Goal: Obtain resource: Download file/media

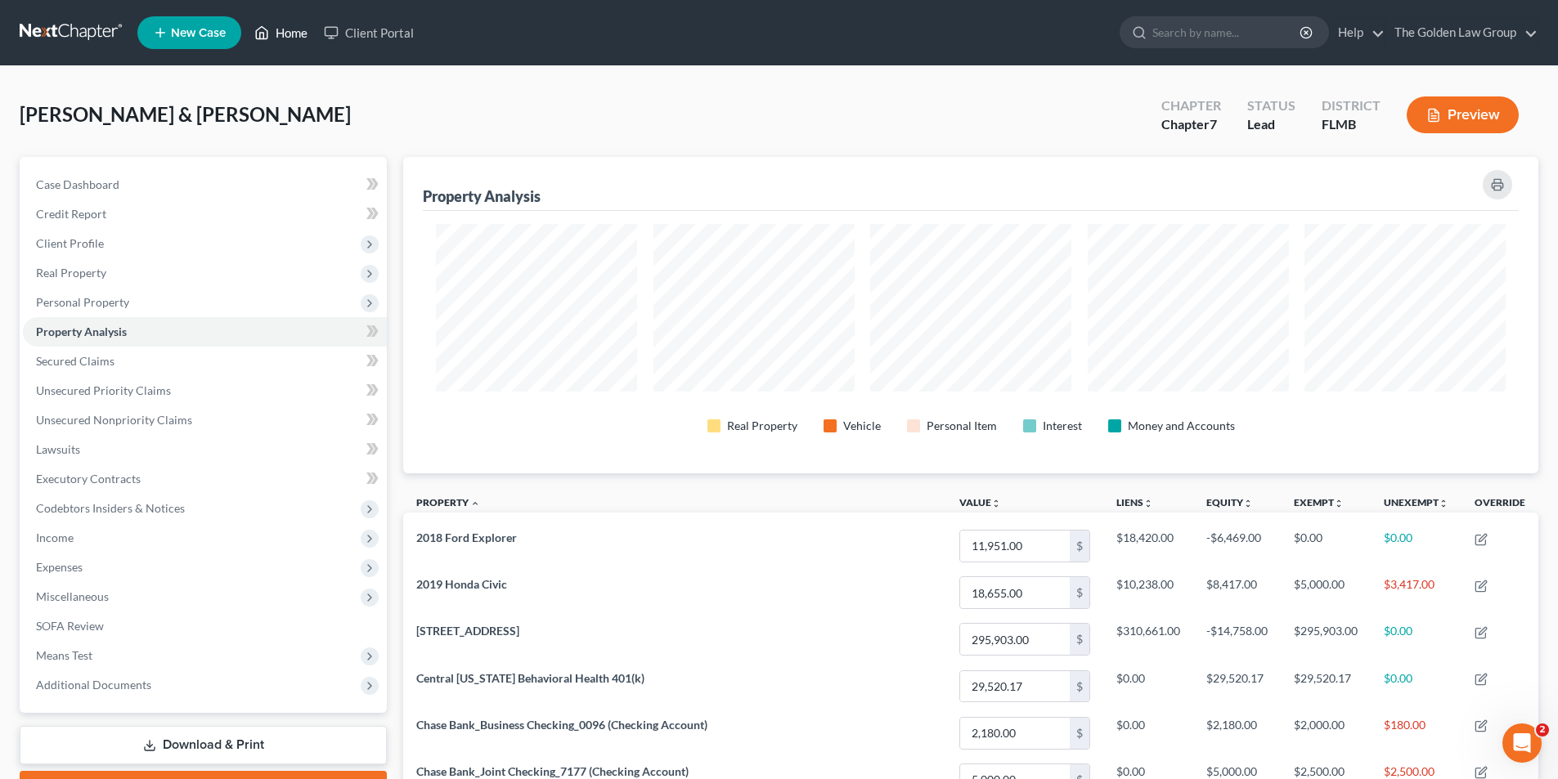
click at [301, 30] on link "Home" at bounding box center [281, 32] width 70 height 29
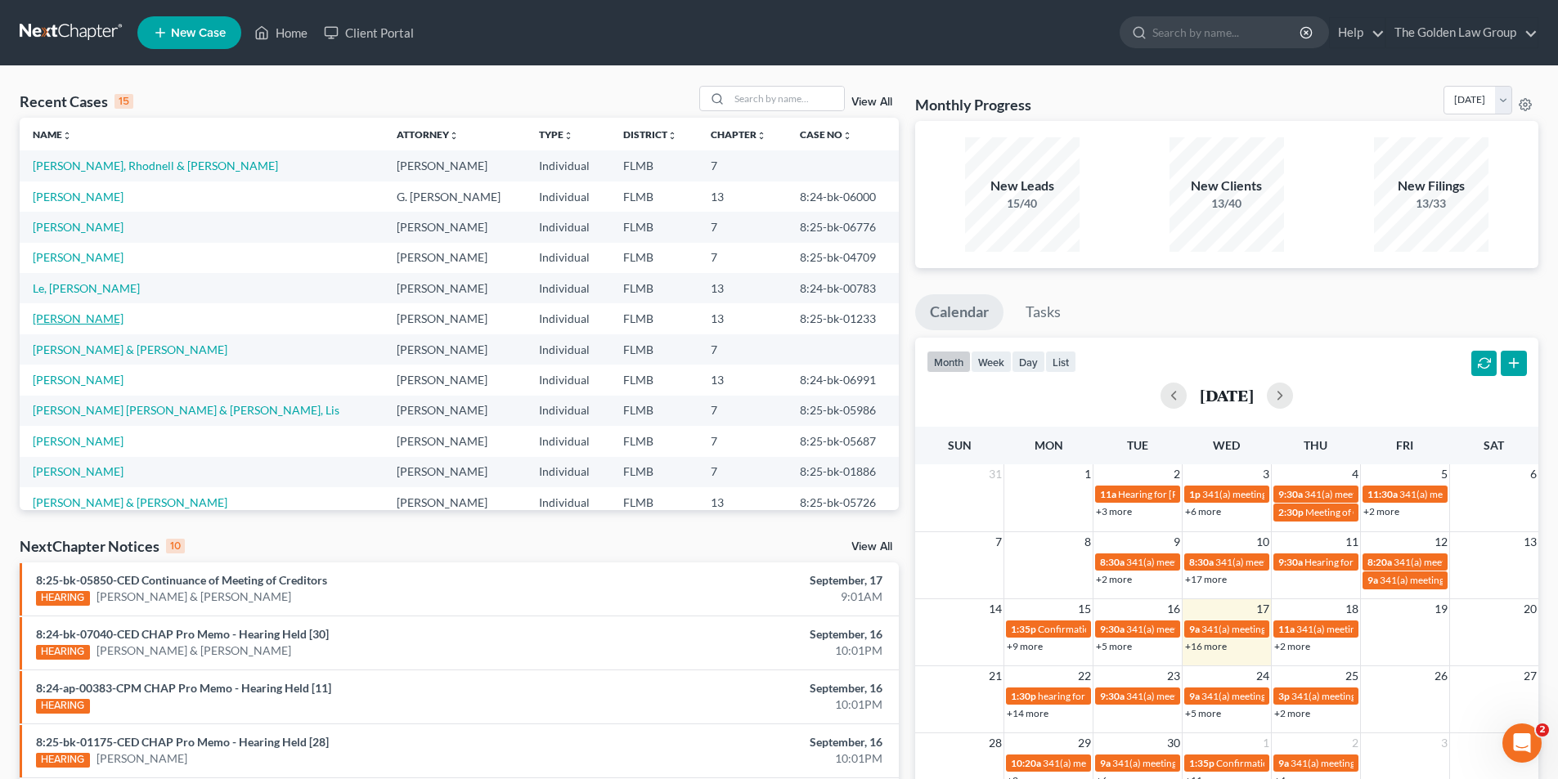
click at [78, 320] on link "[PERSON_NAME]" at bounding box center [78, 319] width 91 height 14
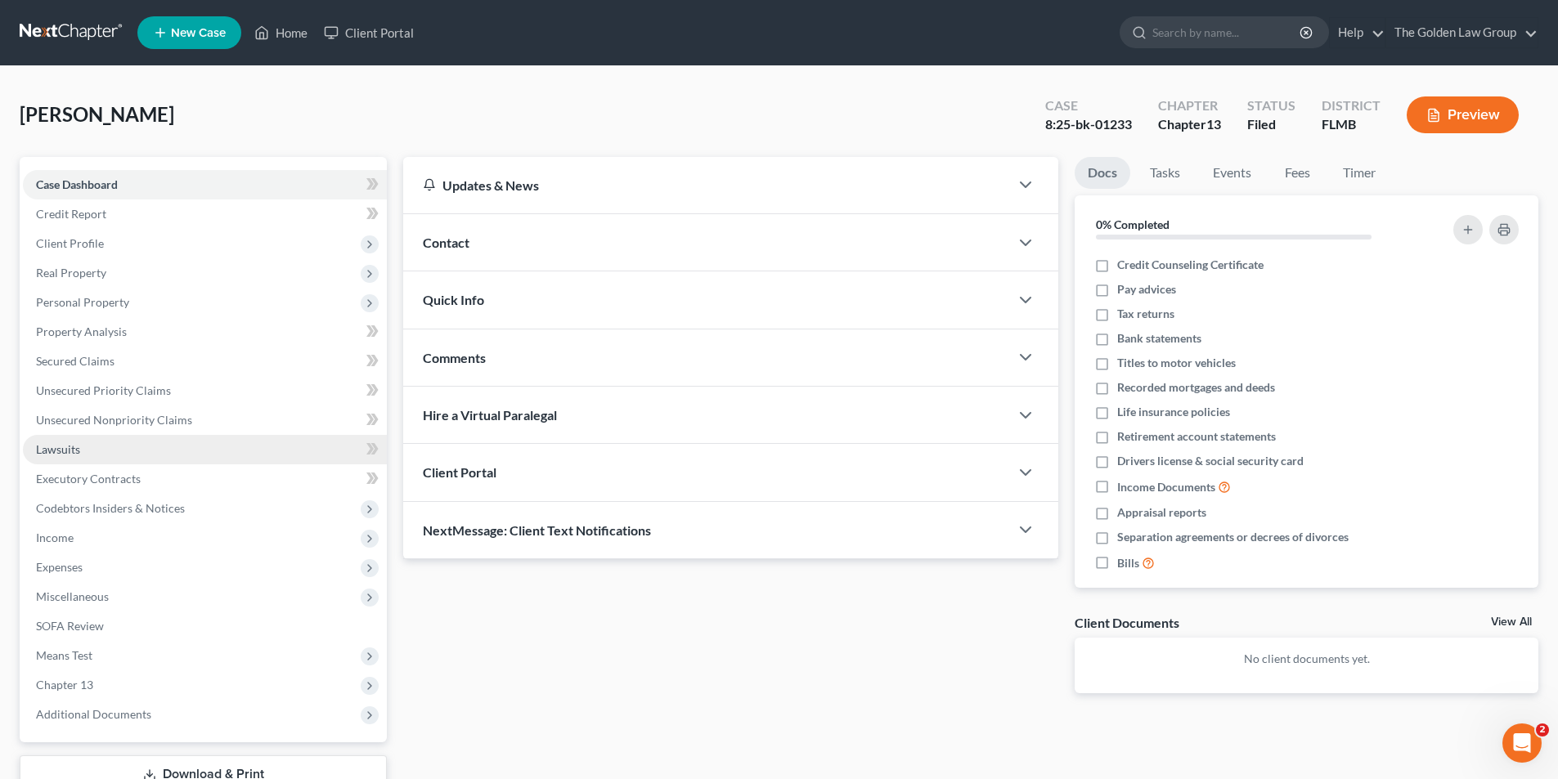
scroll to position [119, 0]
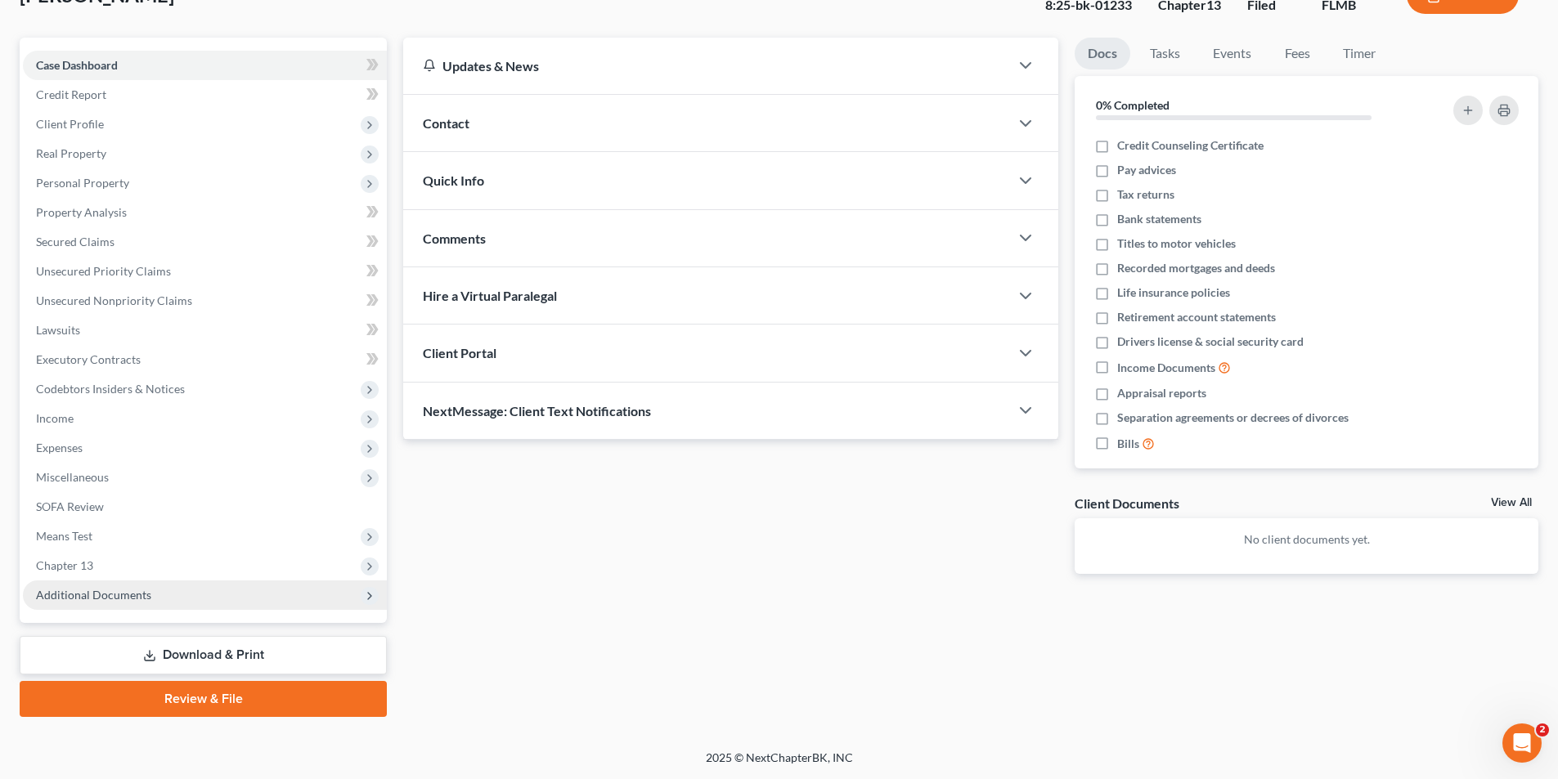
click at [122, 594] on span "Additional Documents" at bounding box center [93, 595] width 115 height 14
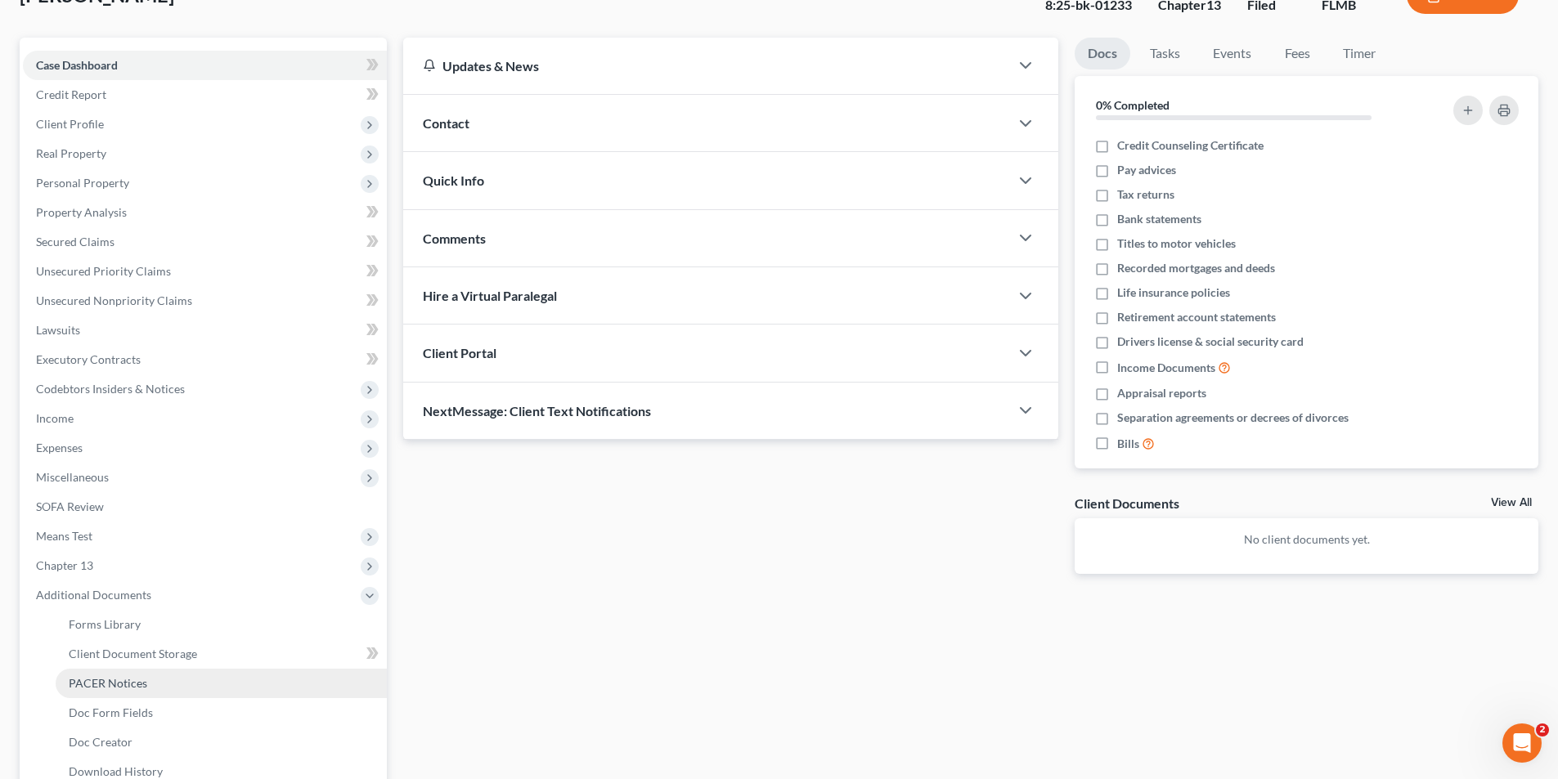
click at [107, 680] on span "PACER Notices" at bounding box center [108, 683] width 79 height 14
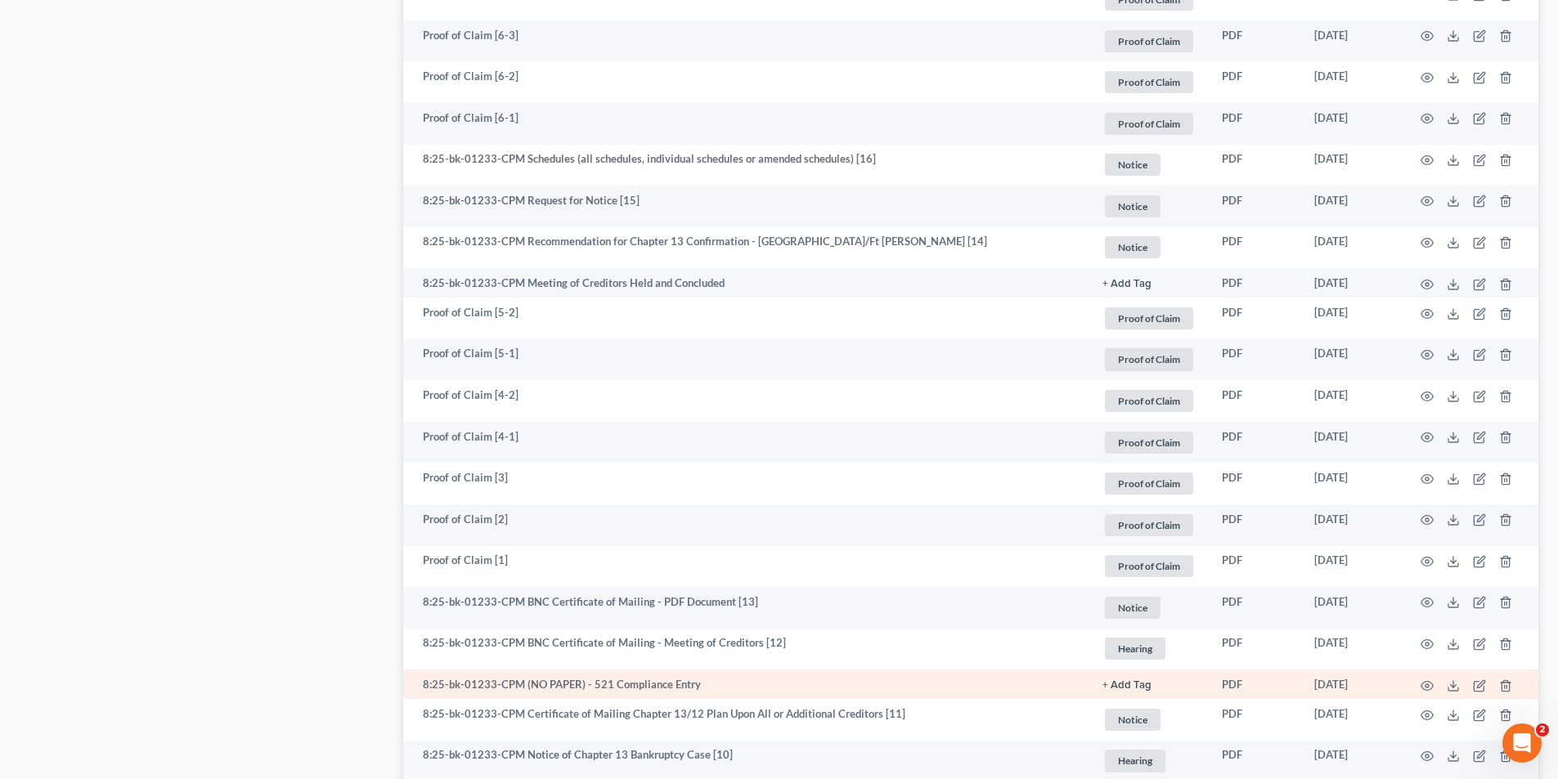
scroll to position [1963, 0]
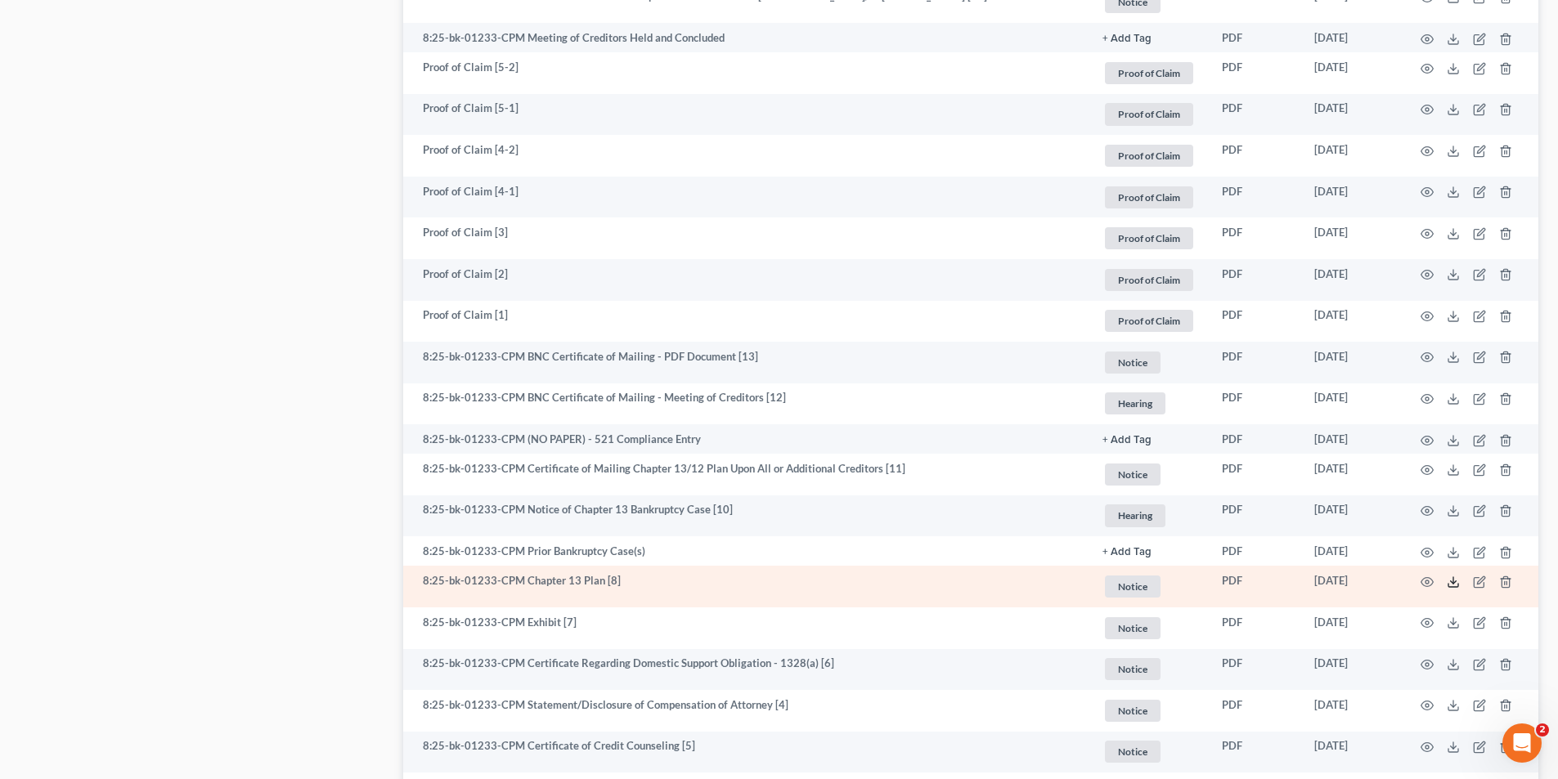
click at [1454, 582] on icon at bounding box center [1453, 582] width 13 height 13
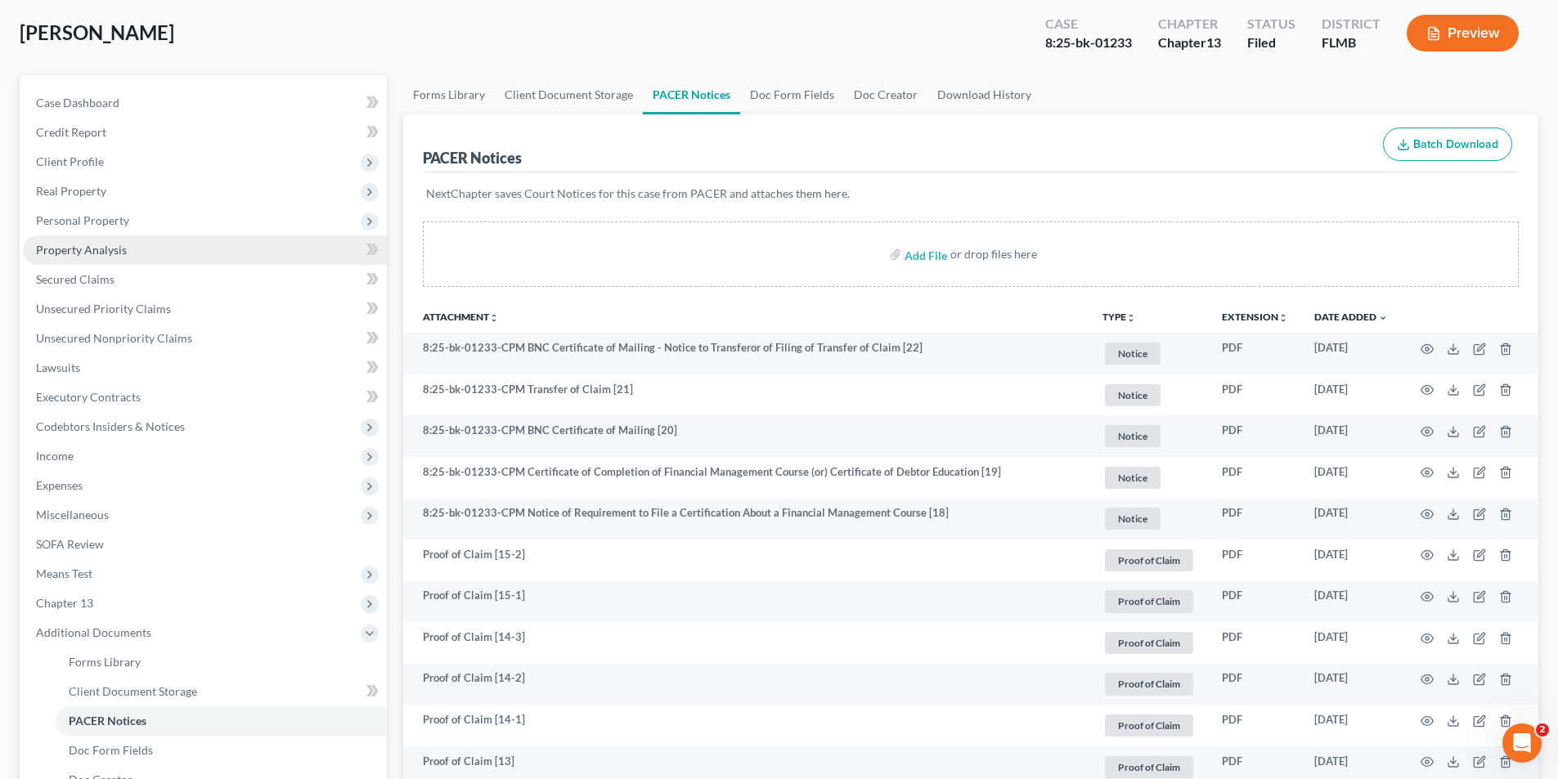
scroll to position [0, 0]
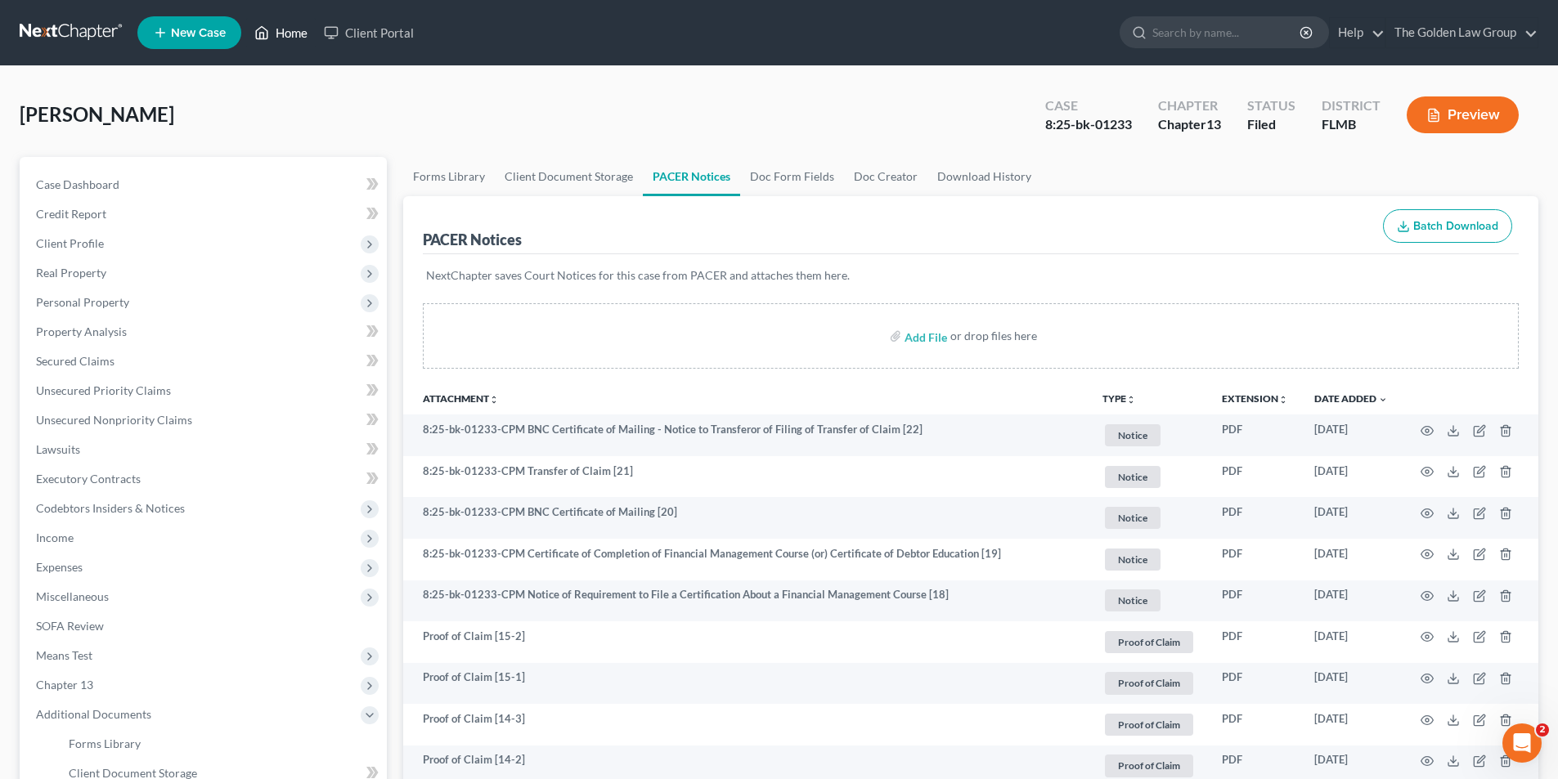
click at [294, 33] on link "Home" at bounding box center [281, 32] width 70 height 29
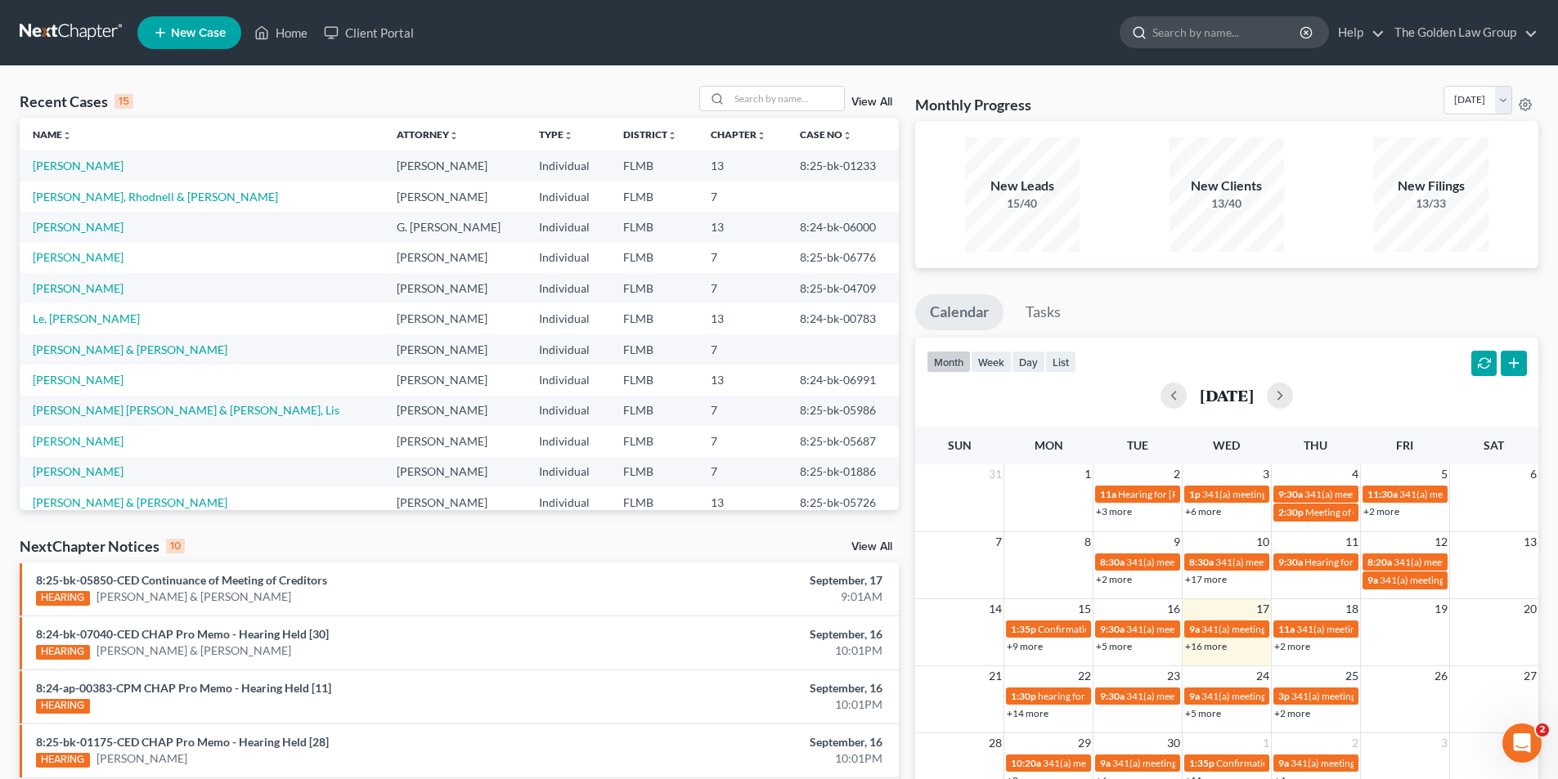
click at [1201, 29] on input "search" at bounding box center [1227, 32] width 150 height 30
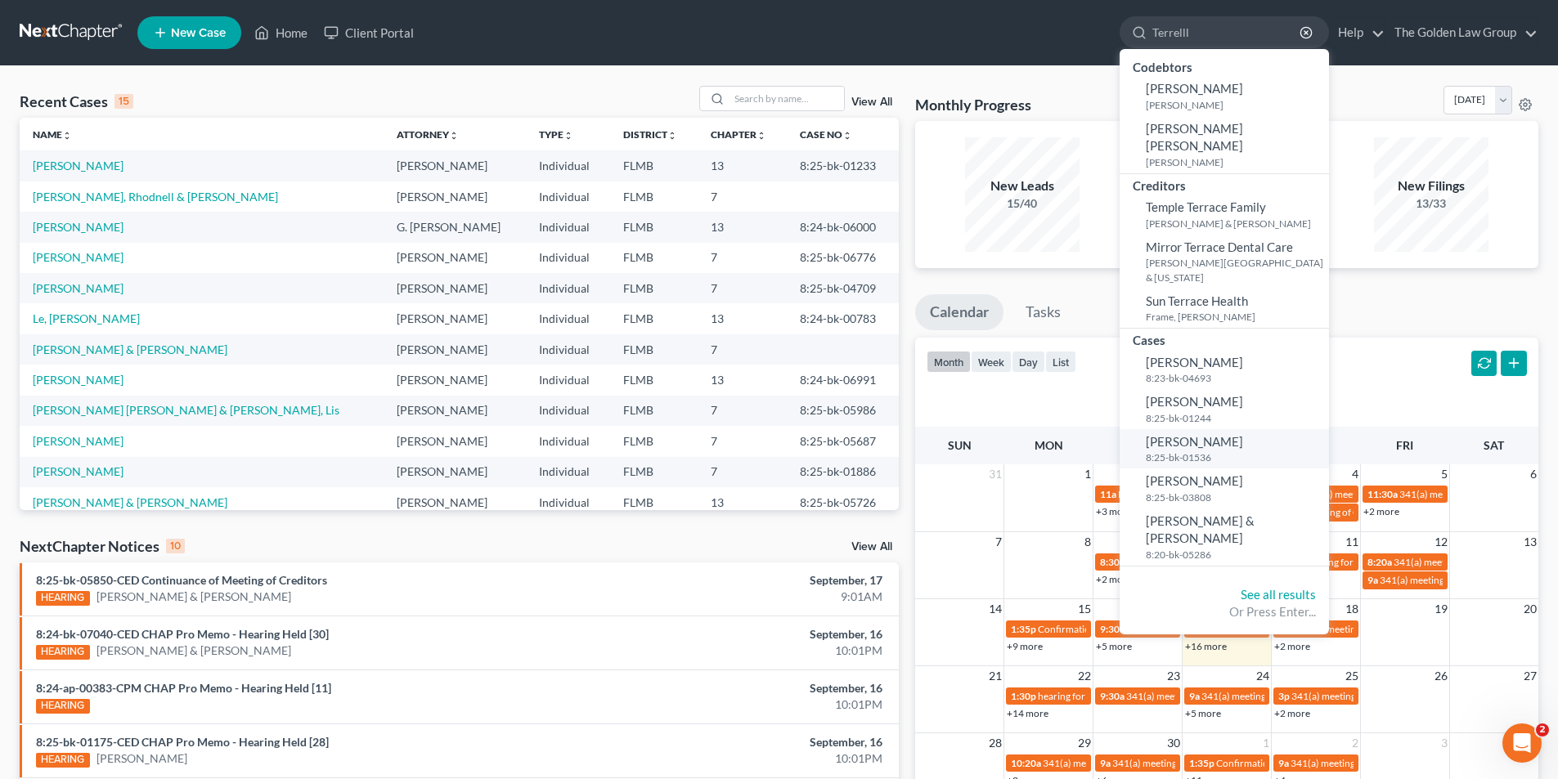
type input "Terrelll"
click at [1190, 434] on span "[PERSON_NAME]" at bounding box center [1194, 441] width 97 height 15
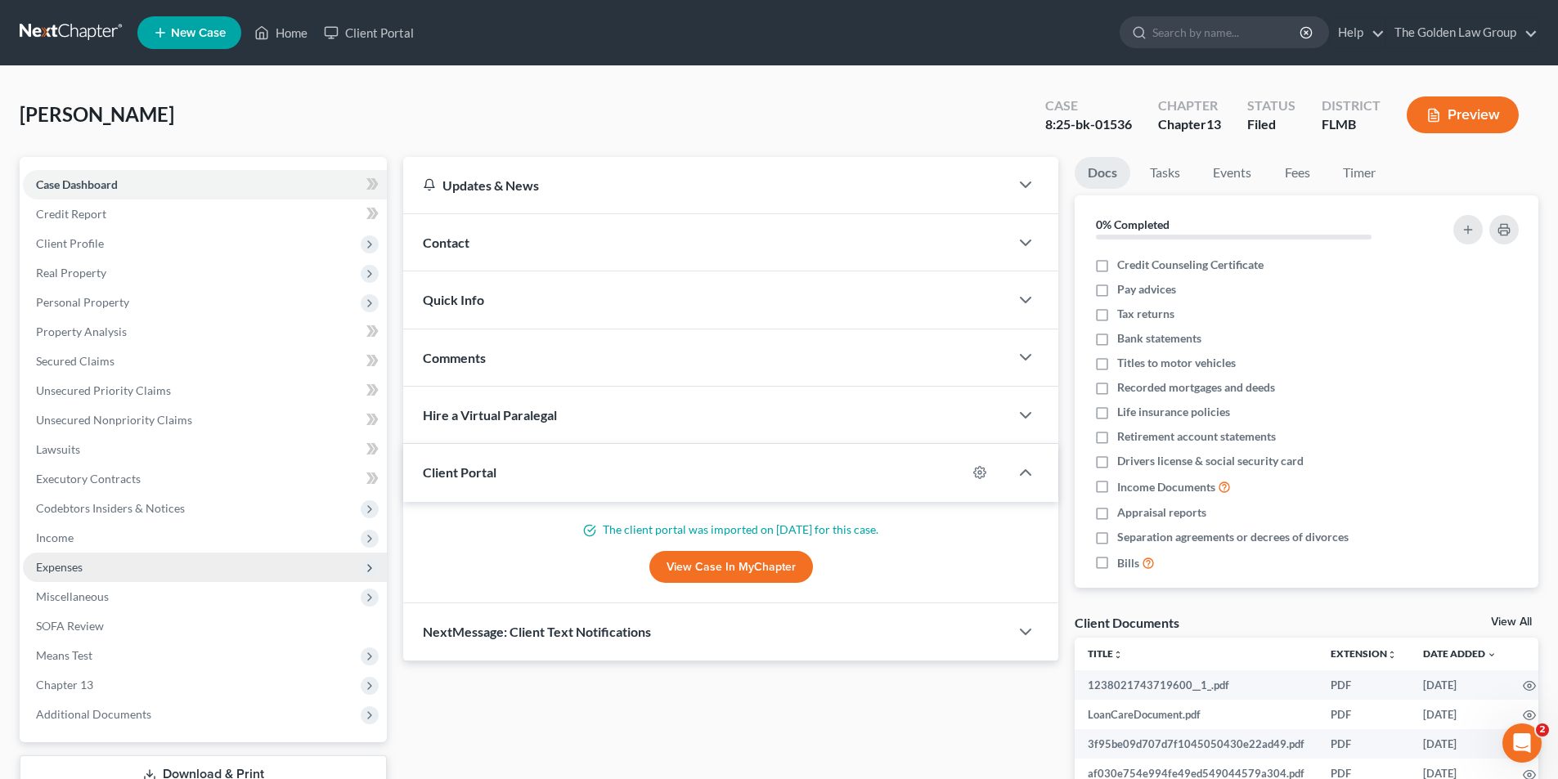
scroll to position [245, 0]
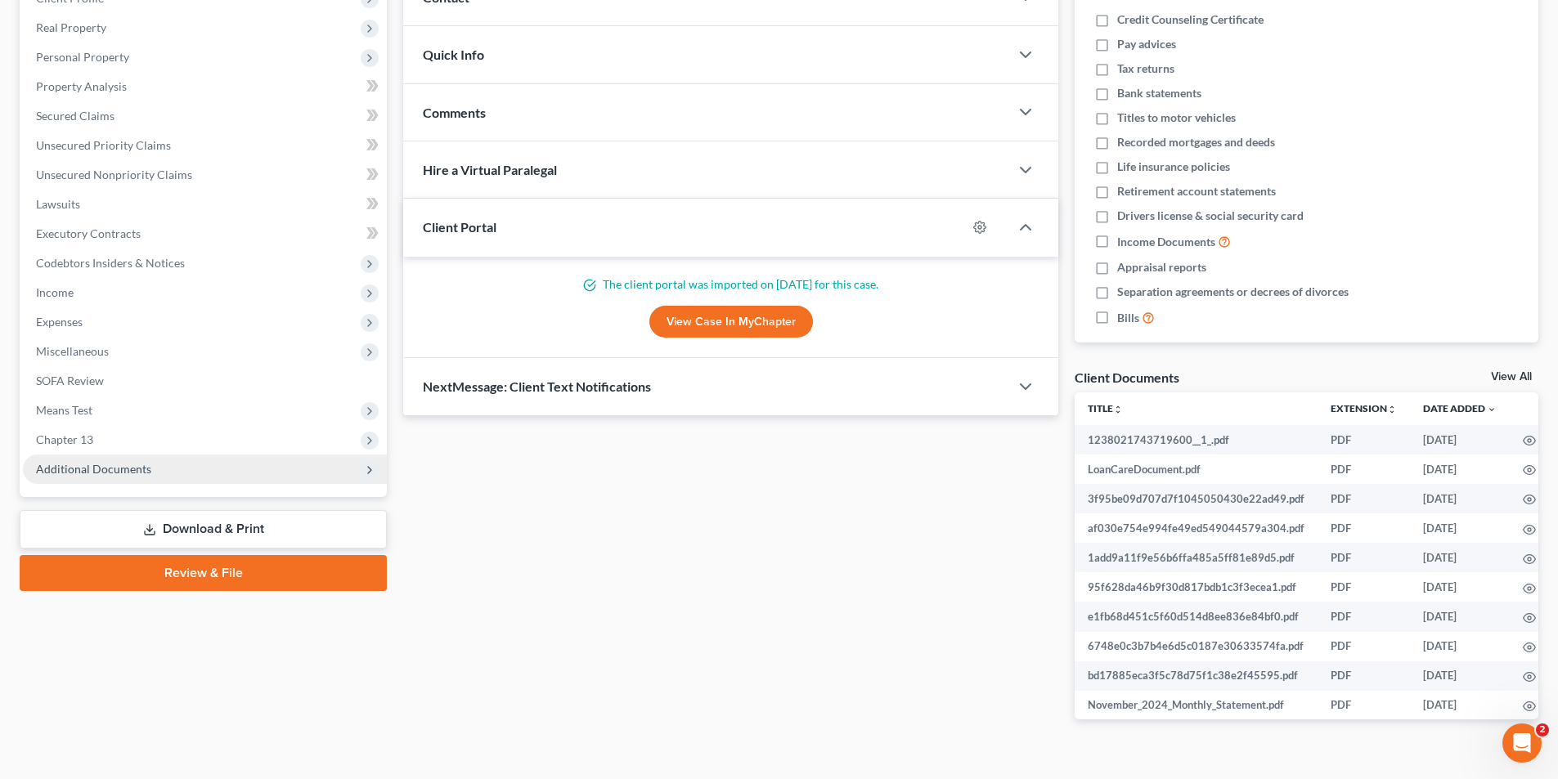
click at [145, 467] on span "Additional Documents" at bounding box center [93, 469] width 115 height 14
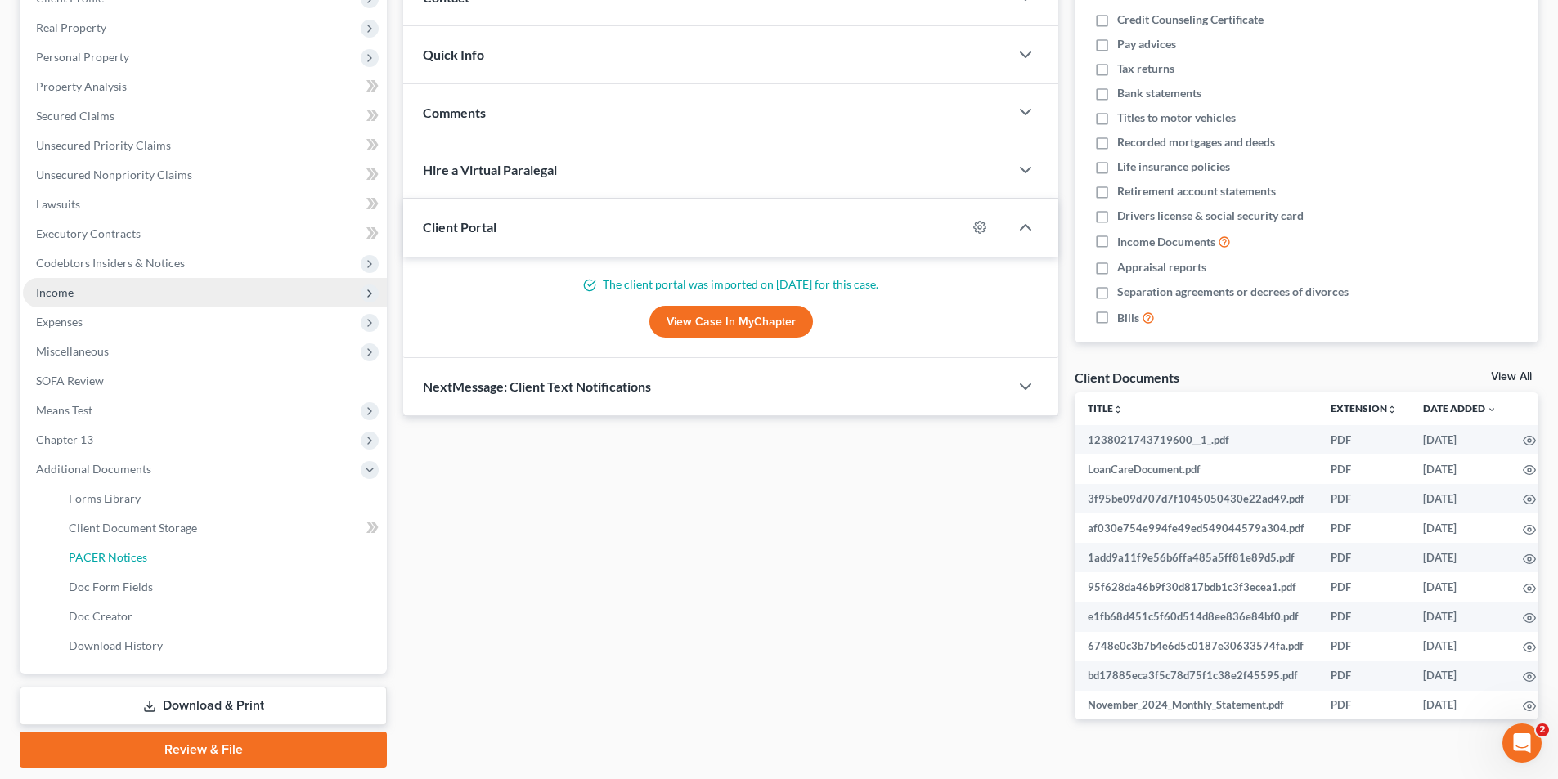
click at [124, 558] on span "PACER Notices" at bounding box center [108, 557] width 79 height 14
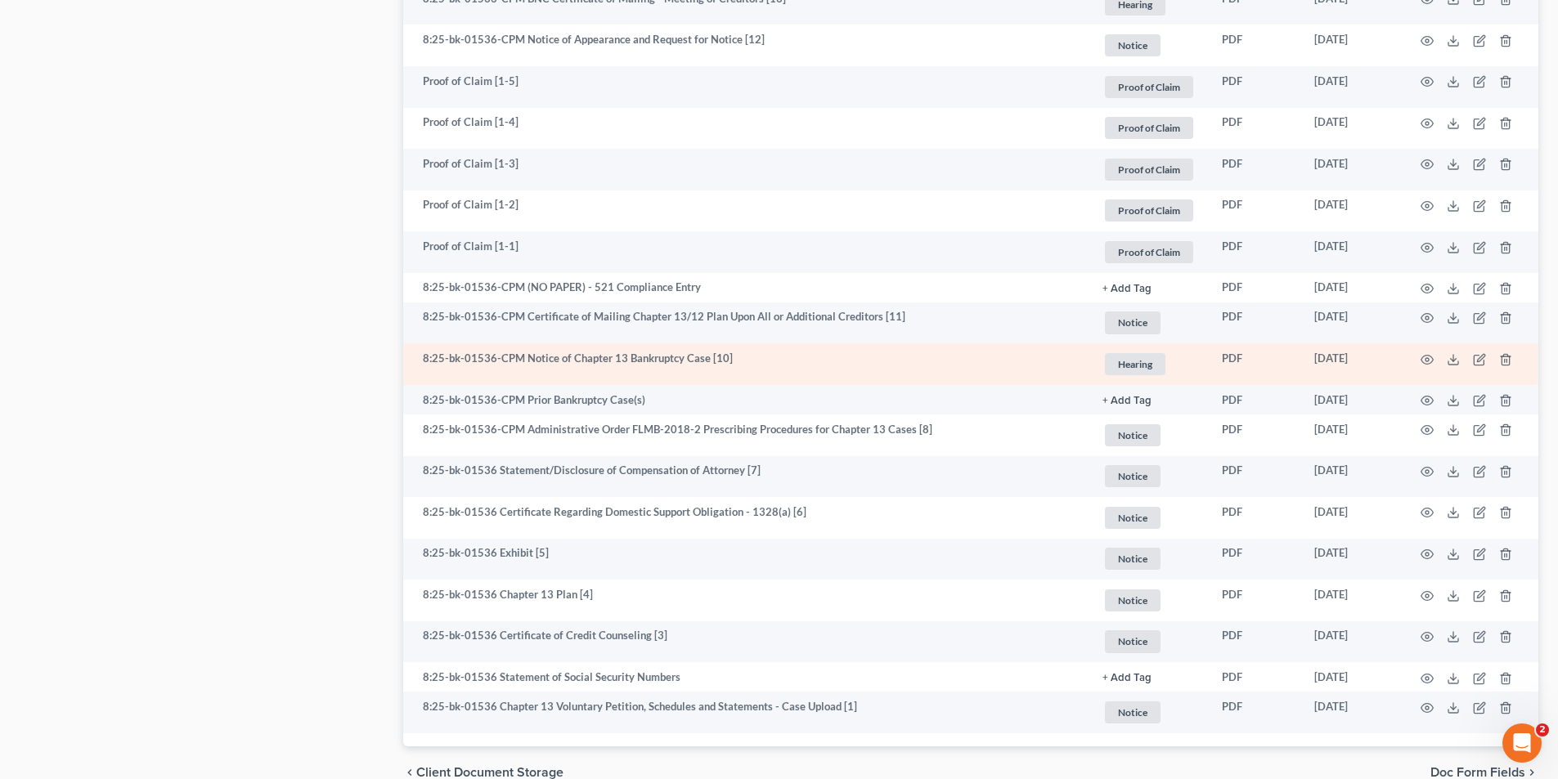
scroll to position [2238, 0]
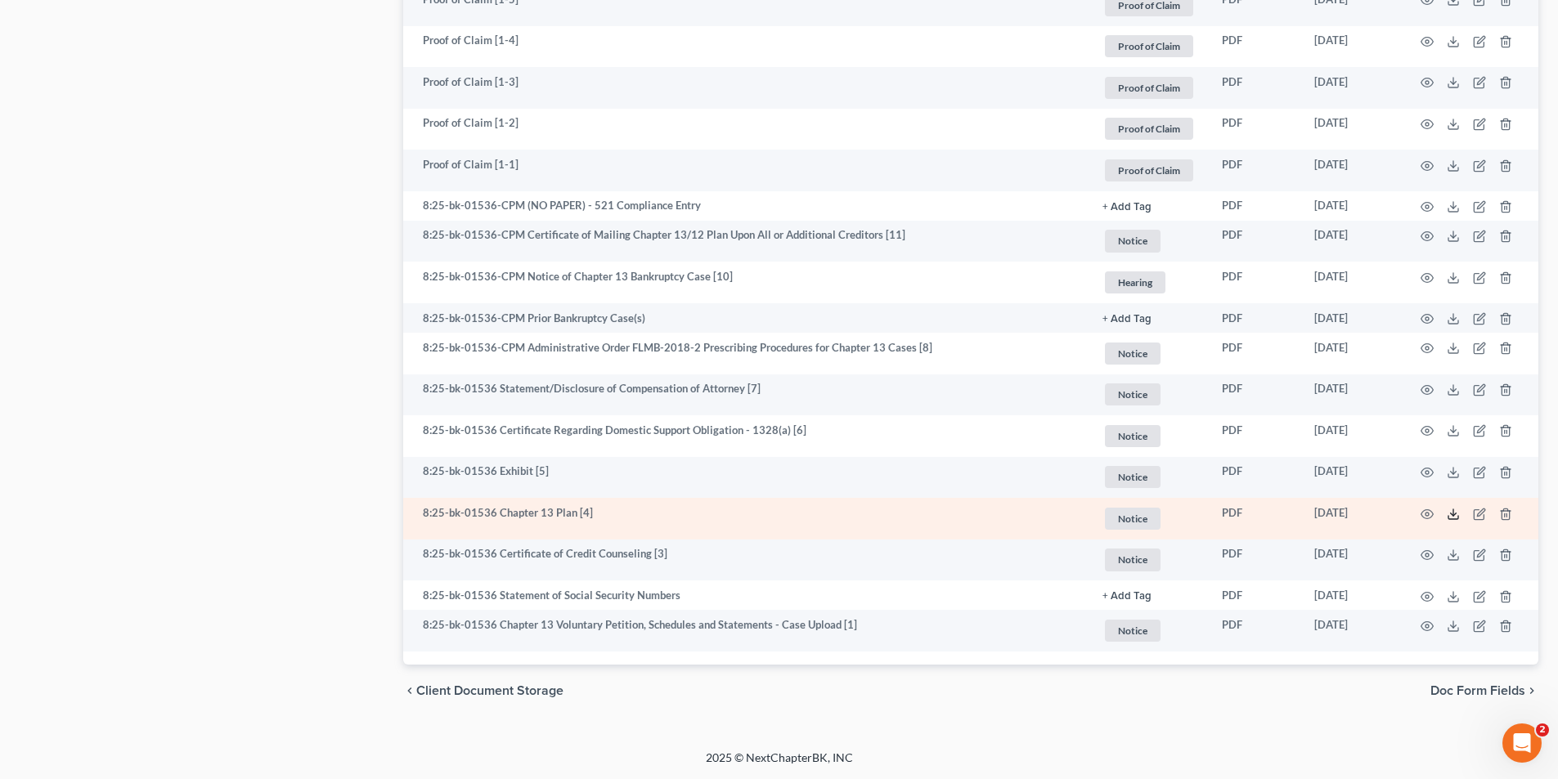
click at [1454, 516] on icon at bounding box center [1453, 514] width 13 height 13
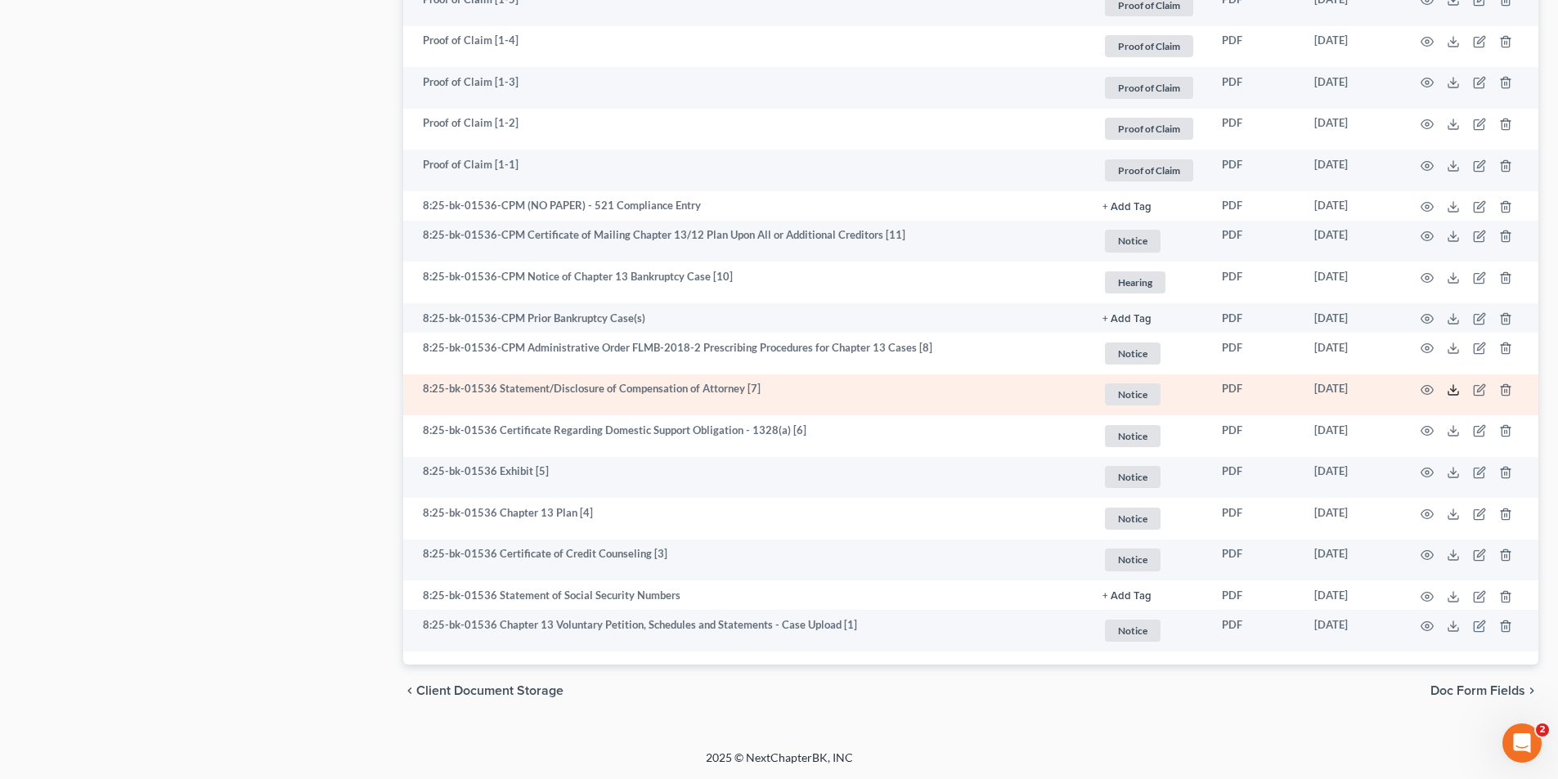
click at [1453, 390] on polyline at bounding box center [1454, 390] width 6 height 2
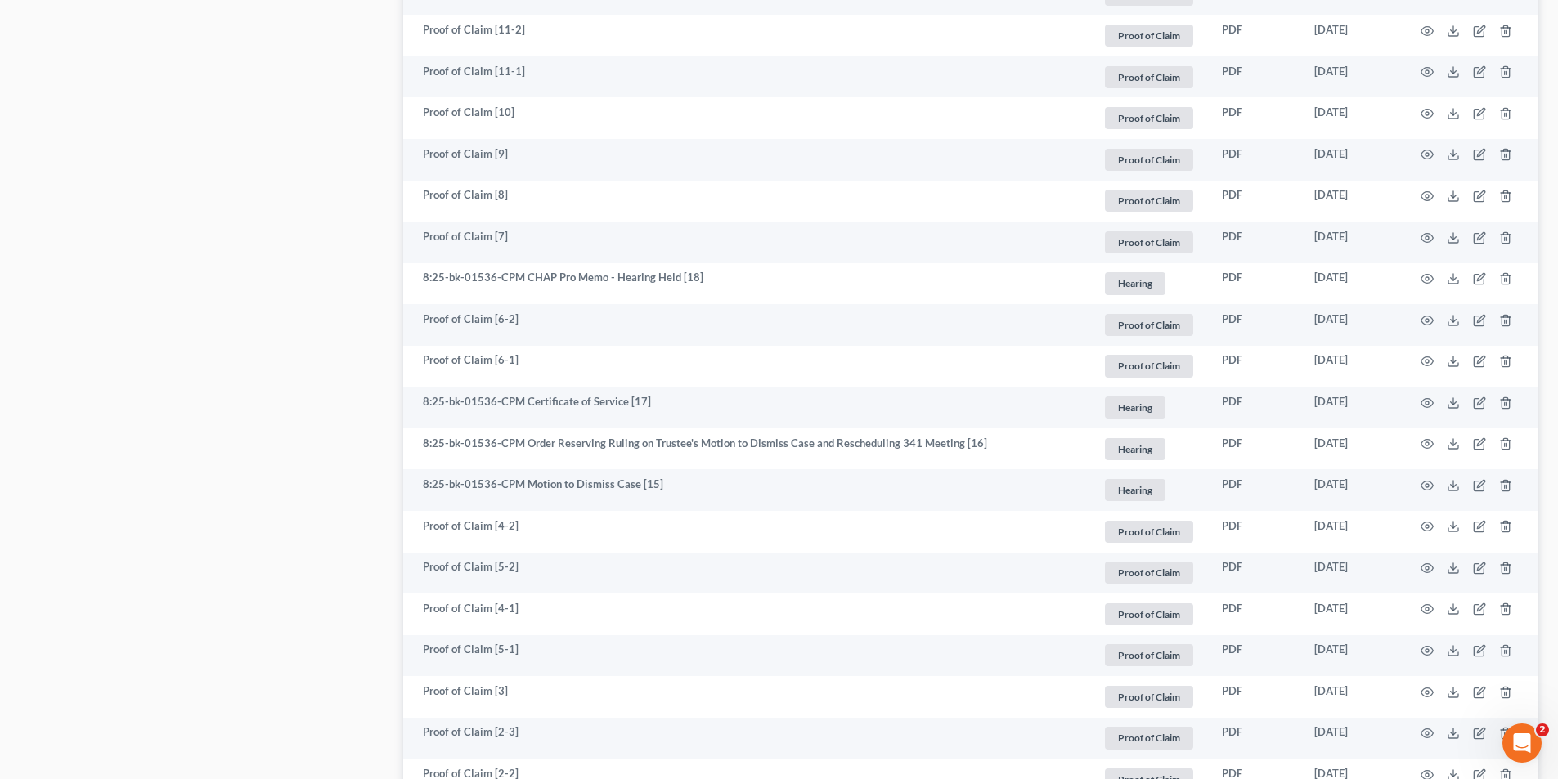
scroll to position [1583, 0]
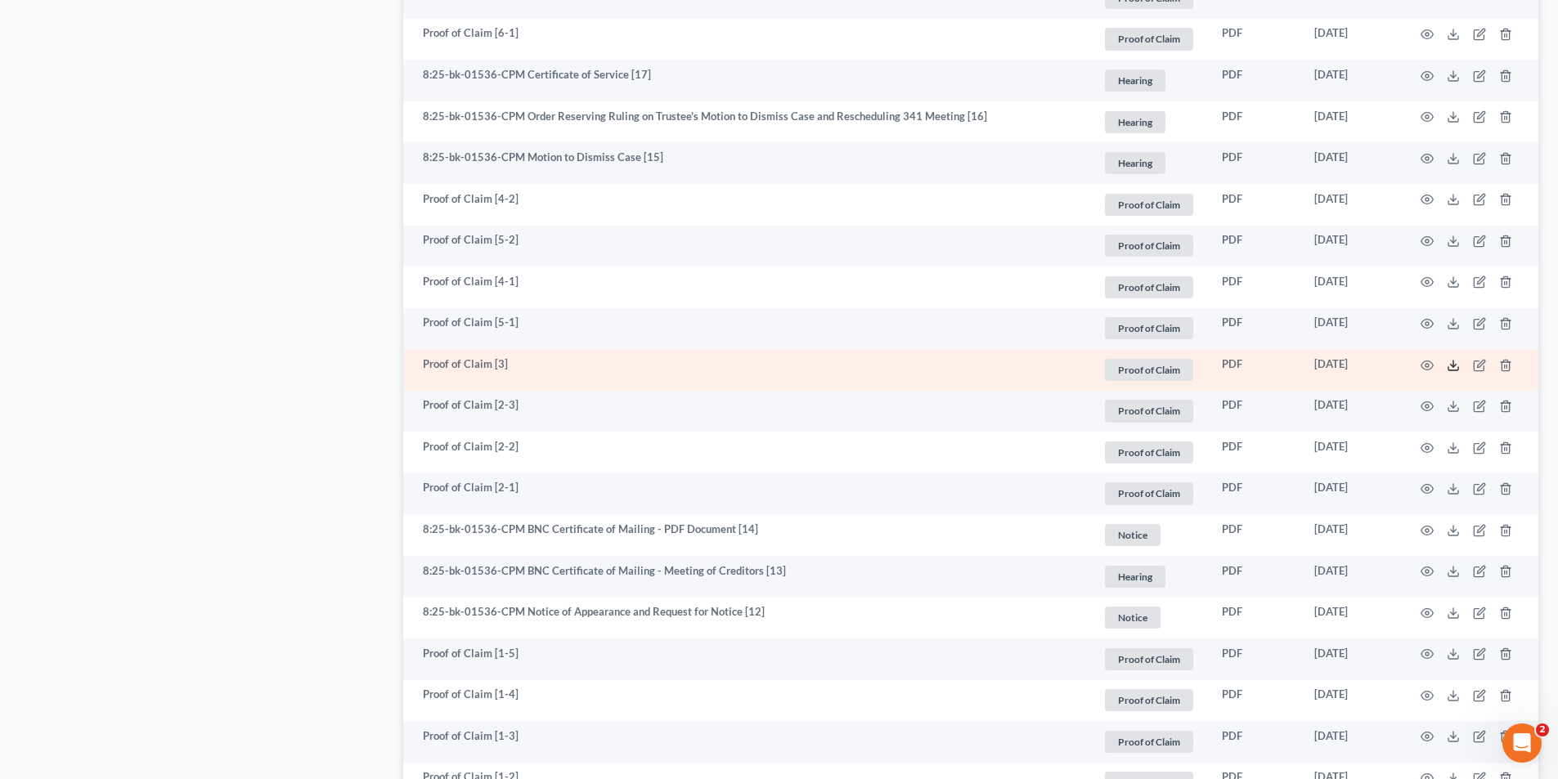
click at [1454, 368] on icon at bounding box center [1453, 365] width 13 height 13
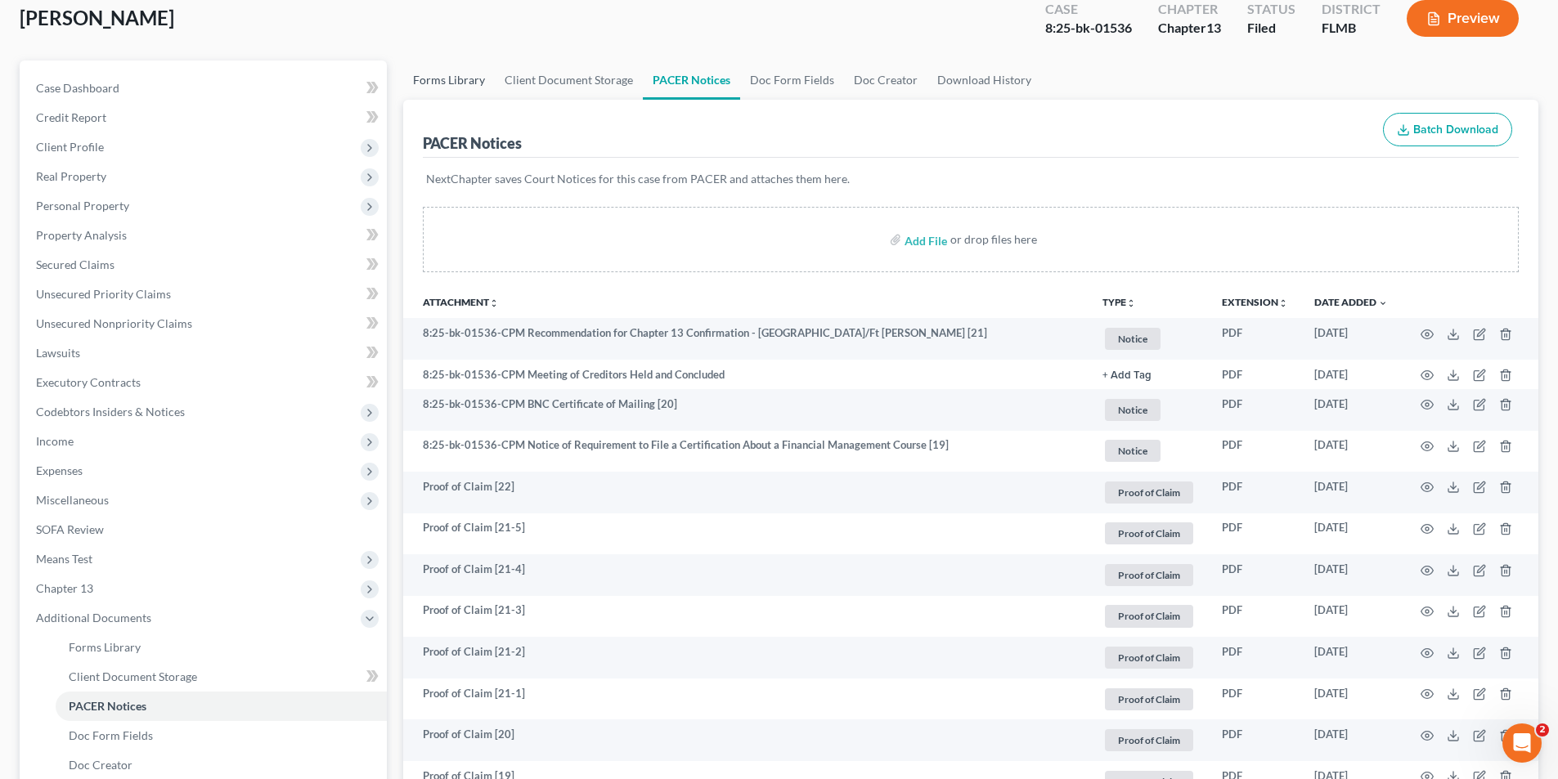
scroll to position [0, 0]
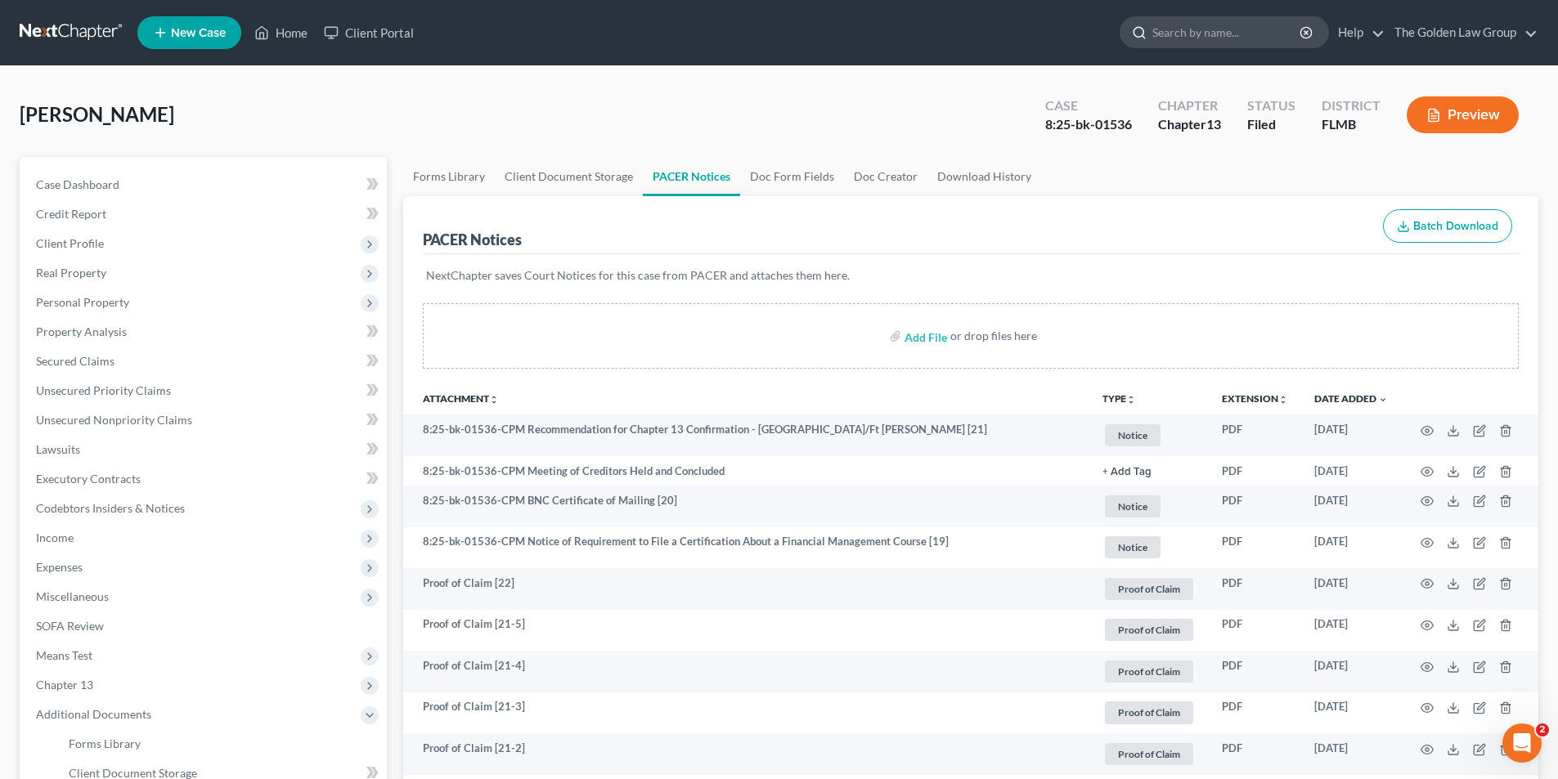
click at [1193, 30] on input "search" at bounding box center [1227, 32] width 150 height 30
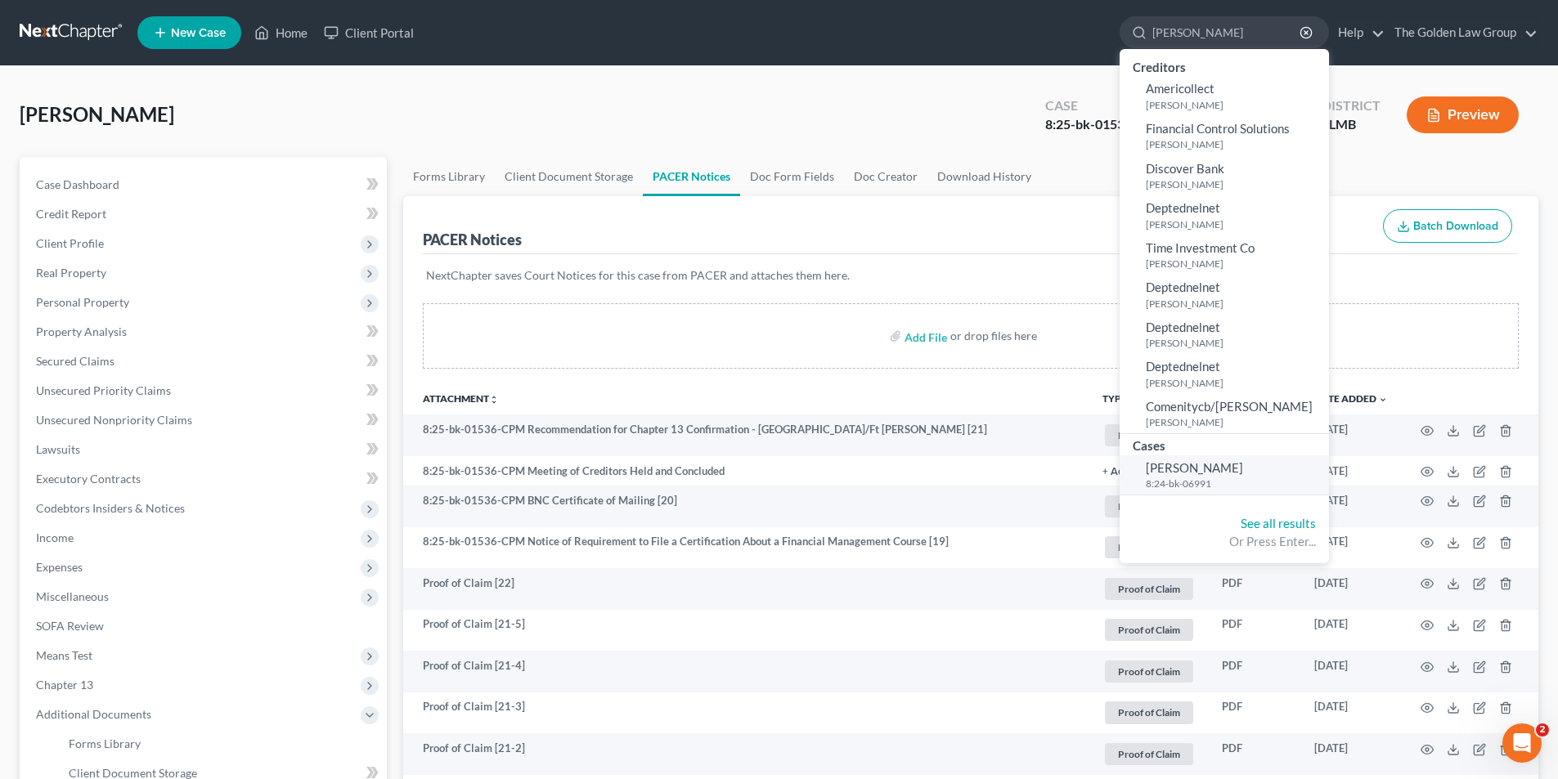
type input "[PERSON_NAME]"
click at [1188, 469] on span "[PERSON_NAME]" at bounding box center [1194, 467] width 97 height 15
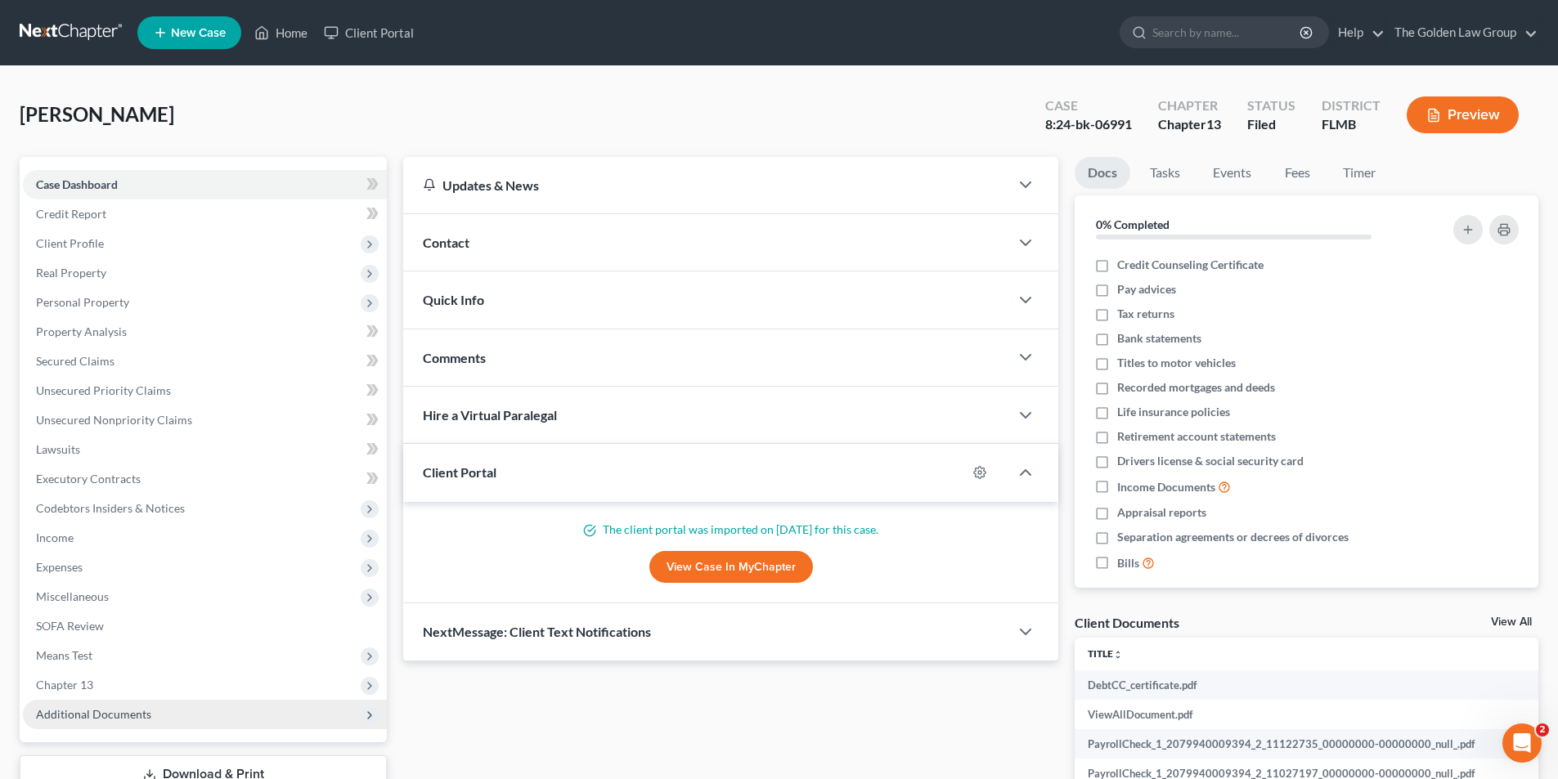
click at [122, 710] on span "Additional Documents" at bounding box center [93, 714] width 115 height 14
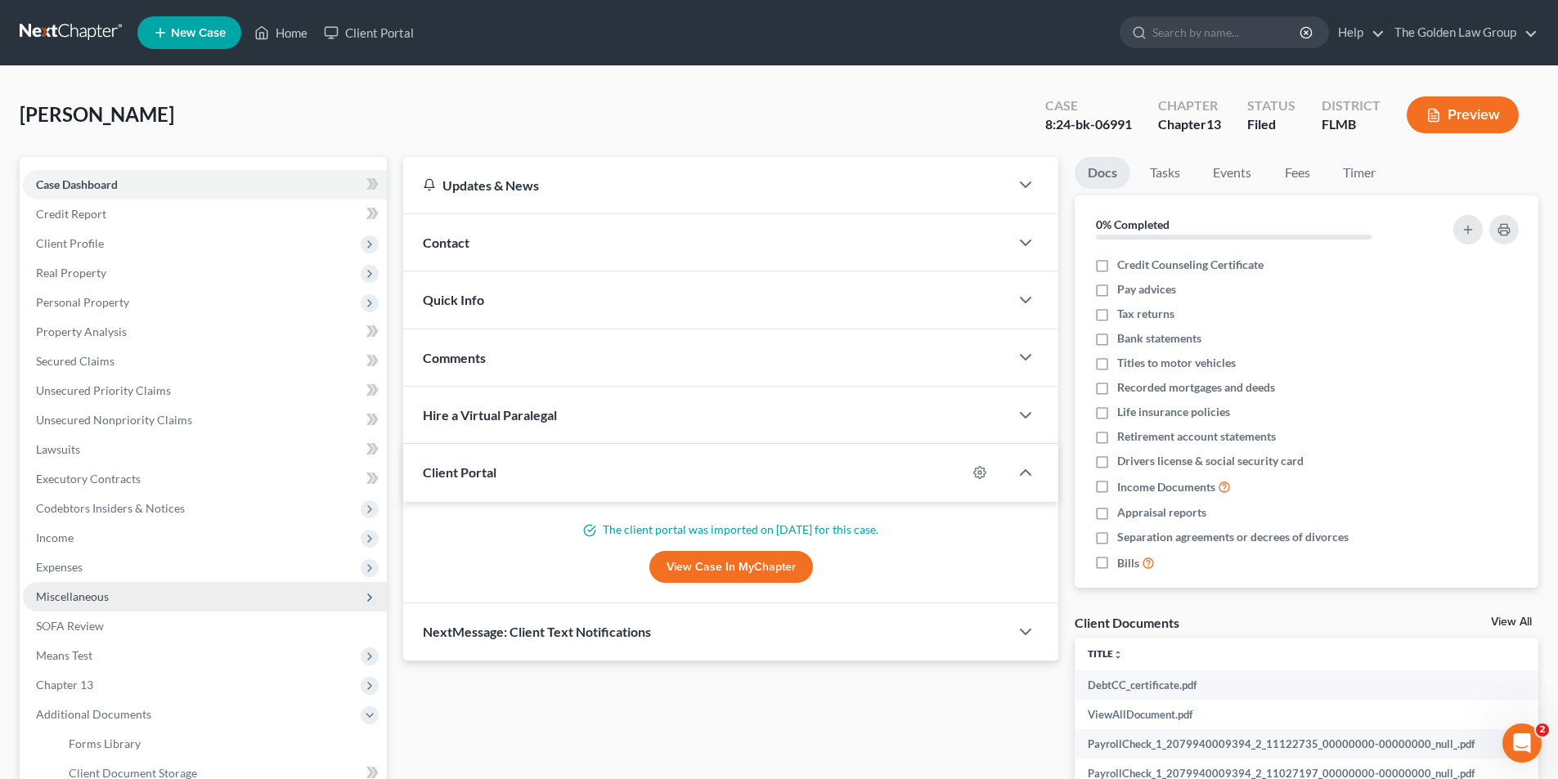
scroll to position [164, 0]
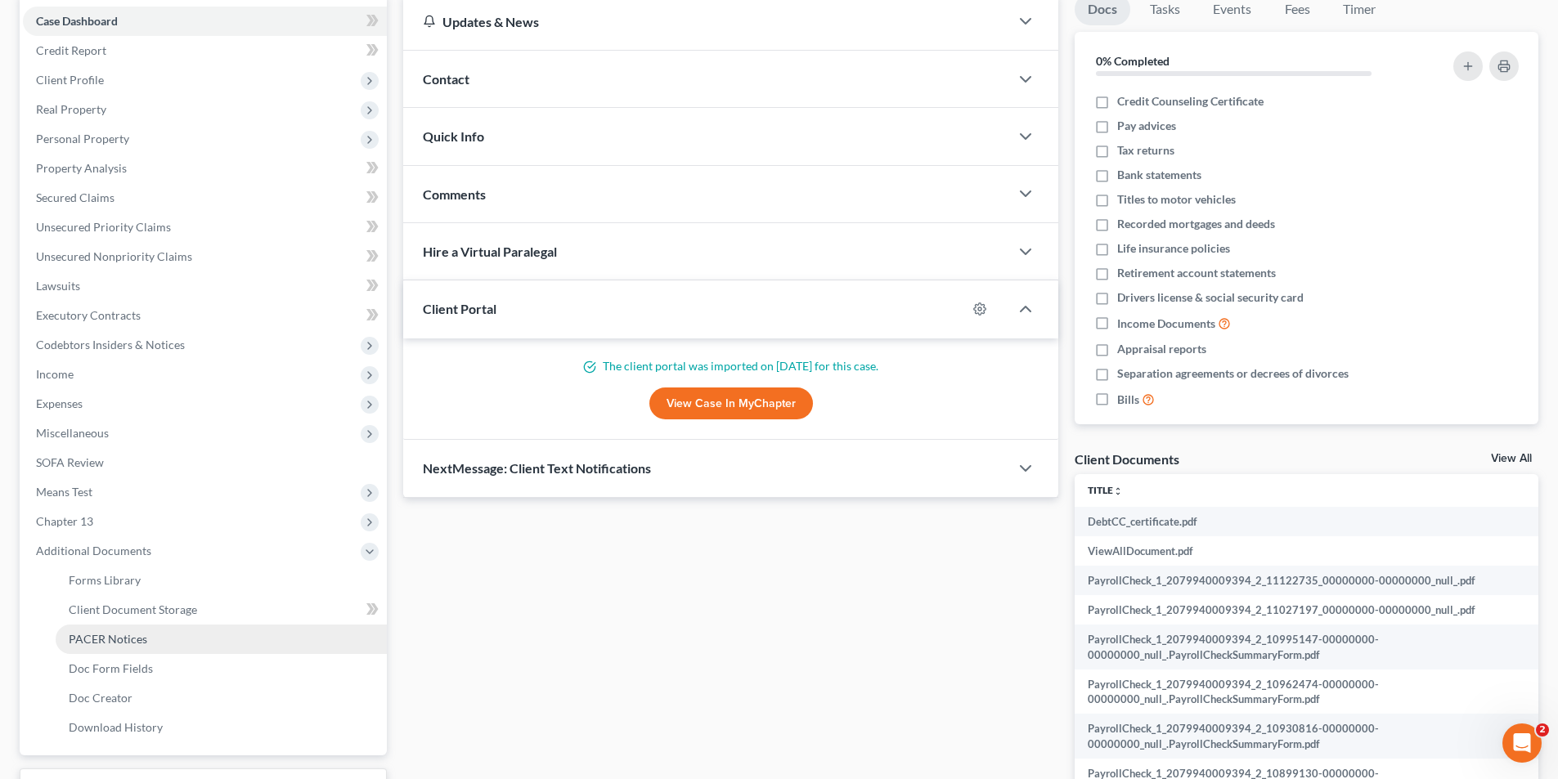
click at [126, 637] on span "PACER Notices" at bounding box center [108, 639] width 79 height 14
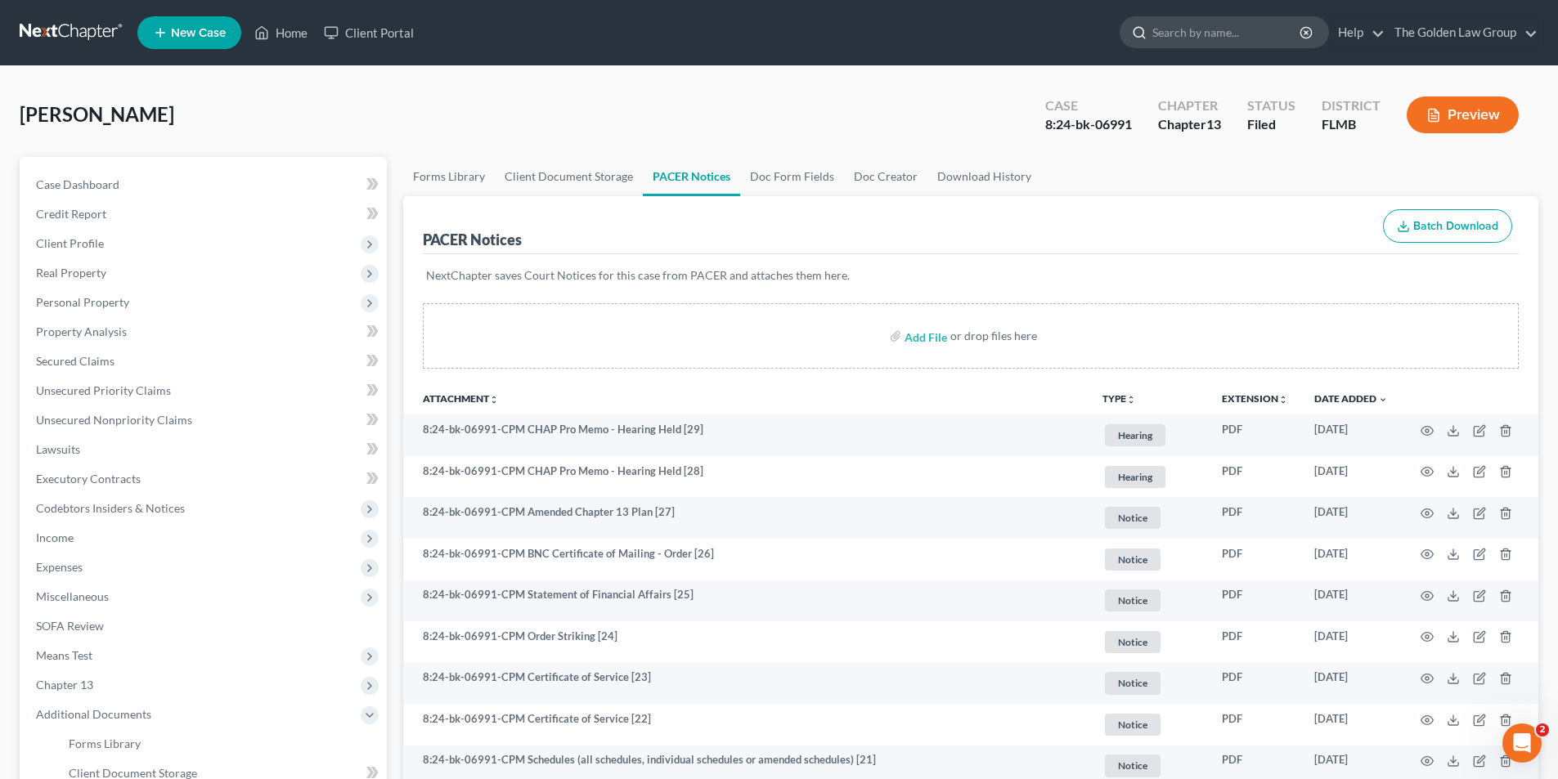
click at [1196, 25] on input "search" at bounding box center [1227, 32] width 150 height 30
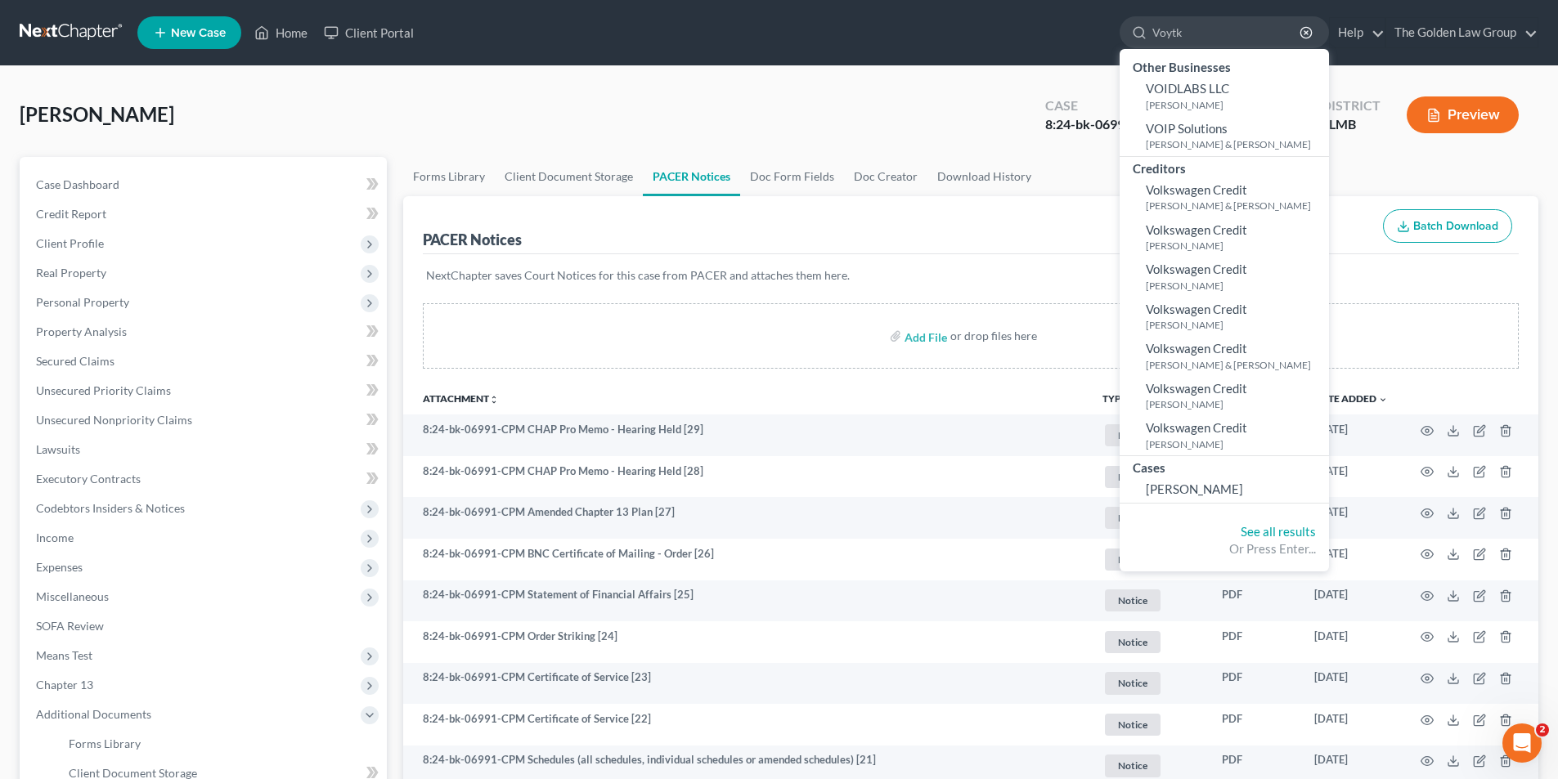
type input "[PERSON_NAME]"
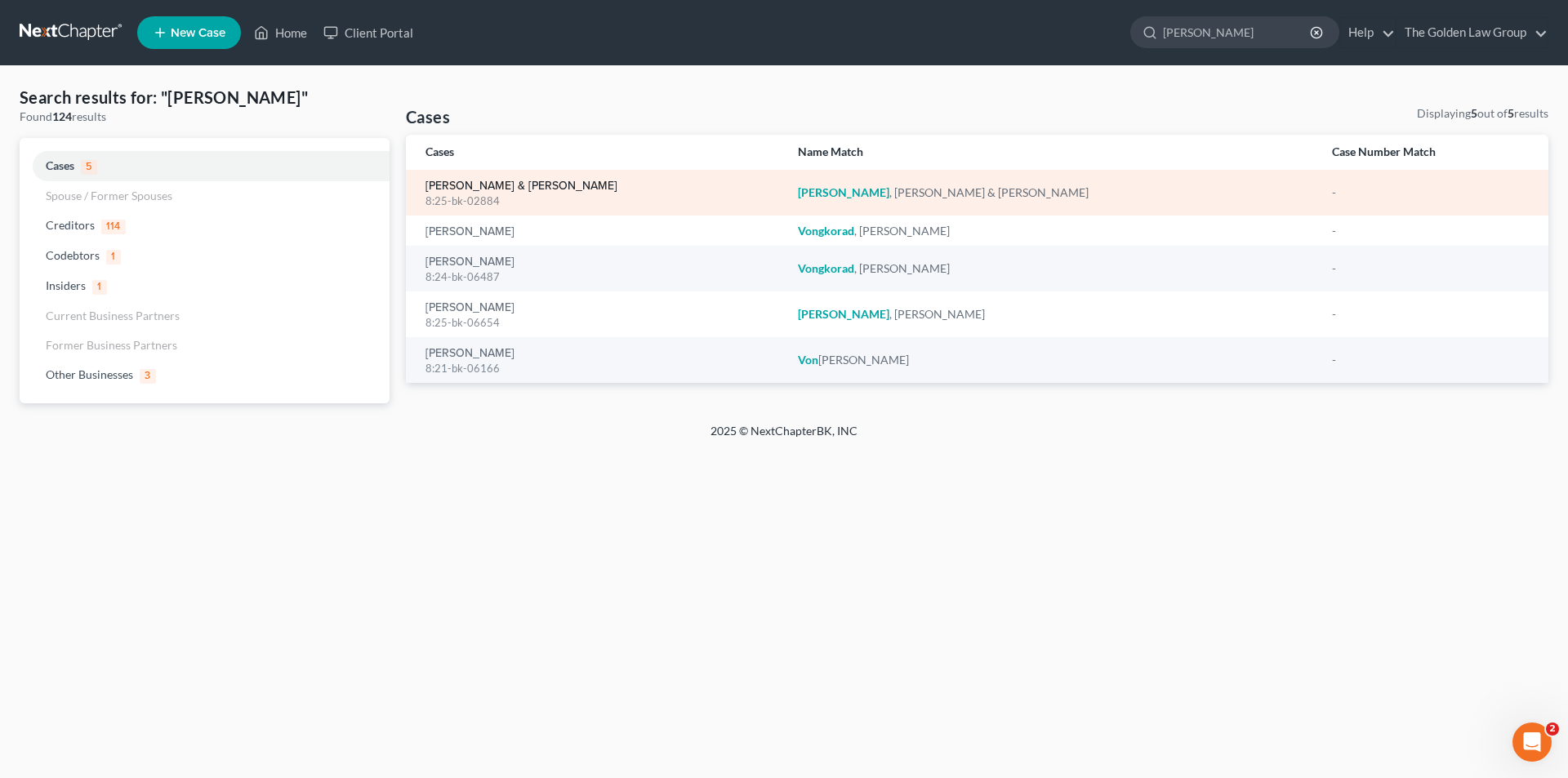
click at [477, 189] on link "[PERSON_NAME] & [PERSON_NAME]" at bounding box center [521, 186] width 192 height 11
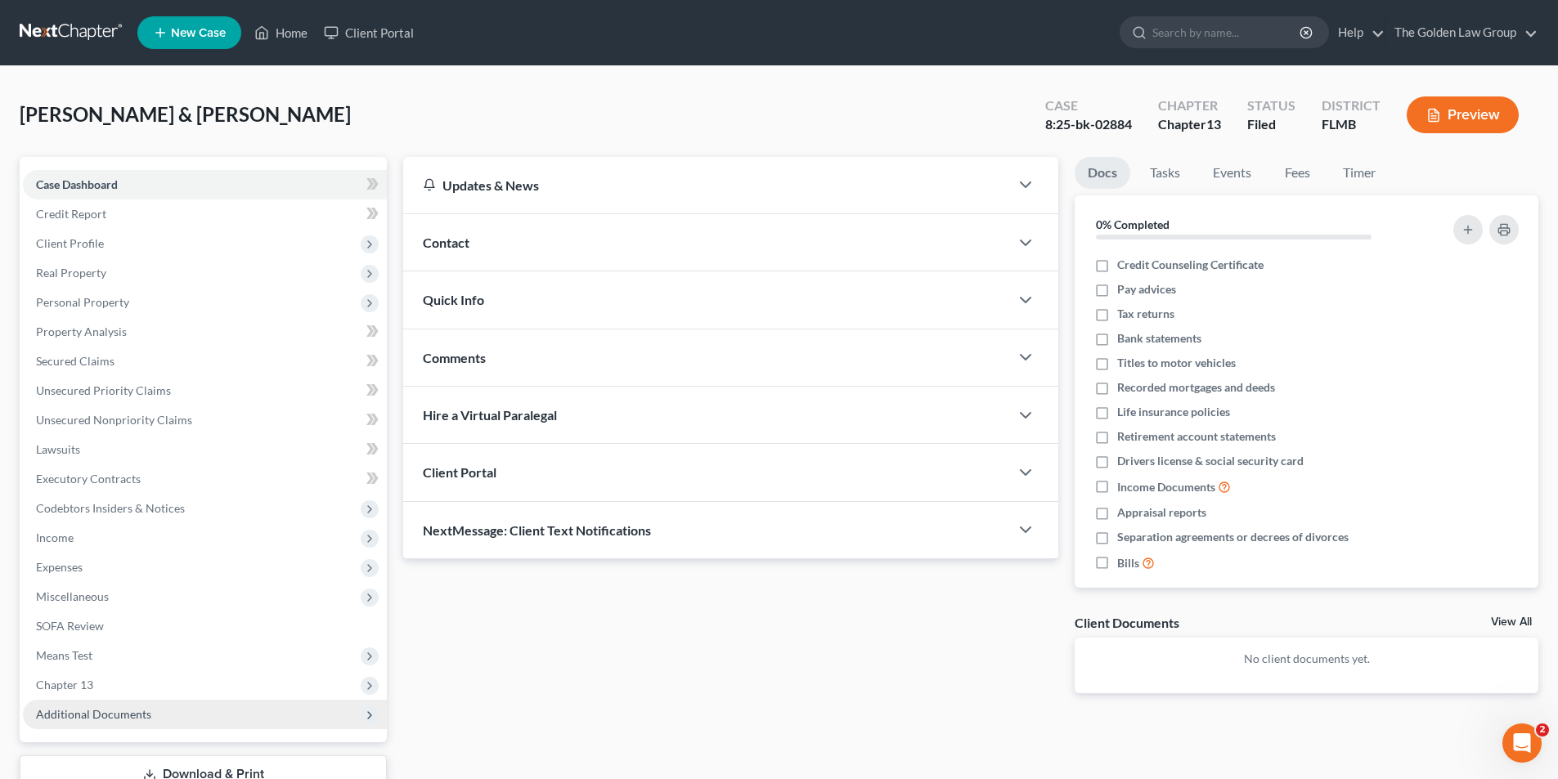
click at [92, 714] on span "Additional Documents" at bounding box center [93, 714] width 115 height 14
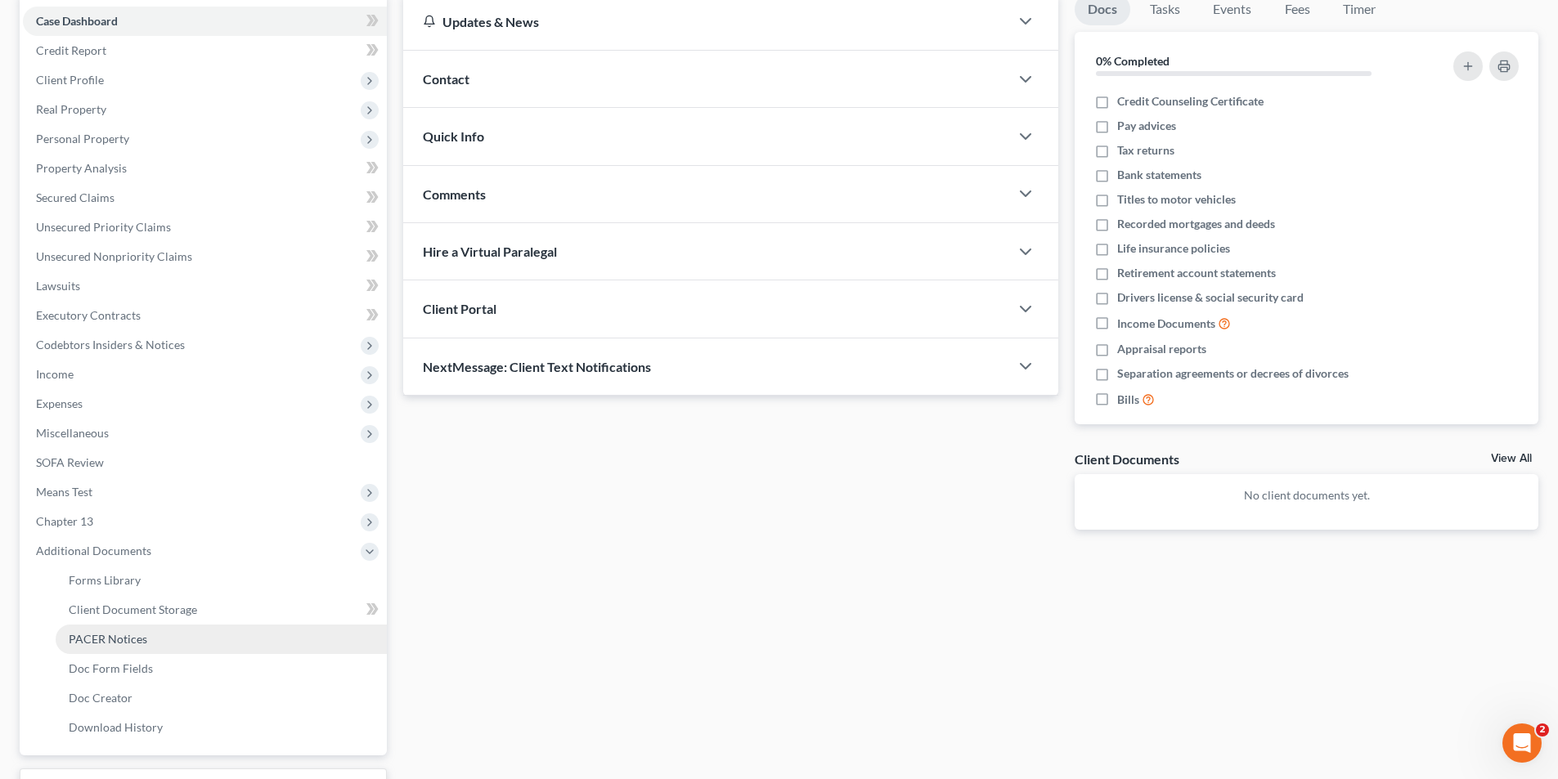
click at [132, 640] on span "PACER Notices" at bounding box center [108, 639] width 79 height 14
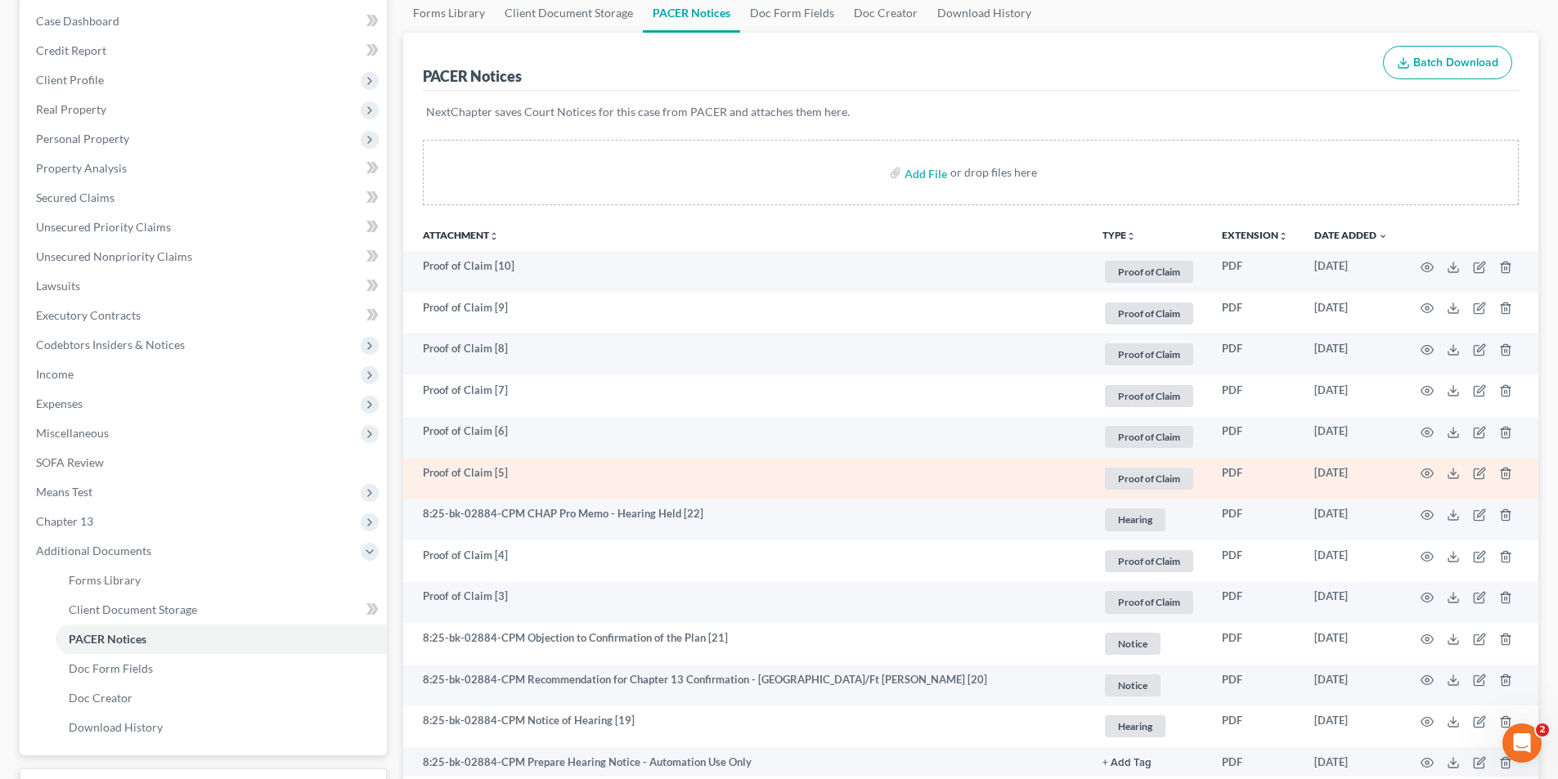
scroll to position [245, 0]
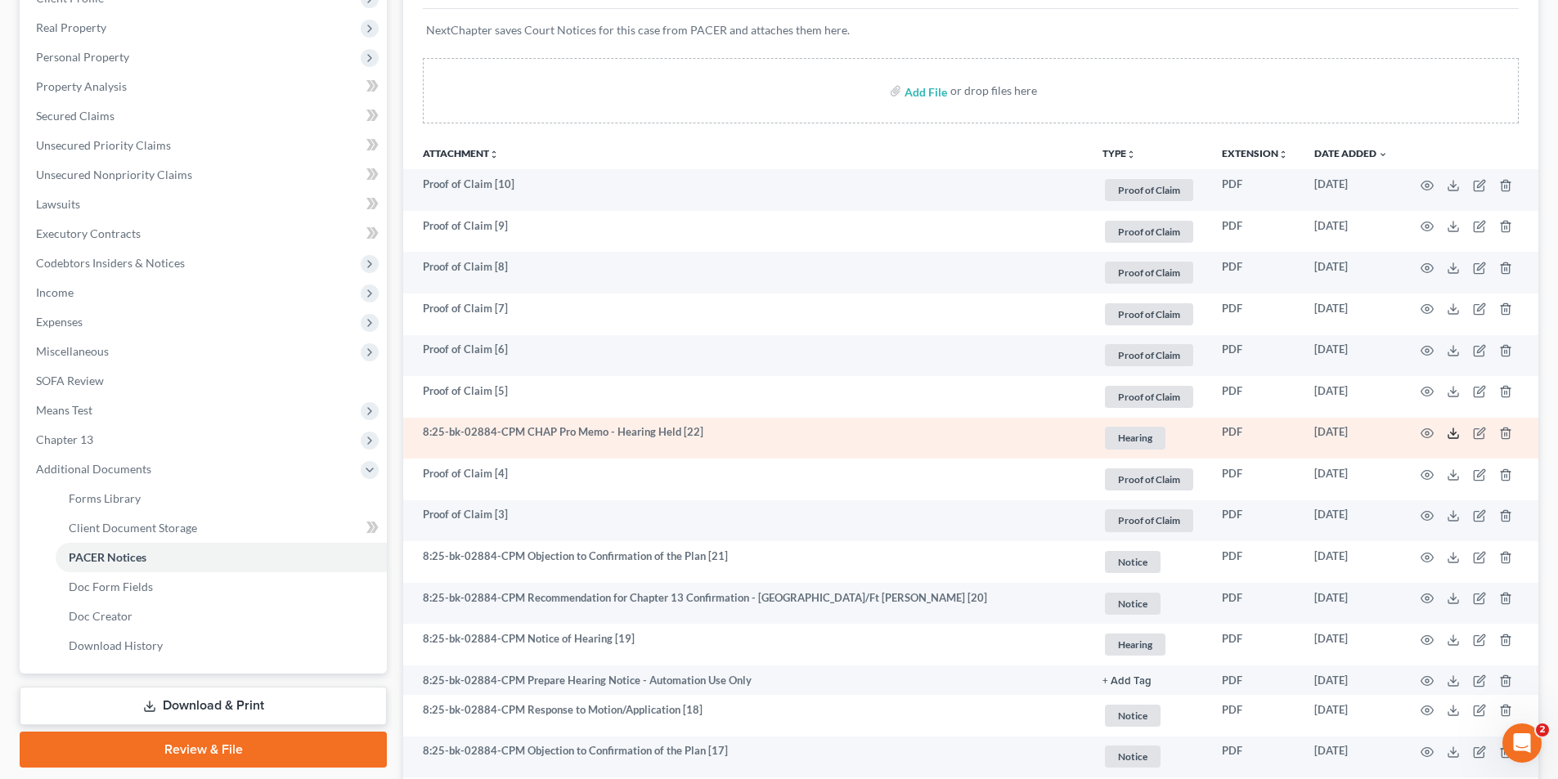
click at [1457, 433] on icon at bounding box center [1453, 433] width 13 height 13
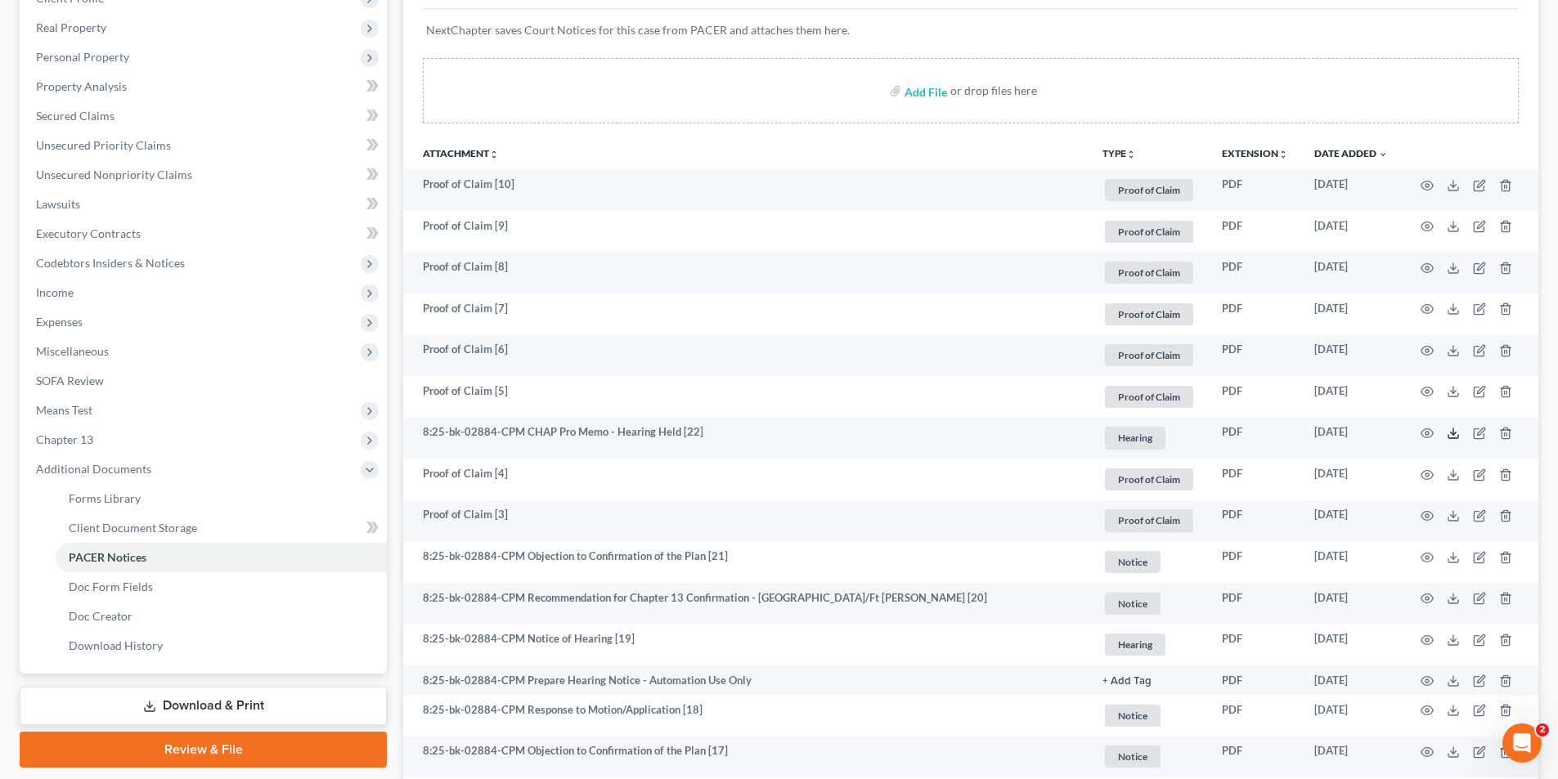
scroll to position [0, 0]
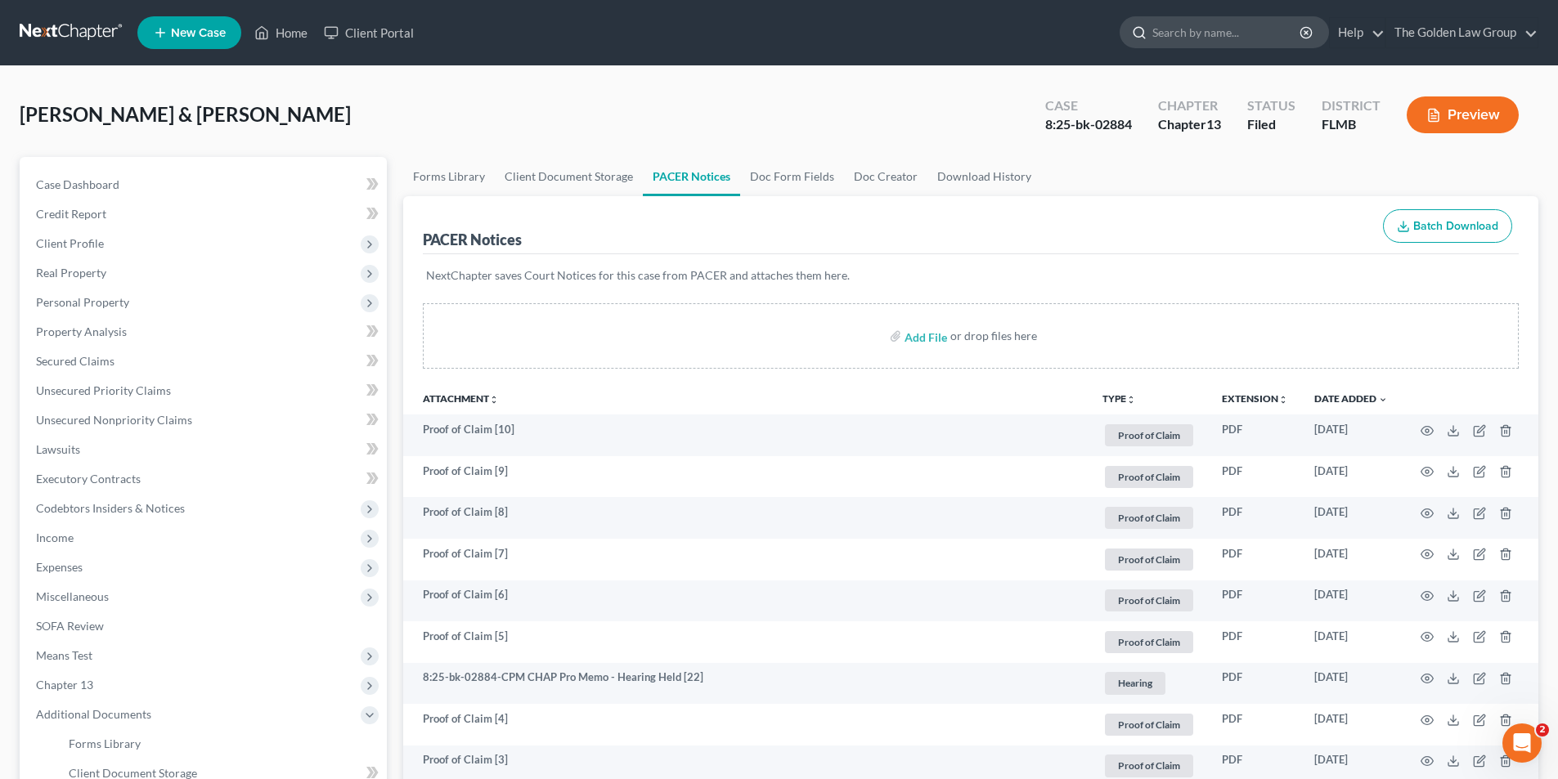
click at [1165, 28] on input "search" at bounding box center [1227, 32] width 150 height 30
type input "[PERSON_NAME]"
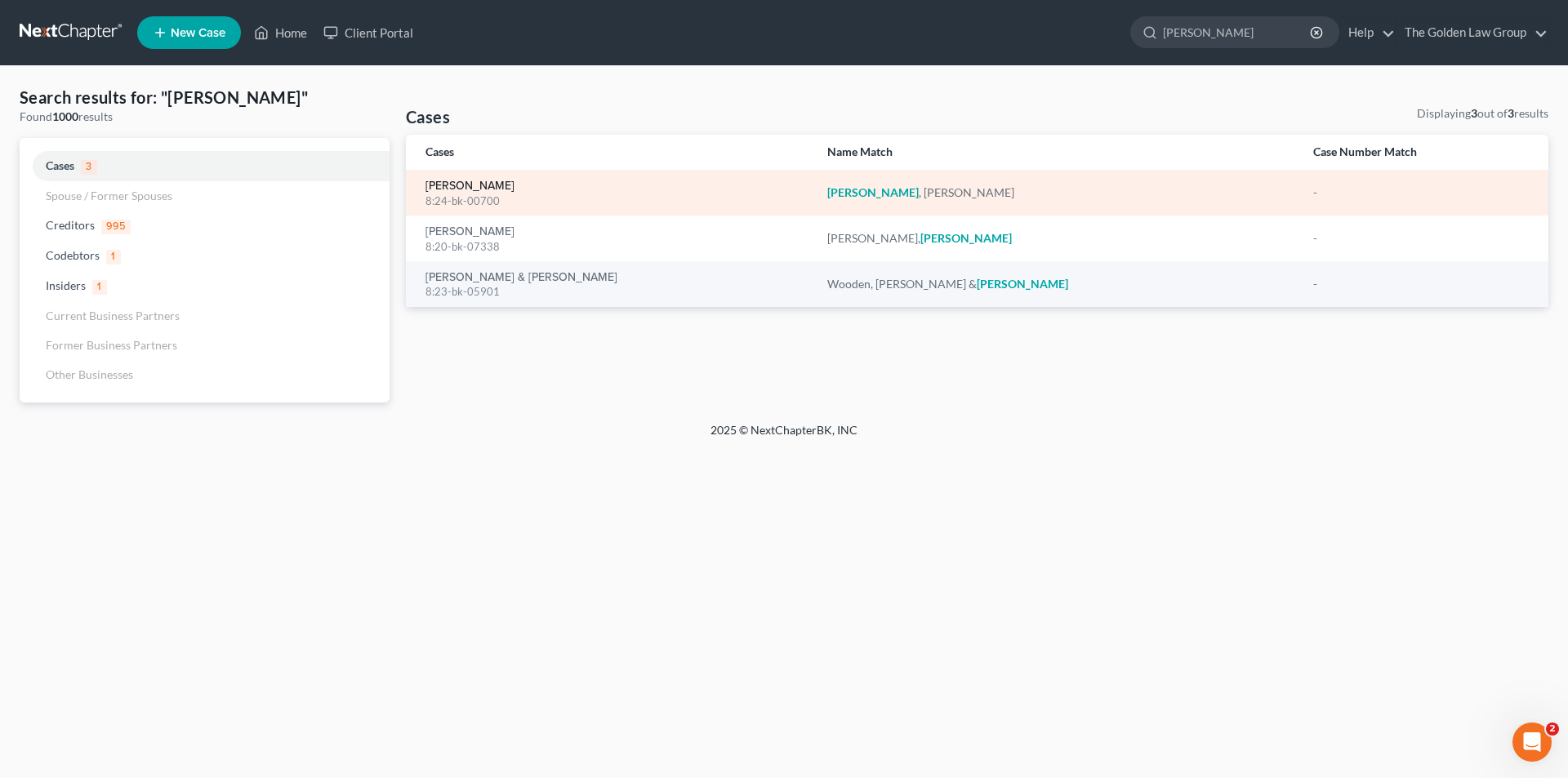
click at [480, 186] on link "[PERSON_NAME]" at bounding box center [469, 186] width 89 height 11
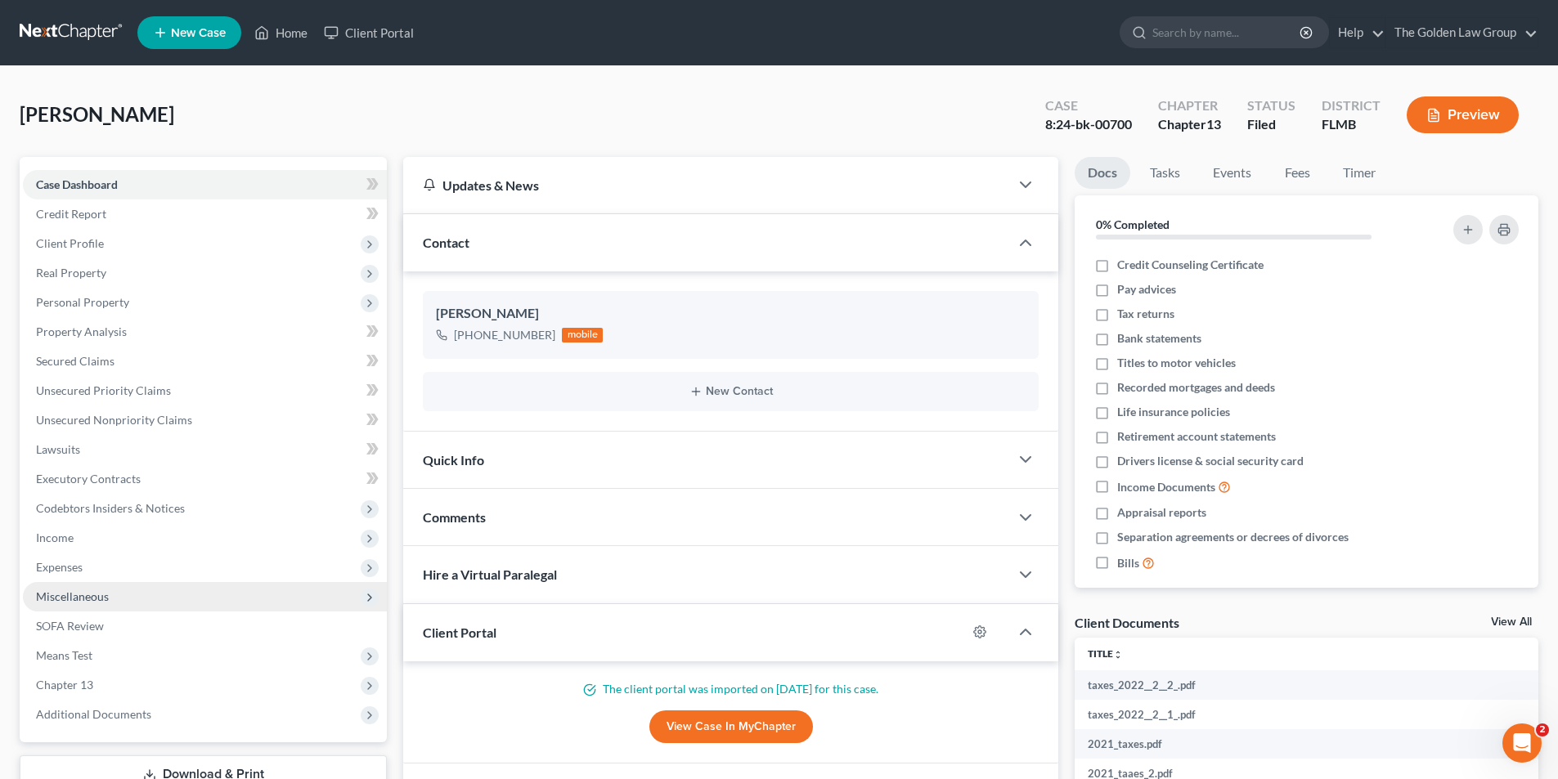
scroll to position [82, 0]
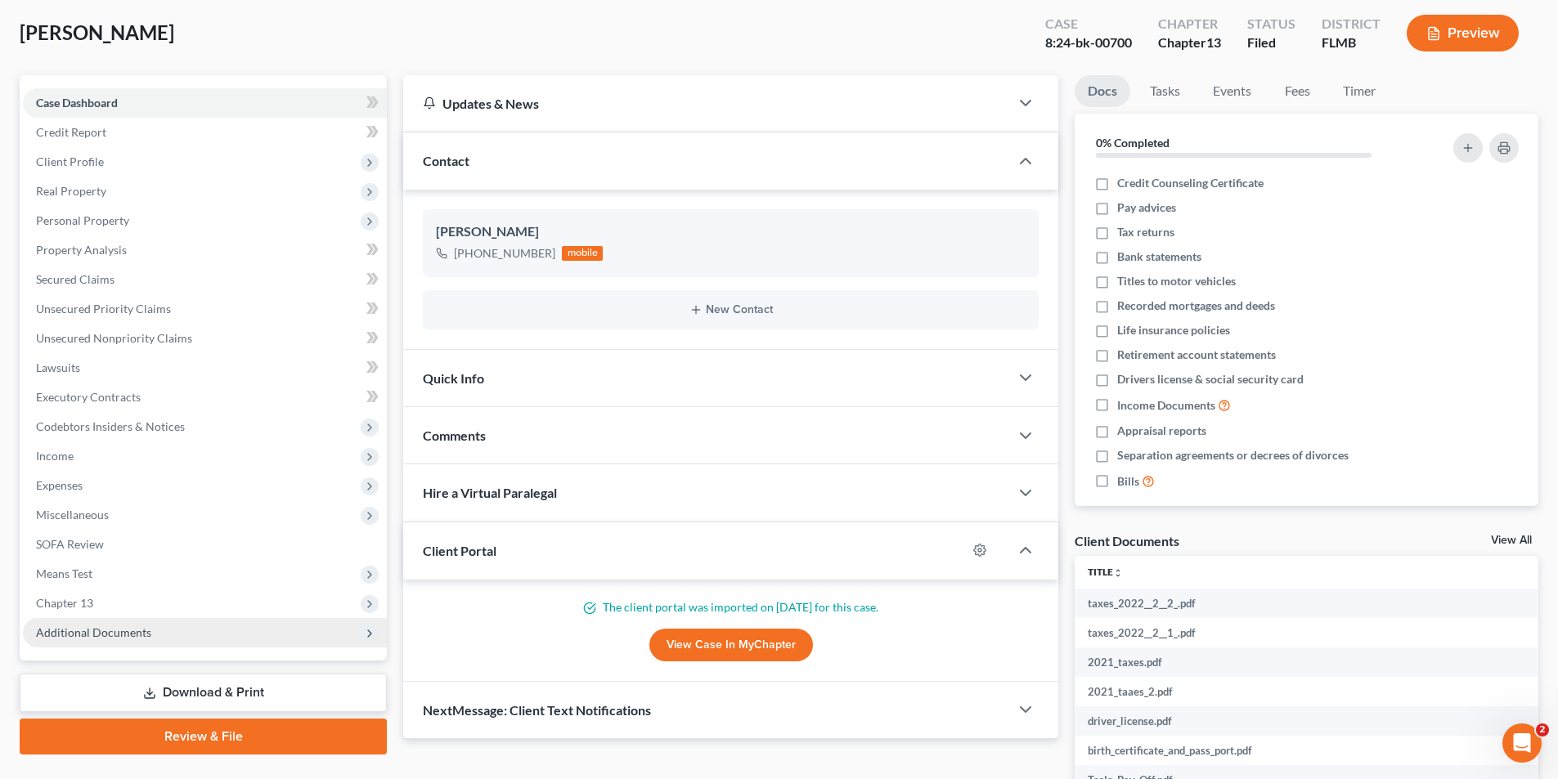
click at [125, 630] on span "Additional Documents" at bounding box center [93, 633] width 115 height 14
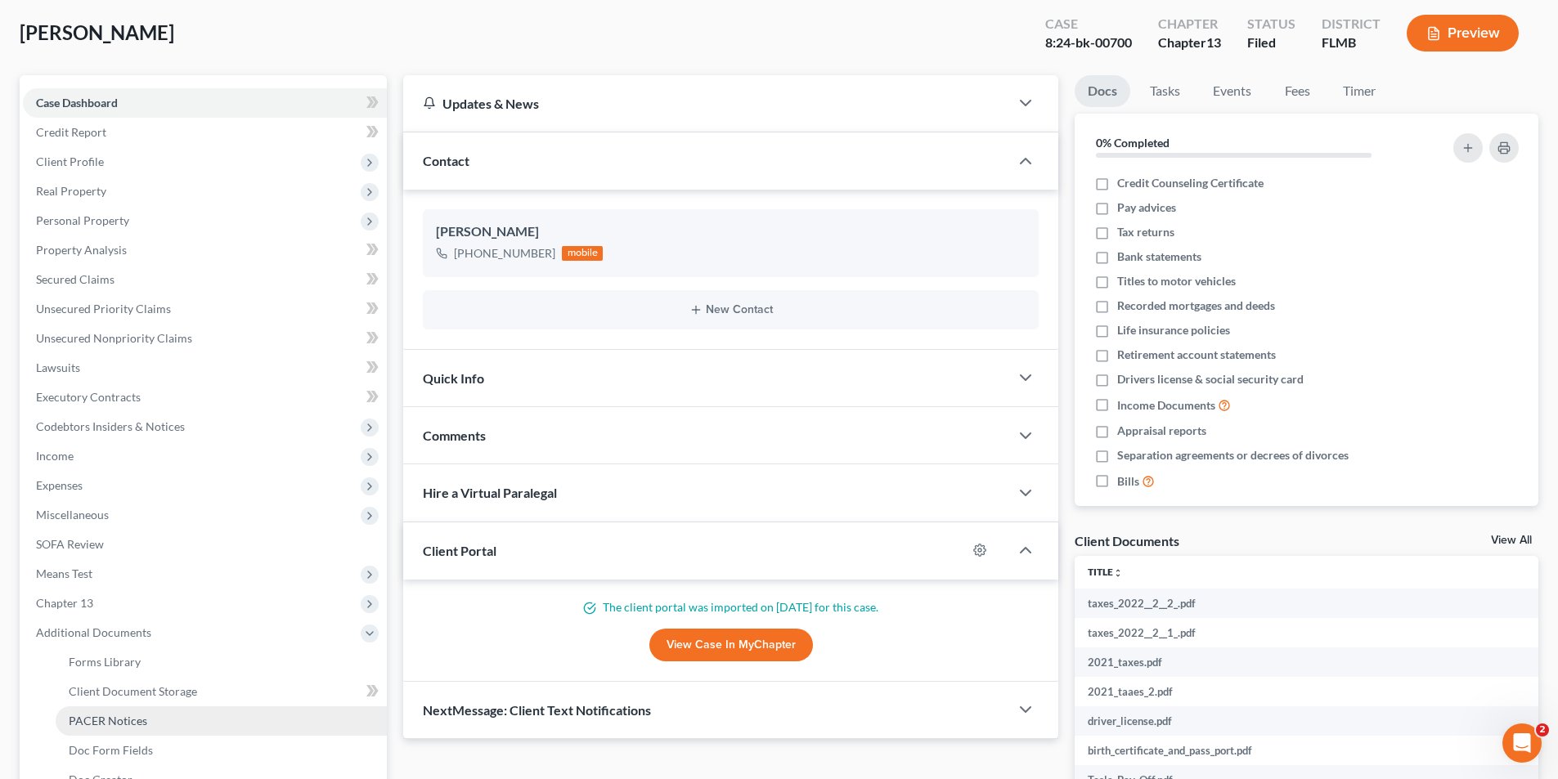
click at [108, 725] on span "PACER Notices" at bounding box center [108, 721] width 79 height 14
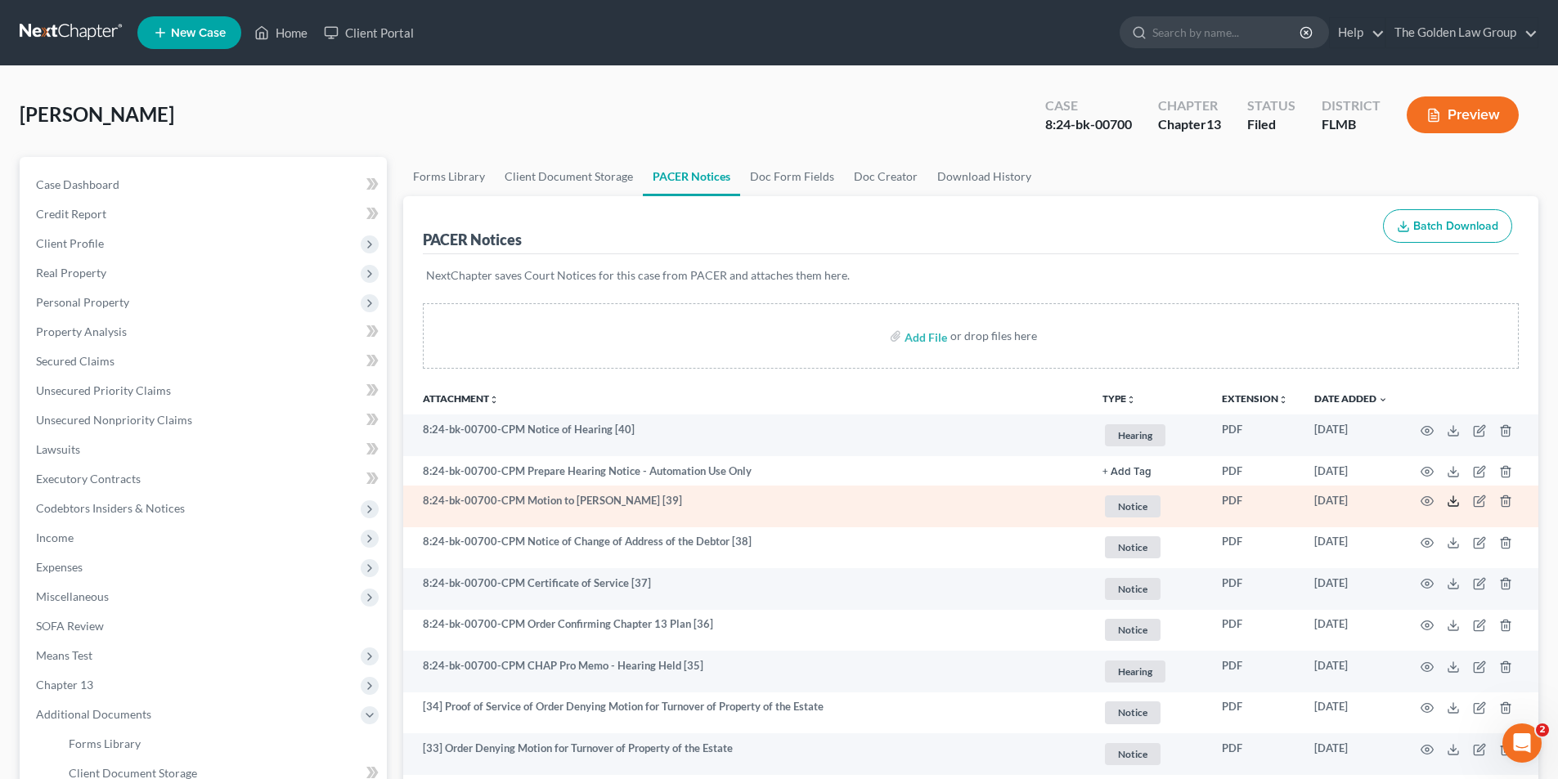
click at [1457, 500] on icon at bounding box center [1453, 501] width 13 height 13
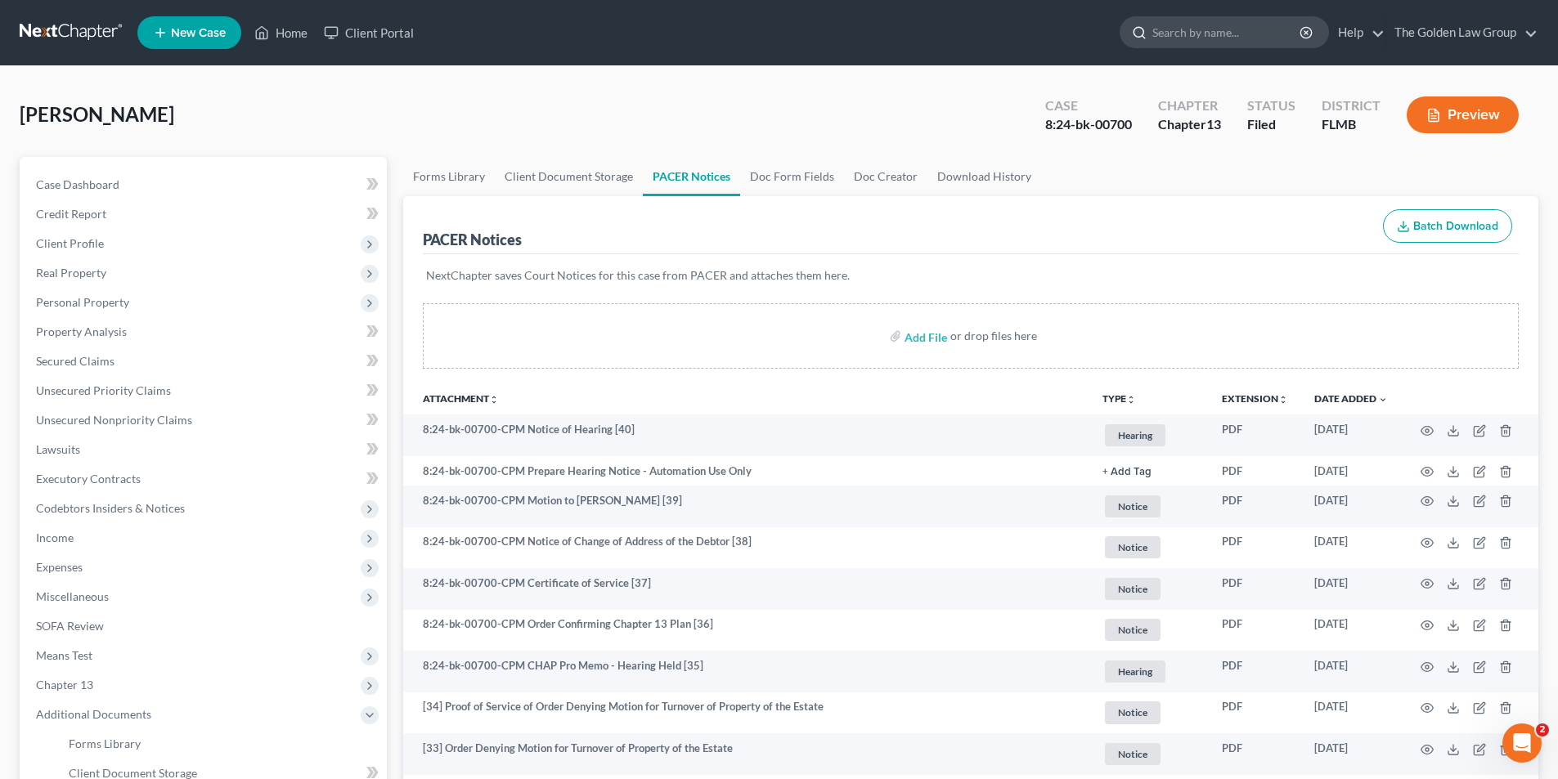
click at [1191, 31] on input "search" at bounding box center [1227, 32] width 150 height 30
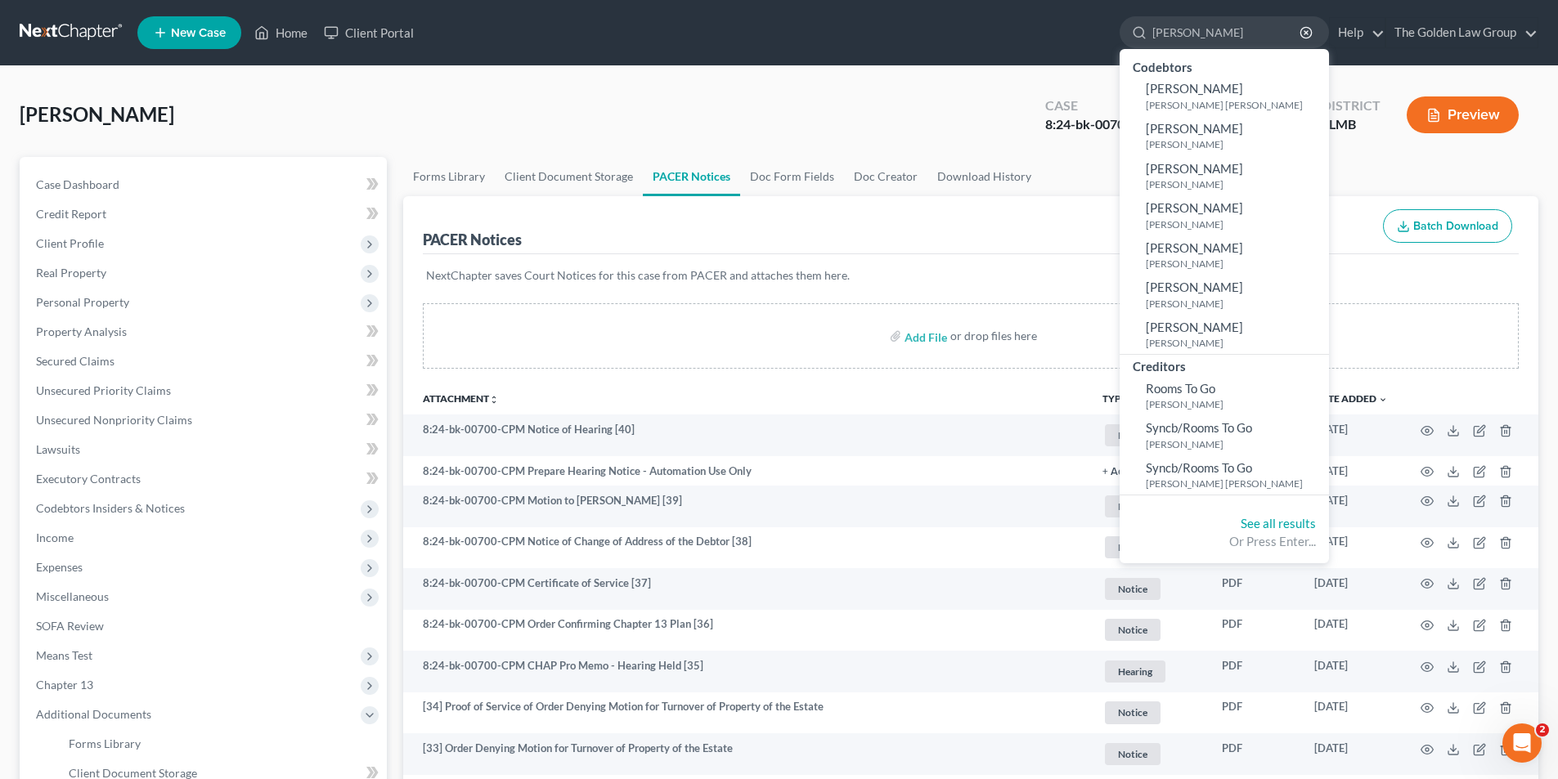
type input "[PERSON_NAME]"
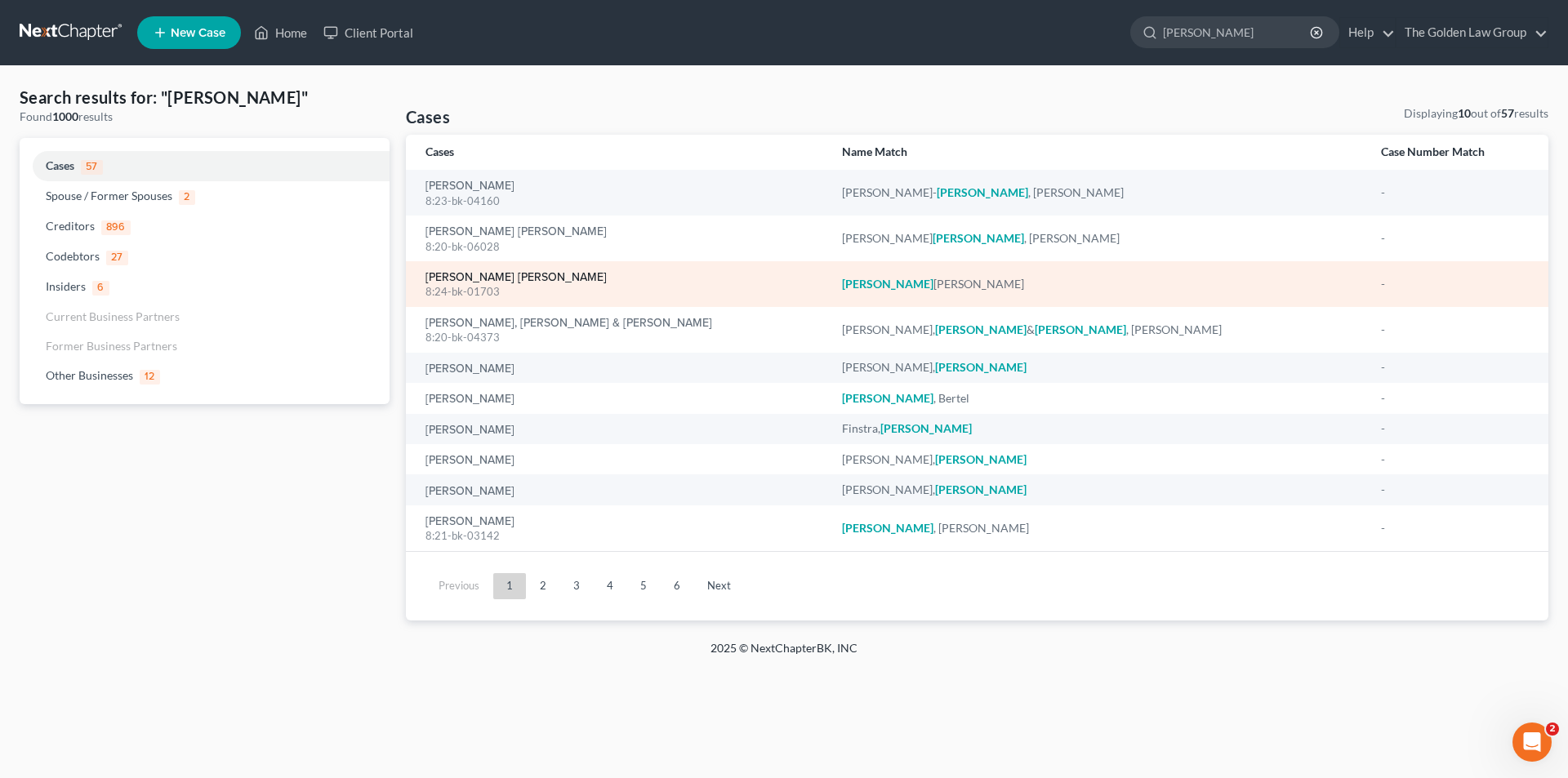
click at [492, 276] on link "[PERSON_NAME] [PERSON_NAME]" at bounding box center [516, 277] width 182 height 11
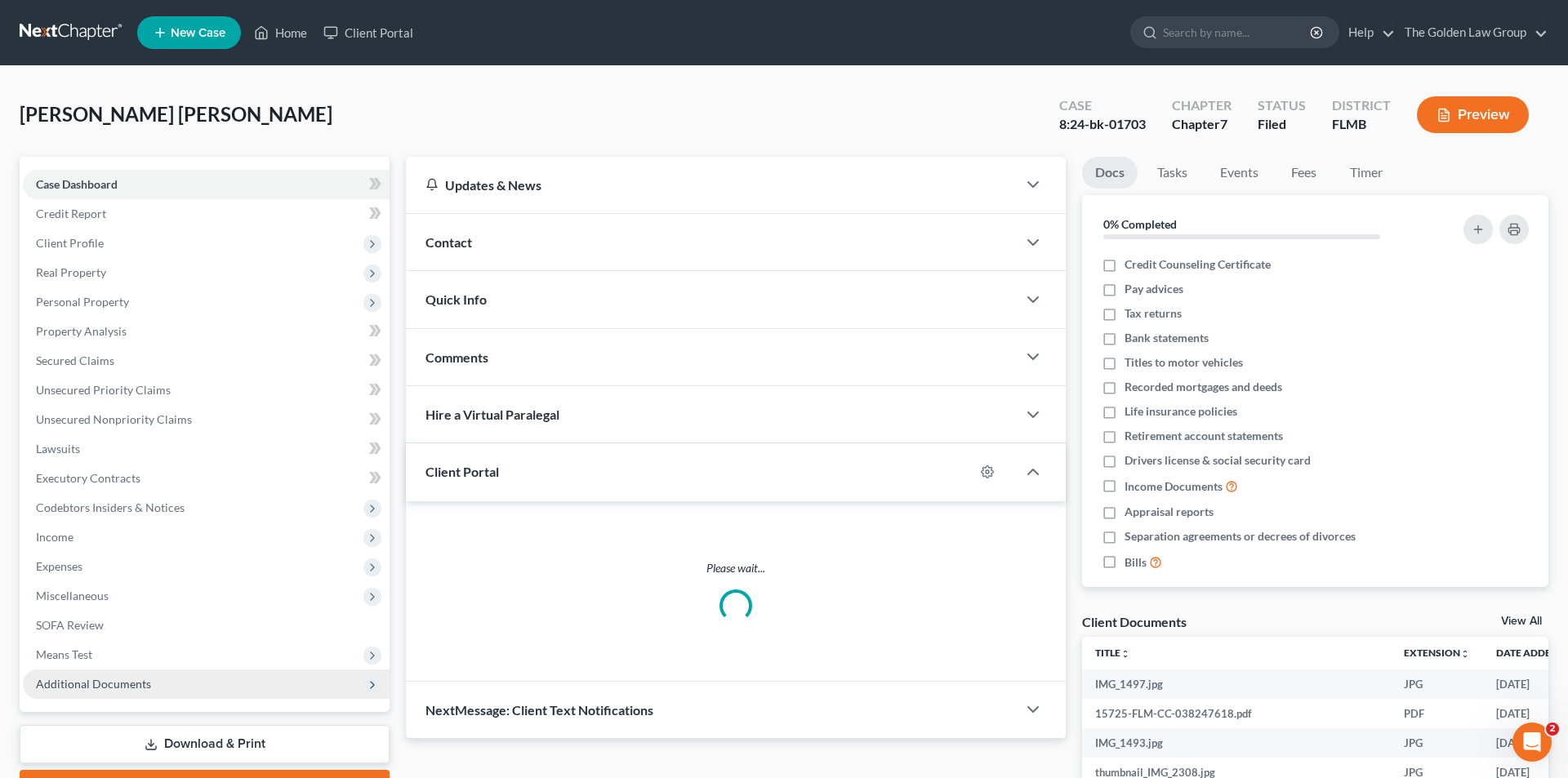
click at [110, 680] on span "Additional Documents" at bounding box center [93, 684] width 115 height 14
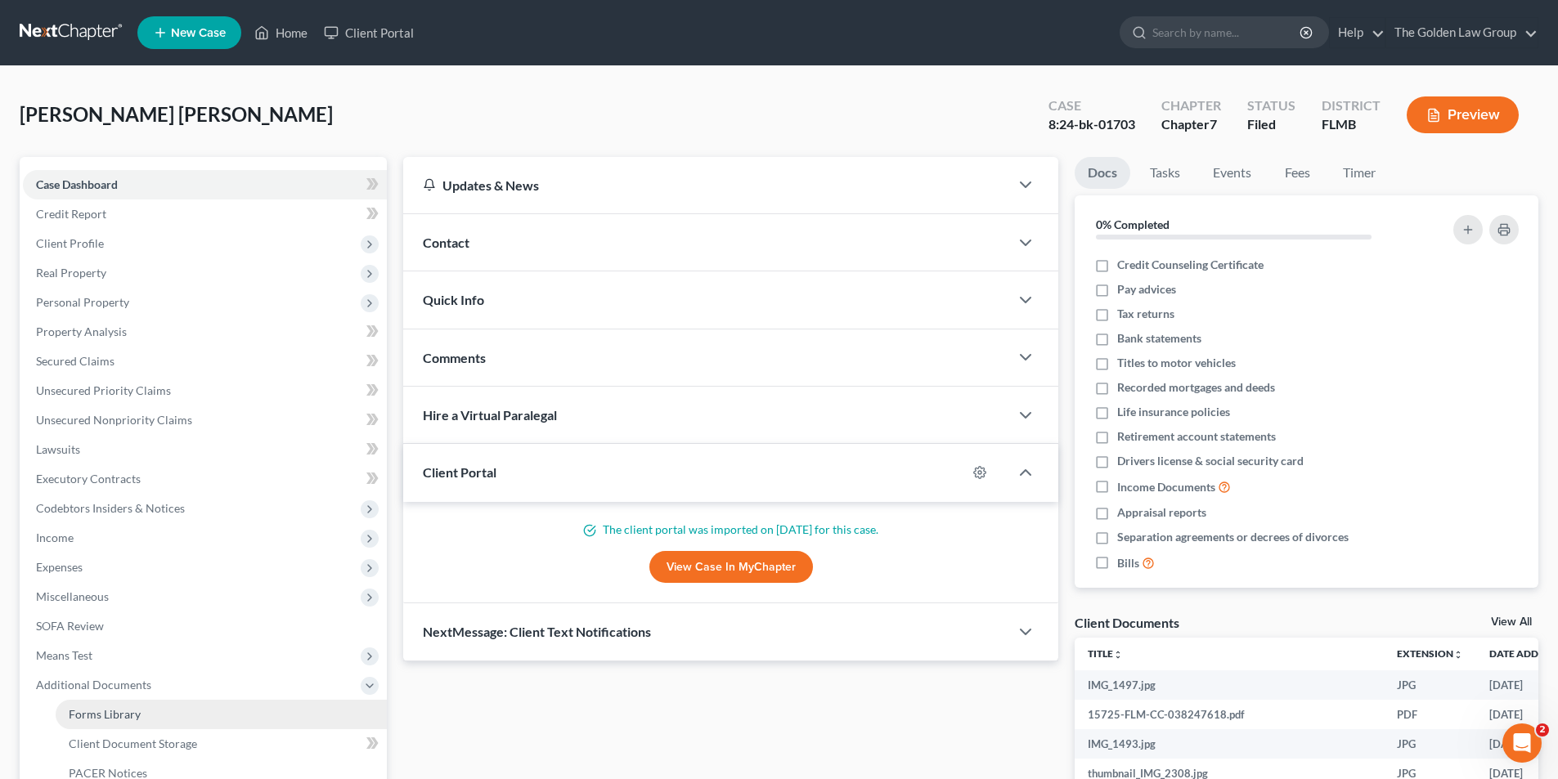
scroll to position [164, 0]
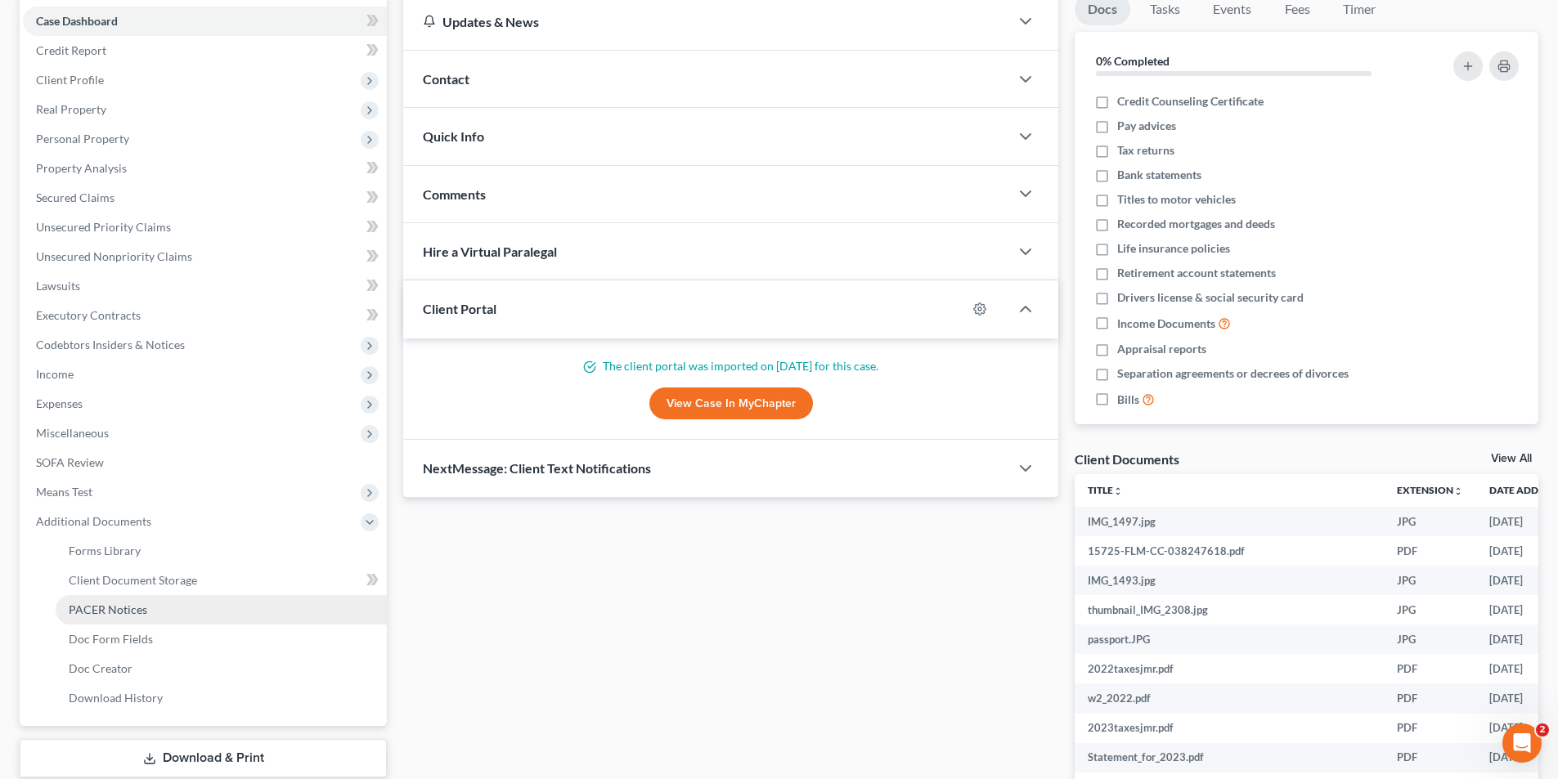
click at [127, 610] on span "PACER Notices" at bounding box center [108, 610] width 79 height 14
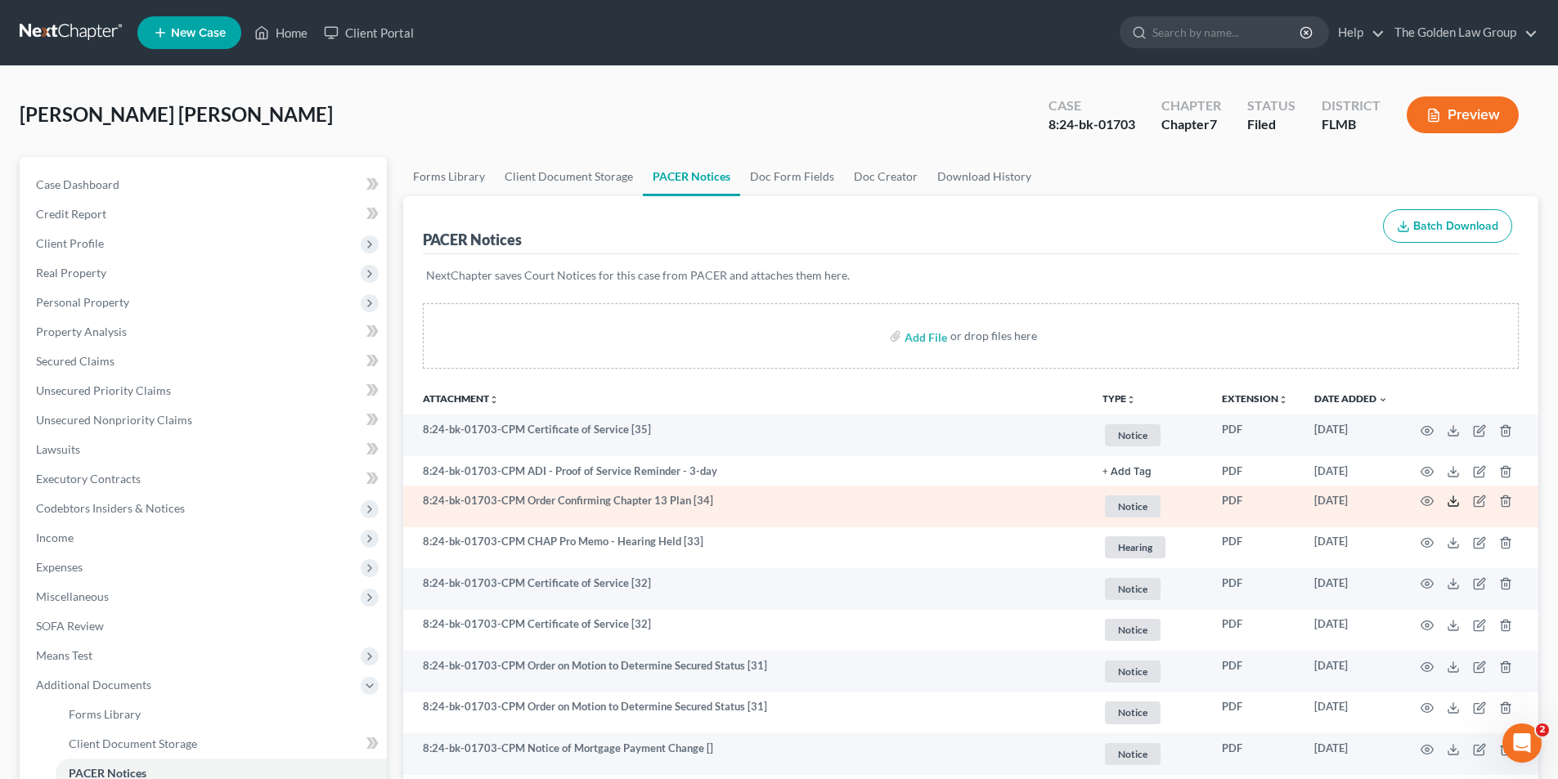
click at [1448, 499] on icon at bounding box center [1453, 501] width 13 height 13
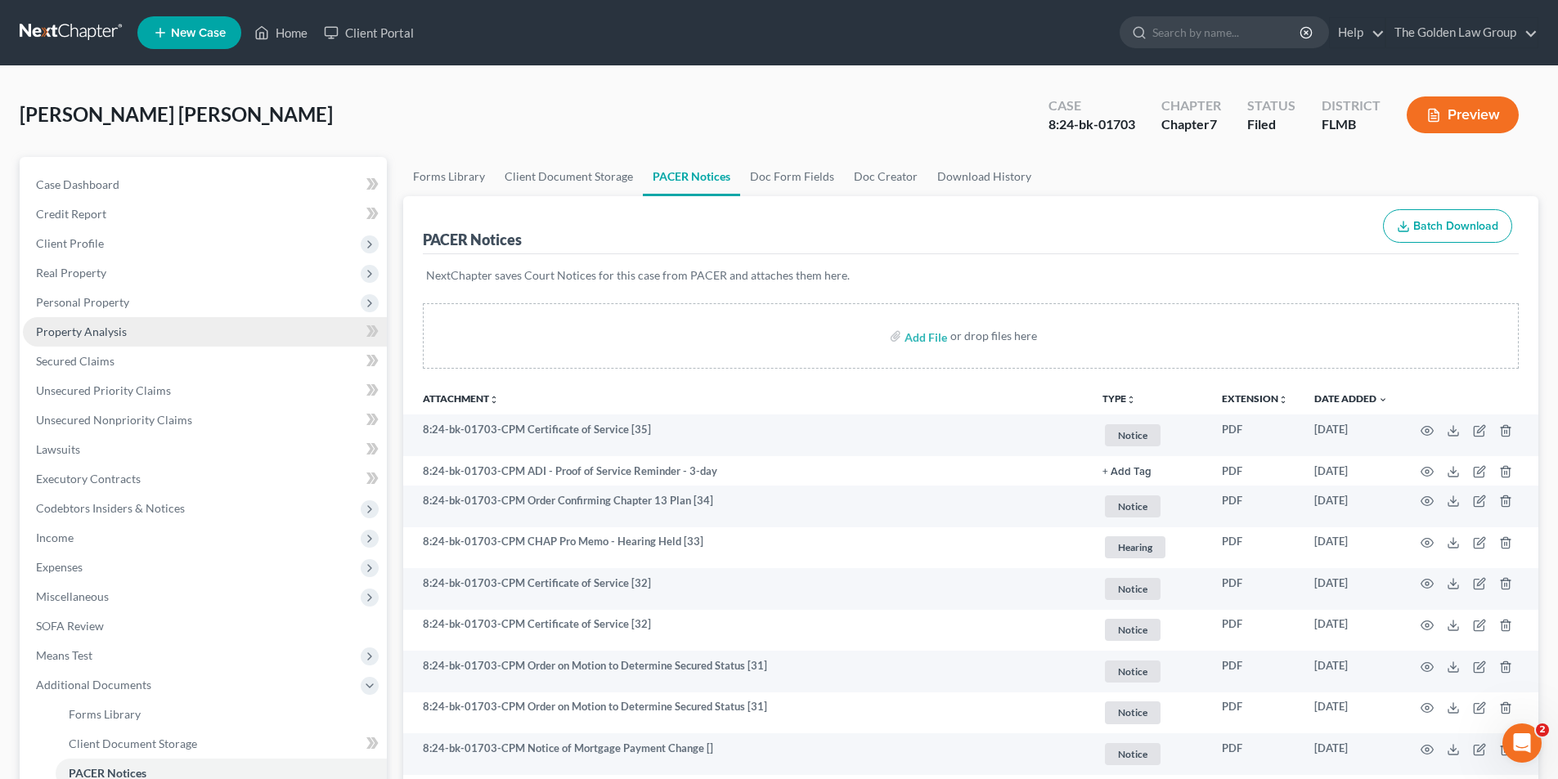
click at [106, 326] on span "Property Analysis" at bounding box center [81, 332] width 91 height 14
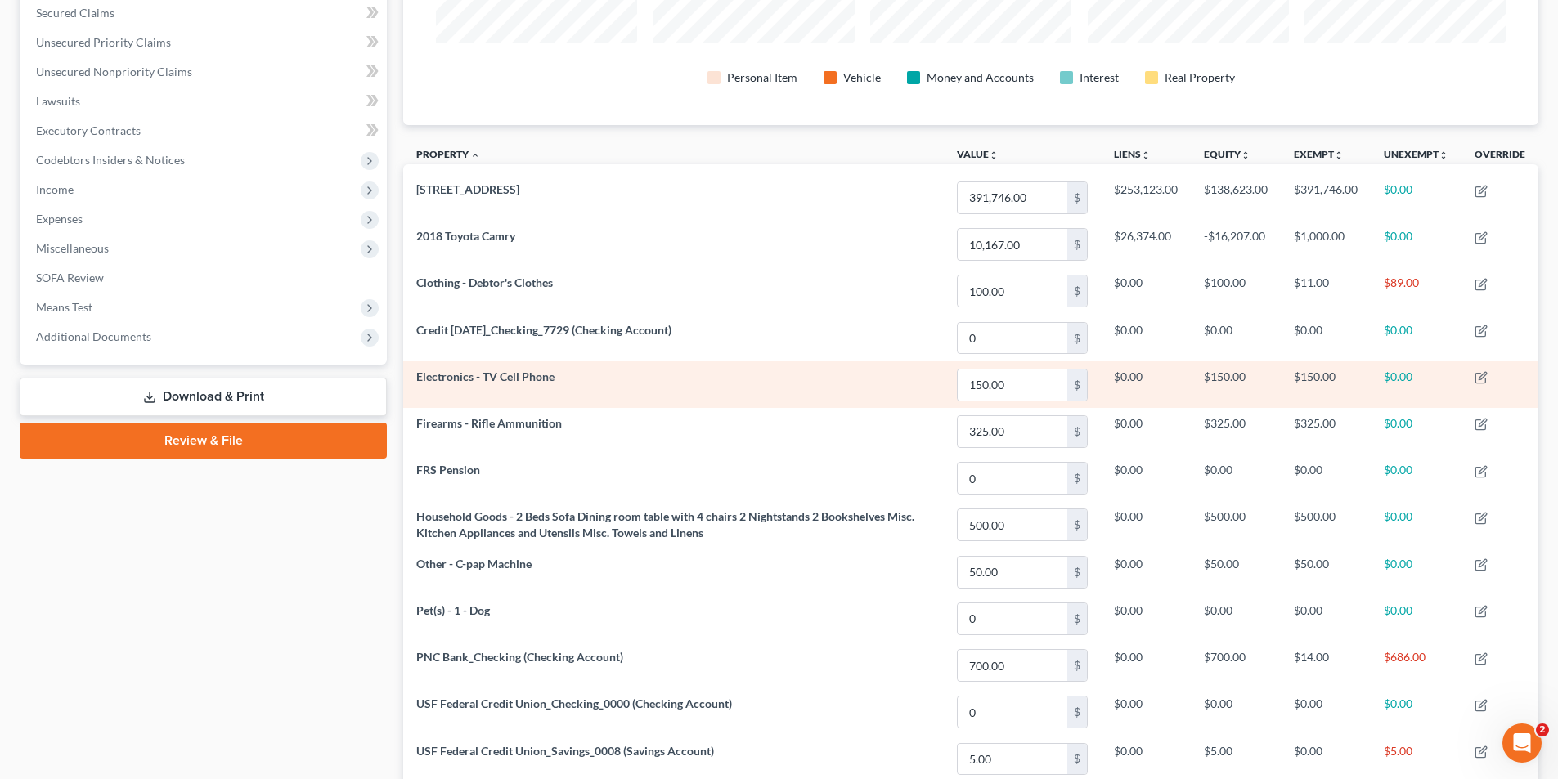
scroll to position [185, 0]
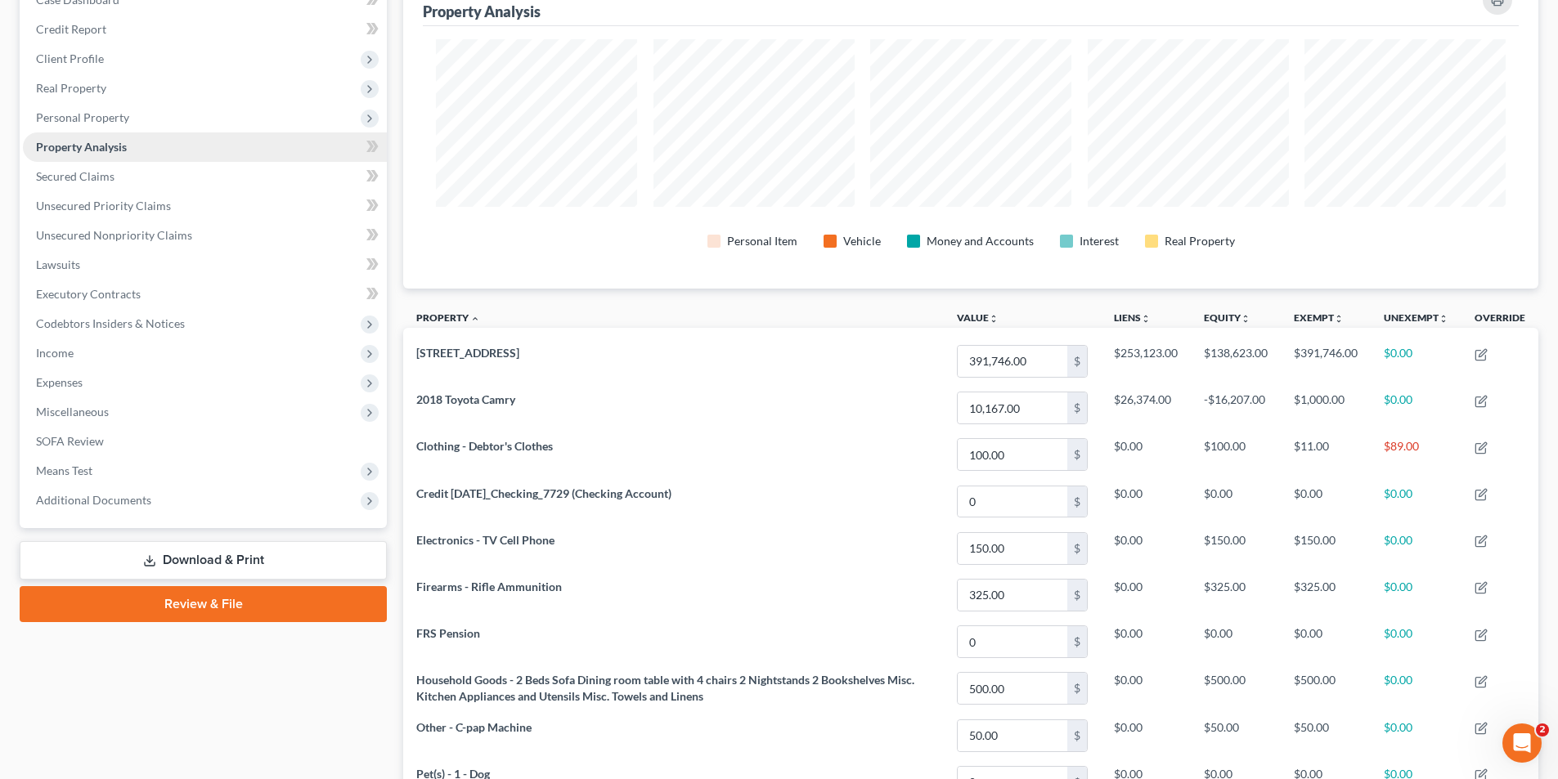
click at [111, 147] on span "Property Analysis" at bounding box center [81, 147] width 91 height 14
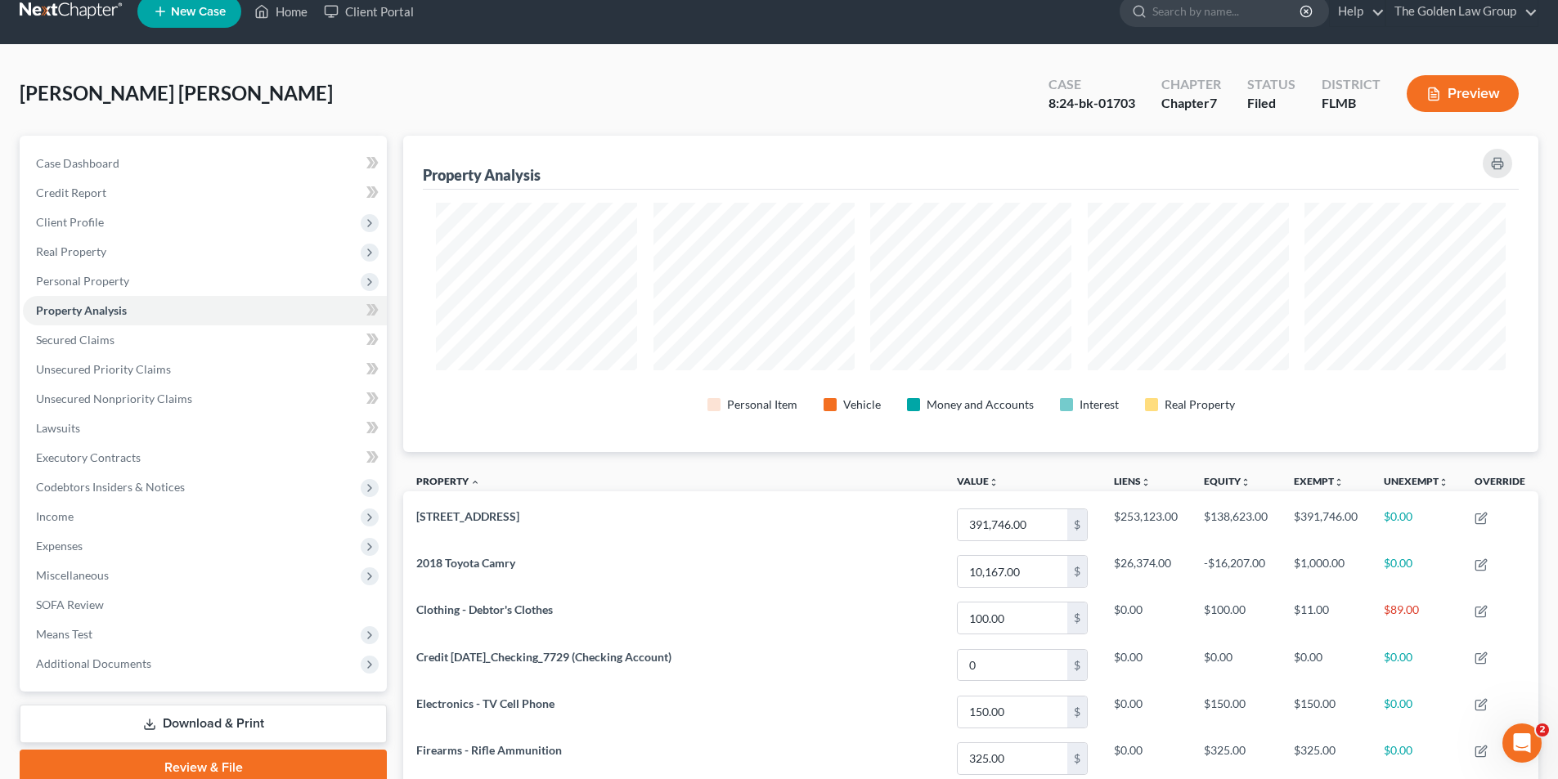
click at [1454, 94] on button "Preview" at bounding box center [1463, 93] width 112 height 37
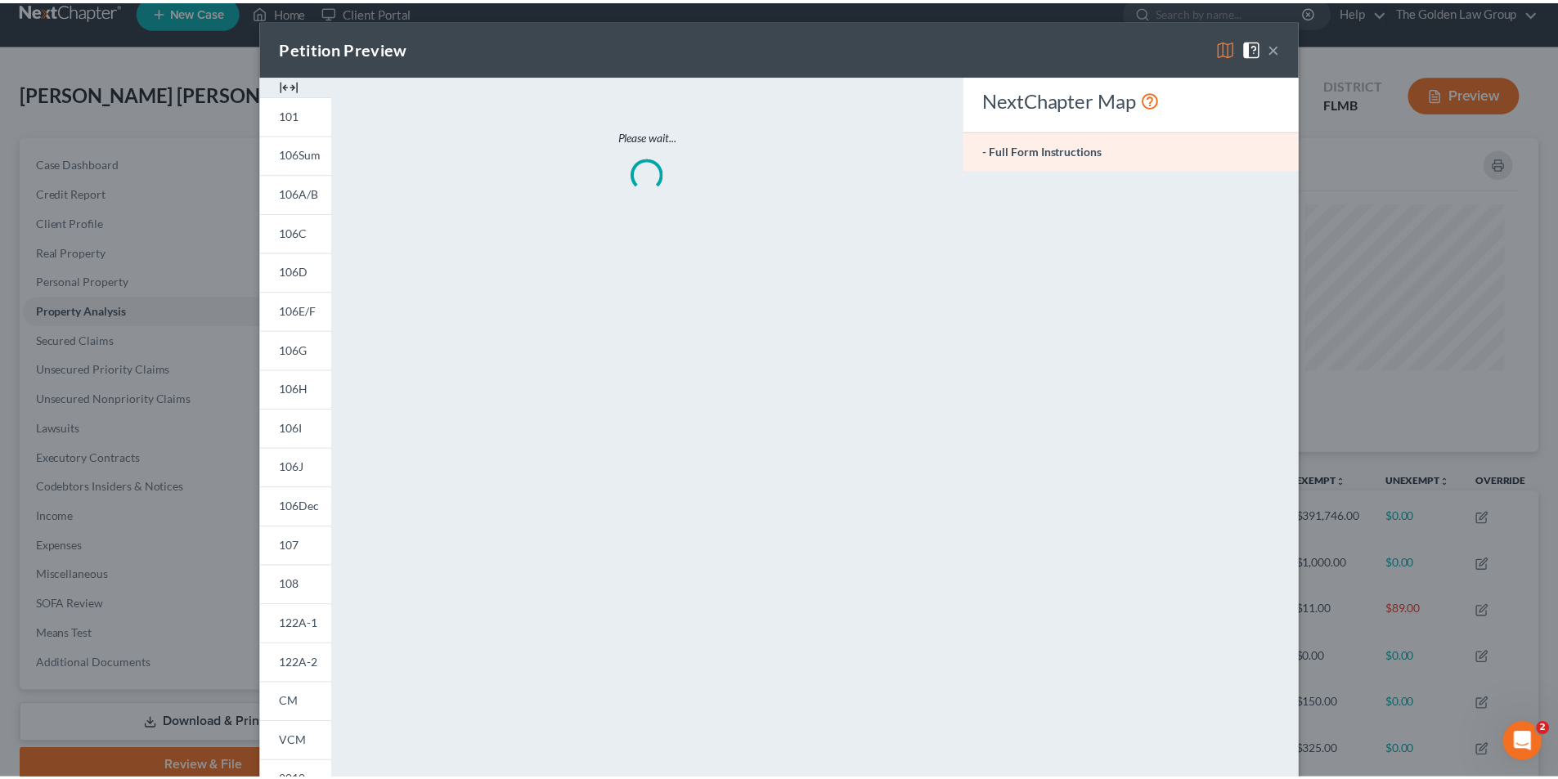
scroll to position [317, 1144]
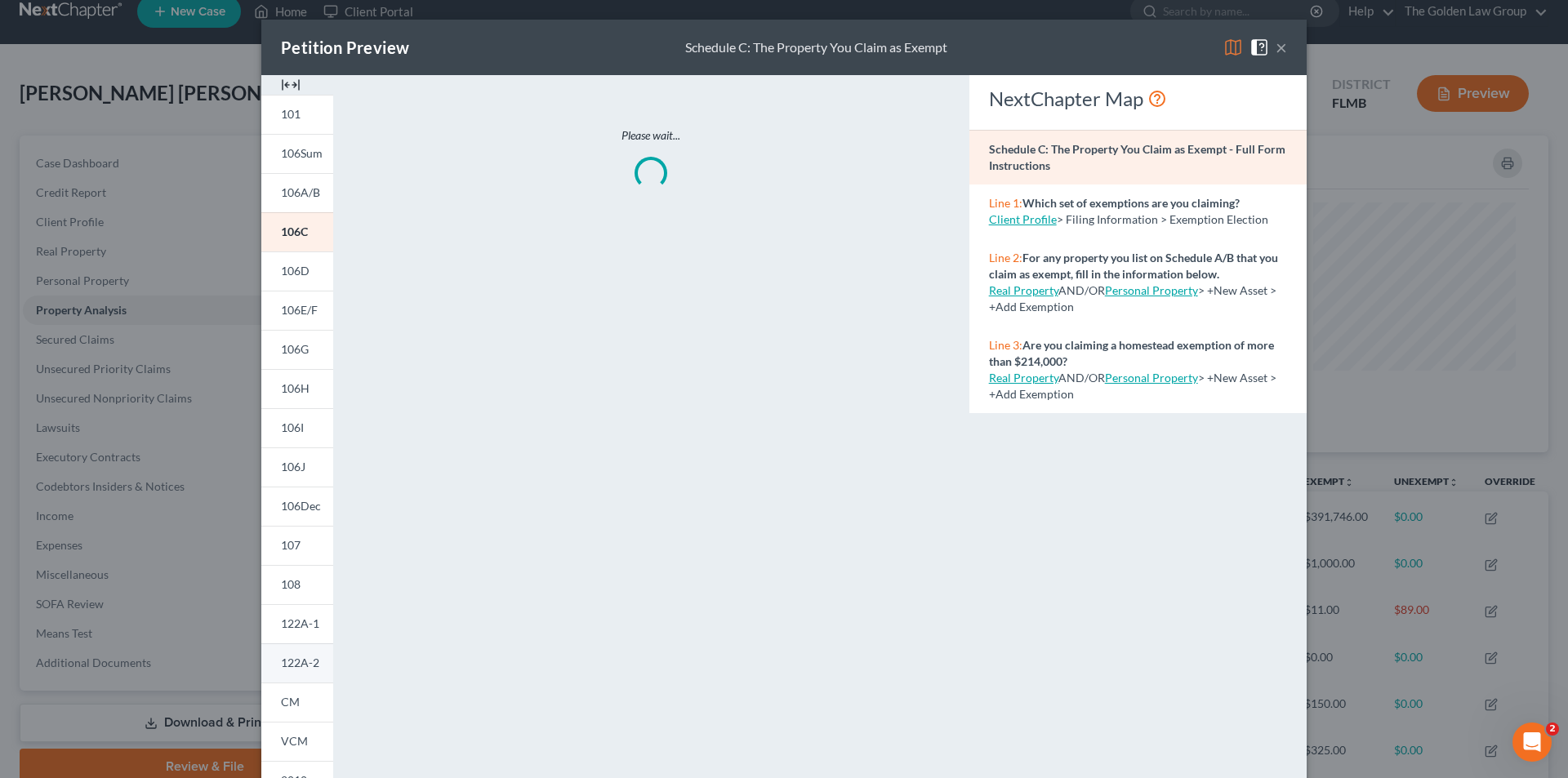
click at [294, 666] on span "122A-2" at bounding box center [300, 663] width 38 height 14
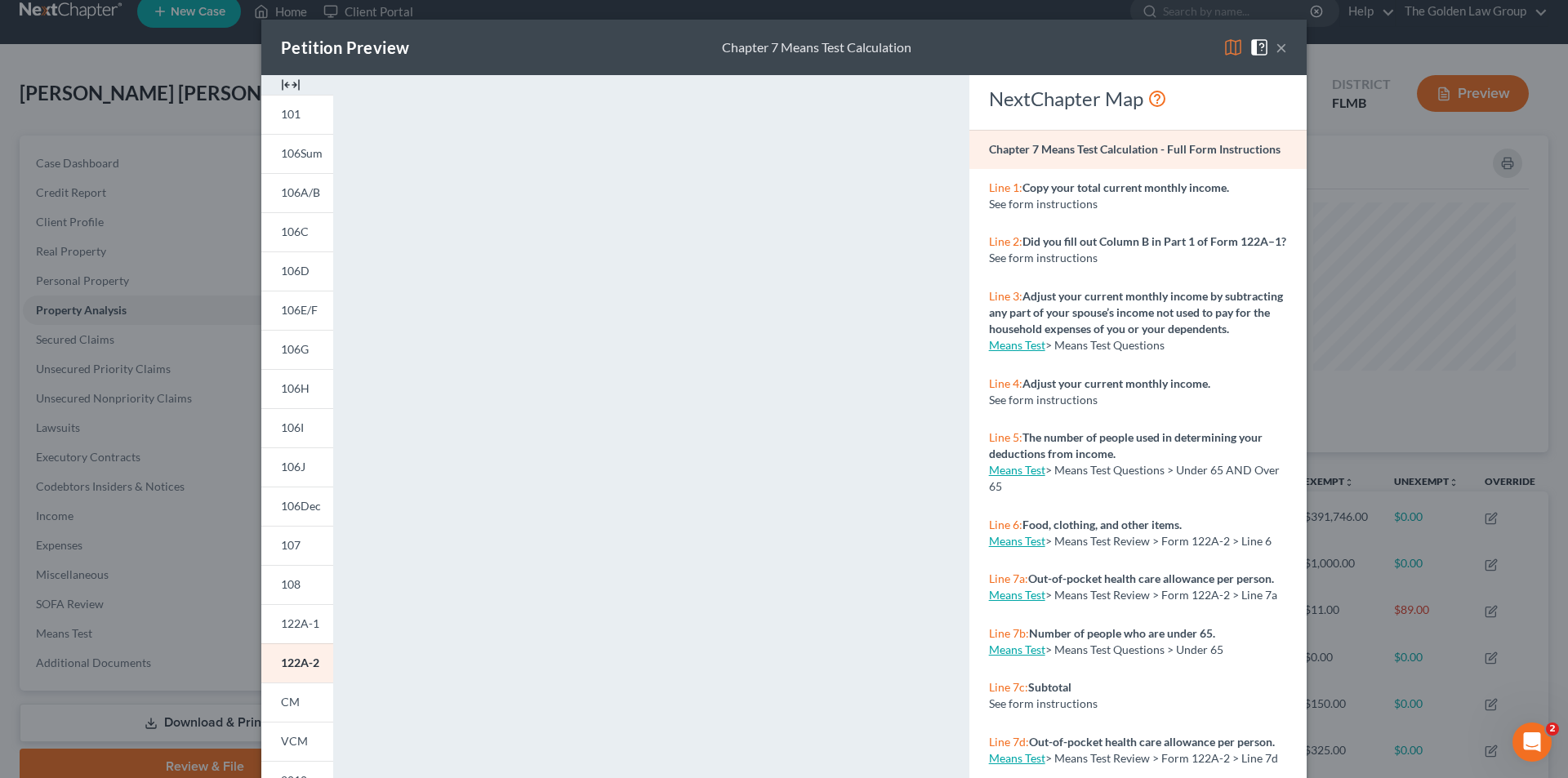
click at [152, 162] on div "Petition Preview Chapter 7 Means Test Calculation × 101 106Sum 106A/B 106C 106D…" at bounding box center [784, 389] width 1568 height 778
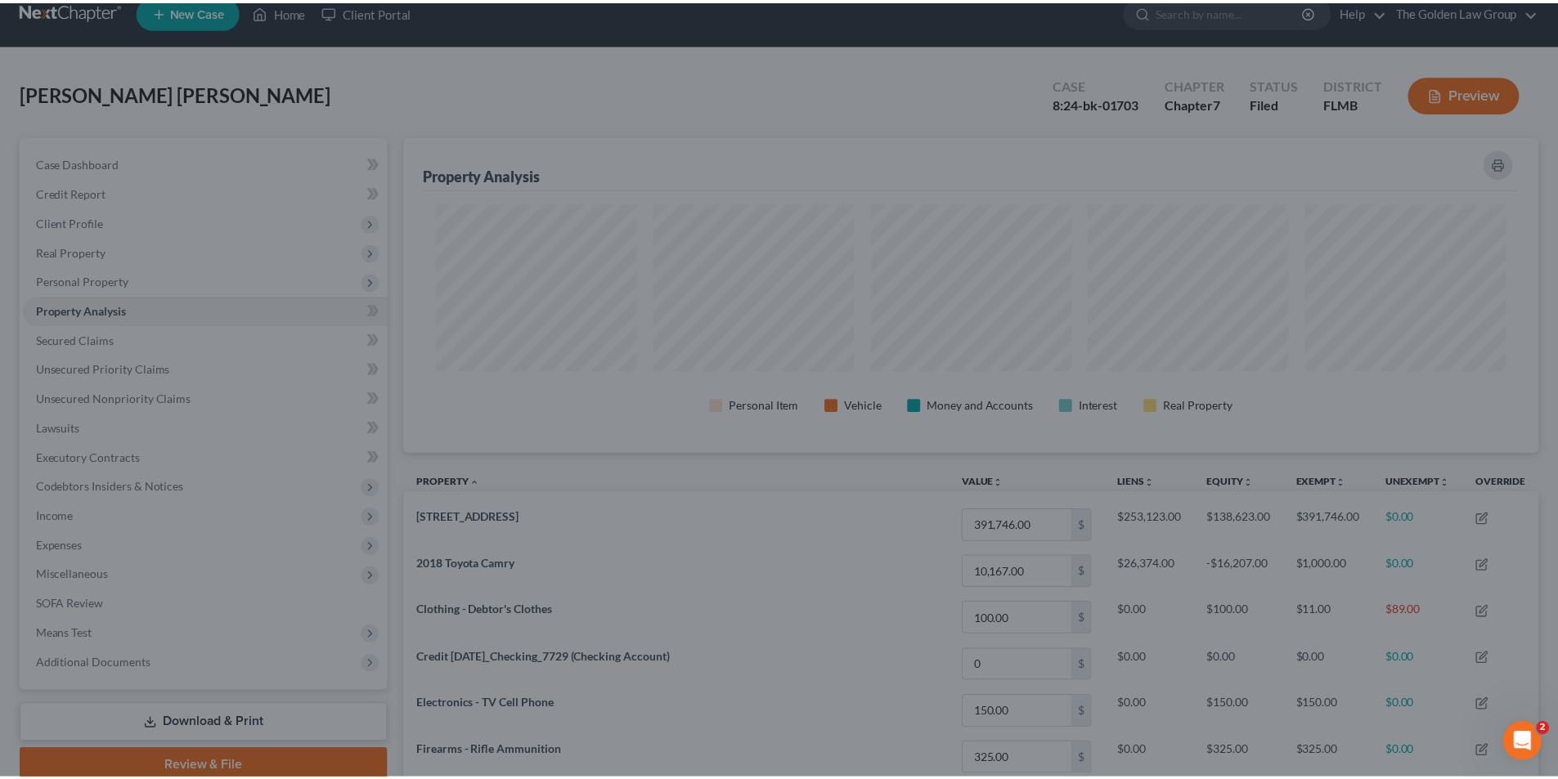
scroll to position [817551, 816733]
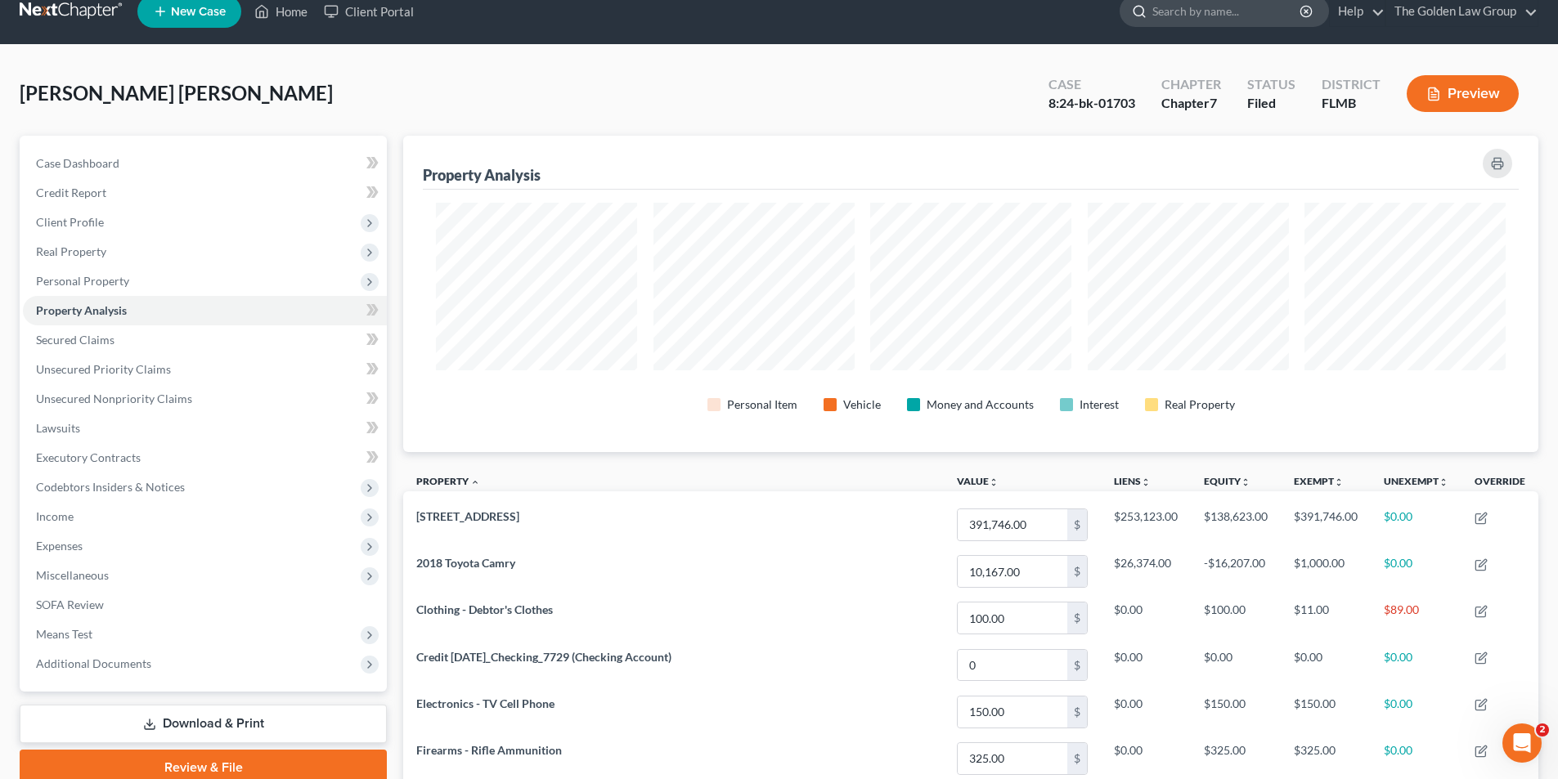
click at [1173, 9] on input "search" at bounding box center [1227, 11] width 150 height 30
type input "[PERSON_NAME]"
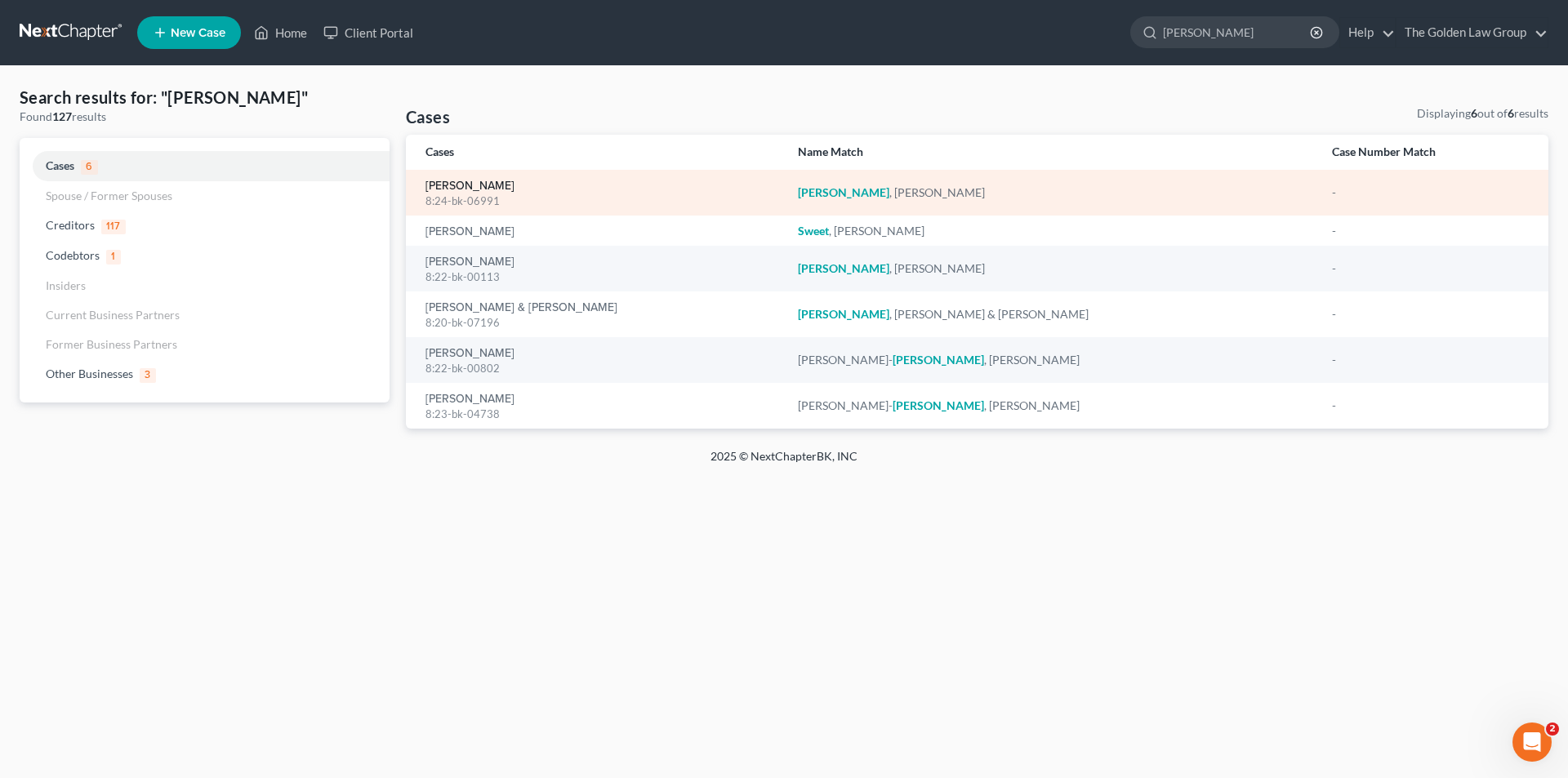
click at [487, 187] on link "[PERSON_NAME]" at bounding box center [469, 186] width 89 height 11
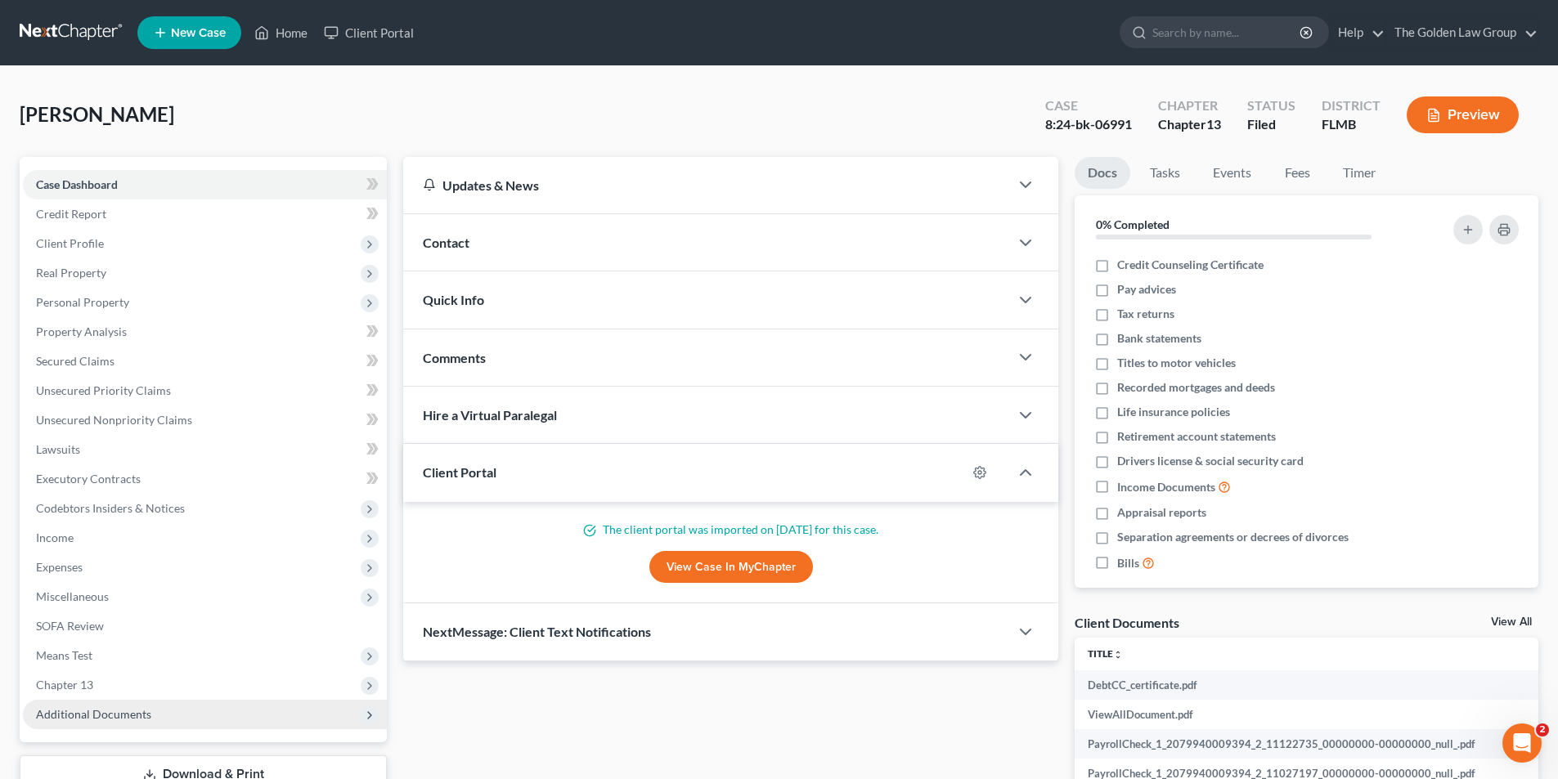
click at [124, 717] on span "Additional Documents" at bounding box center [93, 714] width 115 height 14
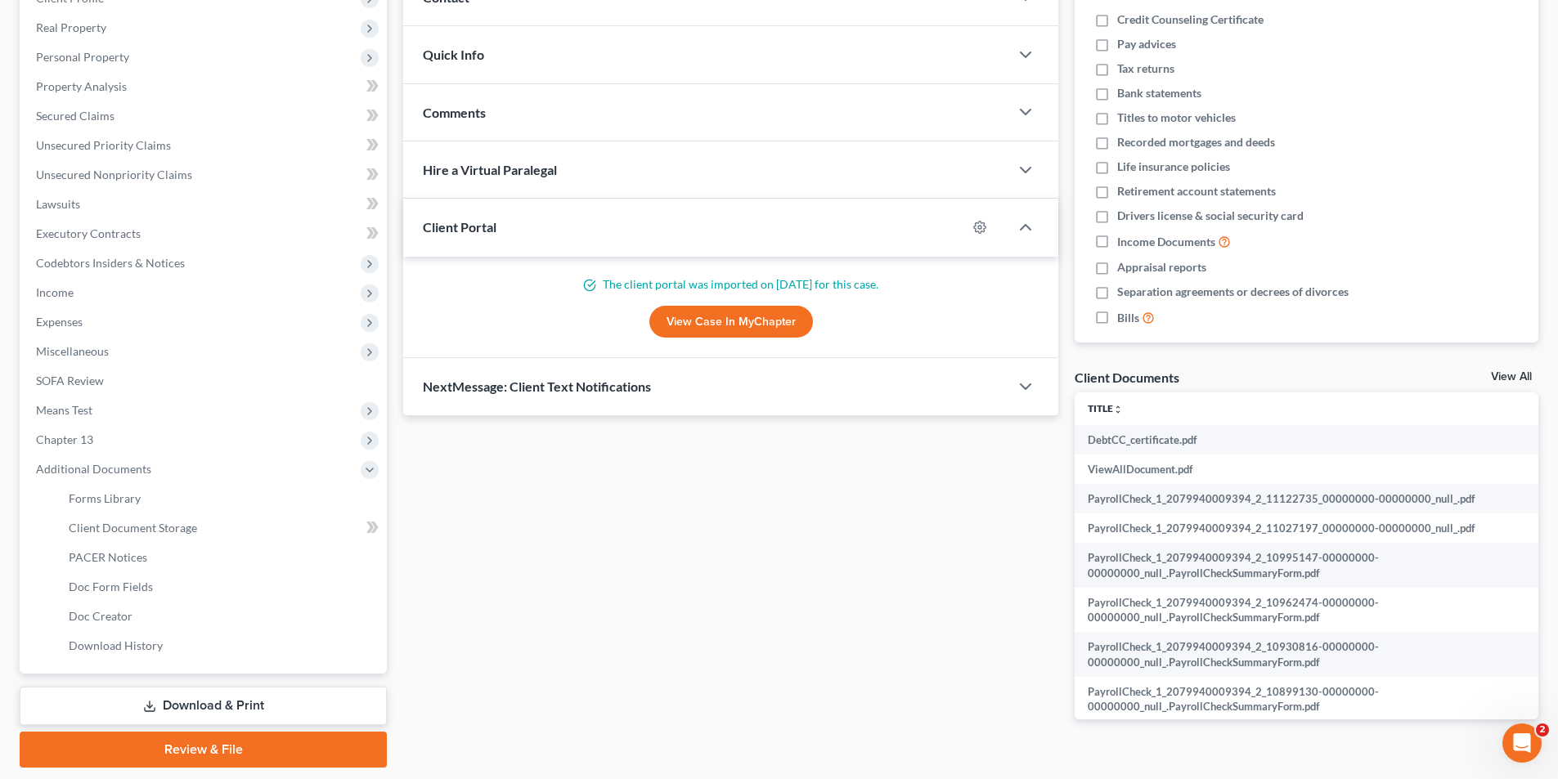
scroll to position [296, 0]
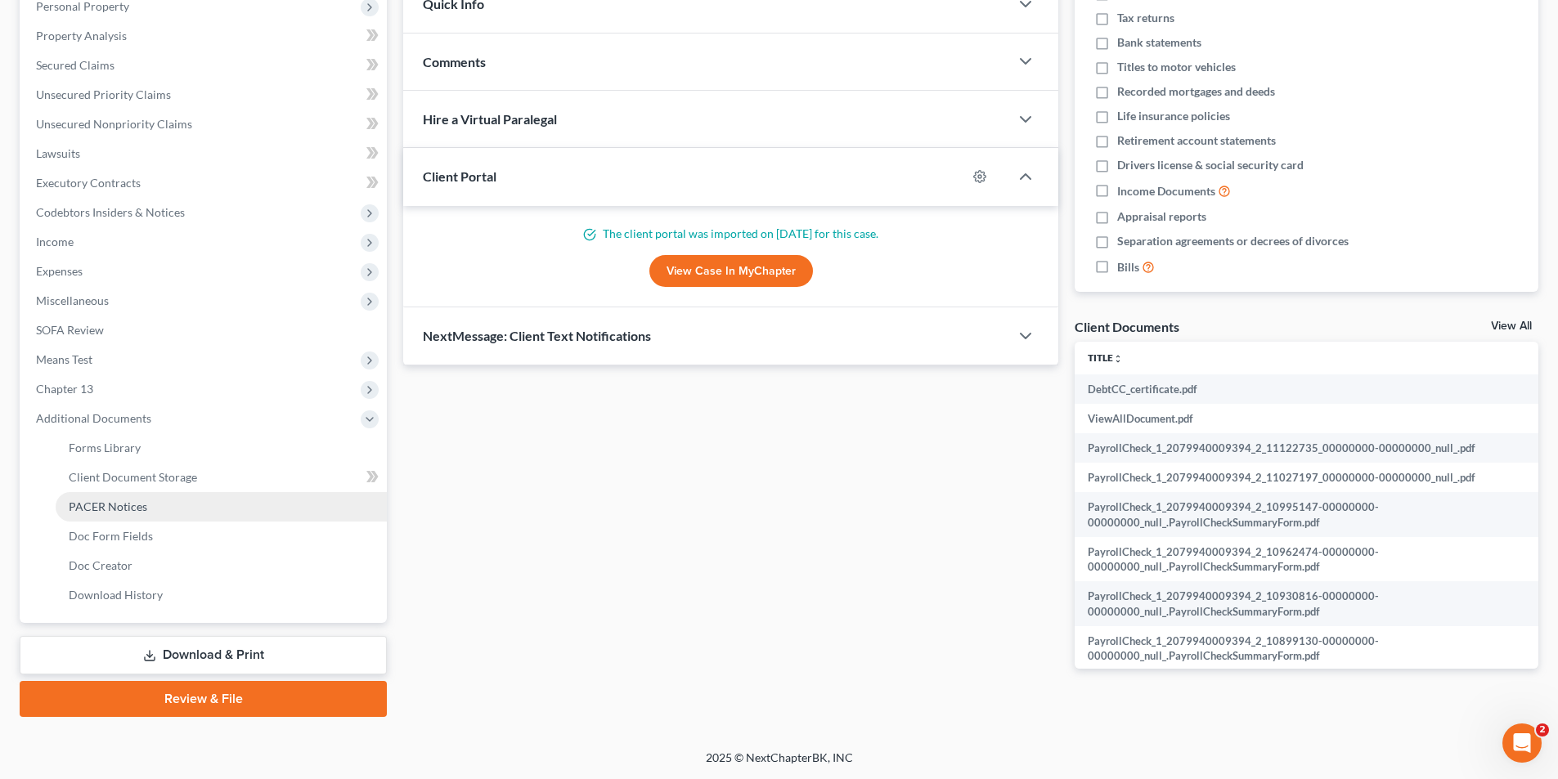
click at [119, 505] on span "PACER Notices" at bounding box center [108, 507] width 79 height 14
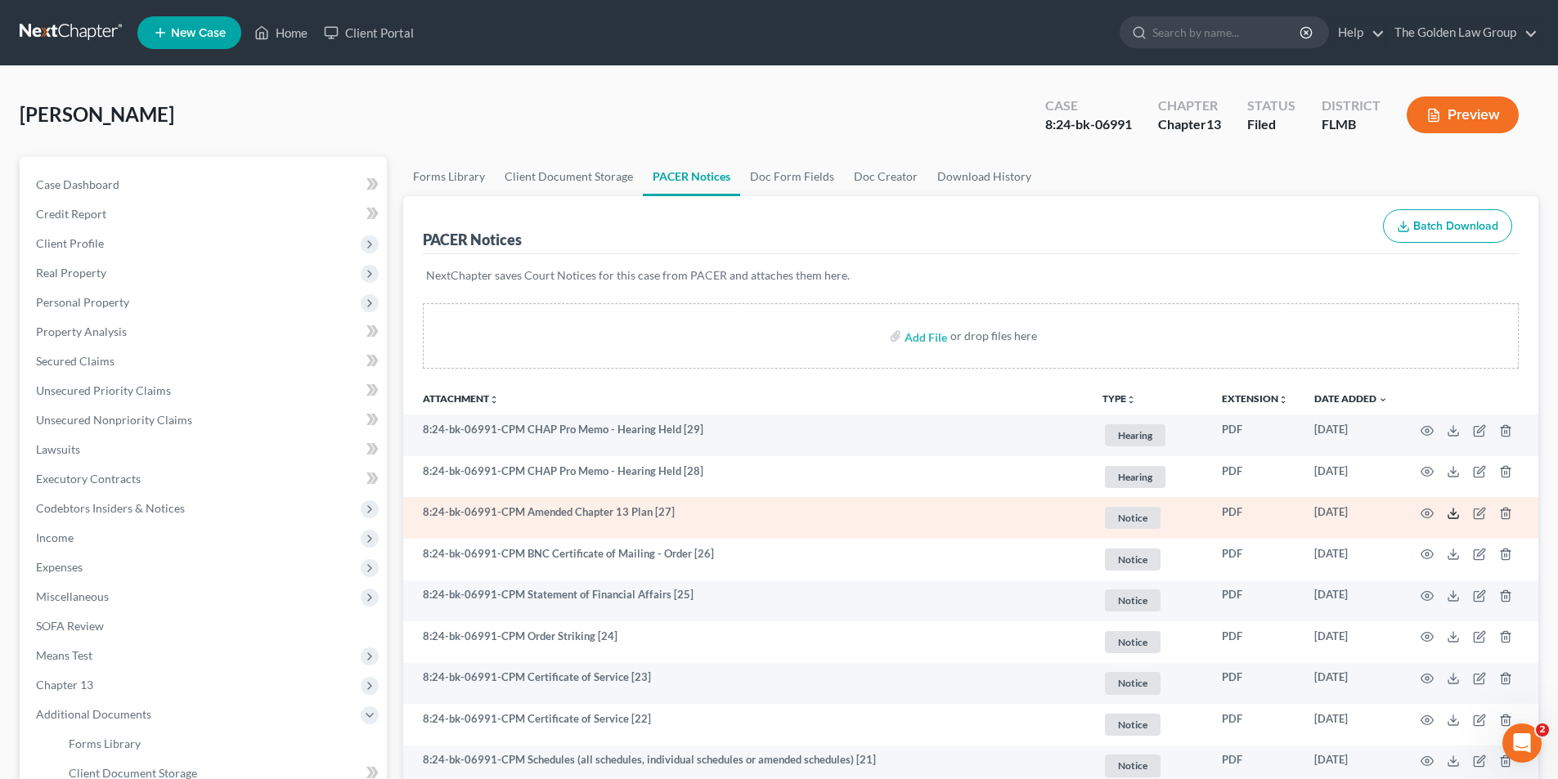
click at [1456, 510] on icon at bounding box center [1453, 513] width 13 height 13
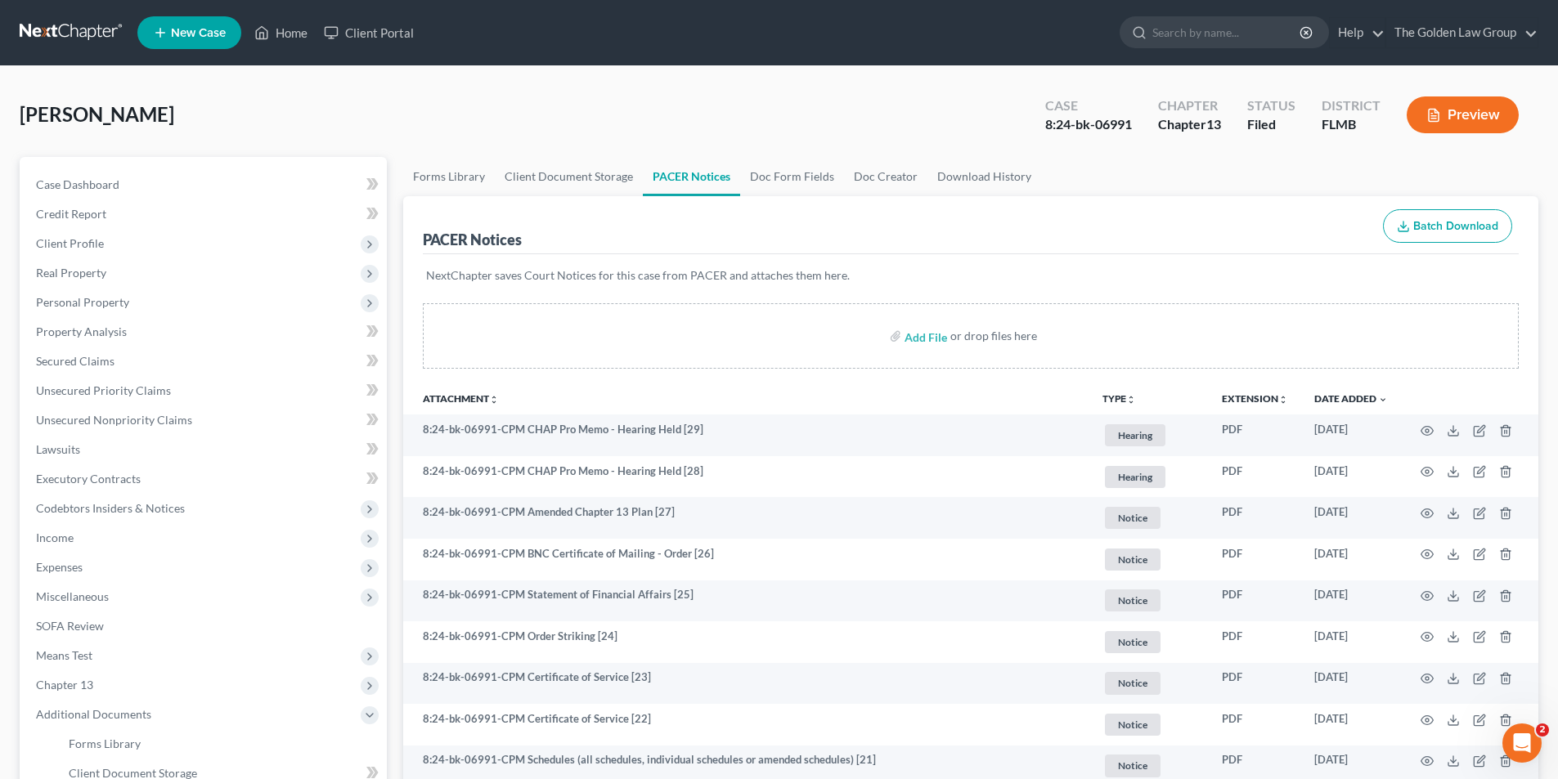
click at [1452, 111] on button "Preview" at bounding box center [1463, 115] width 112 height 37
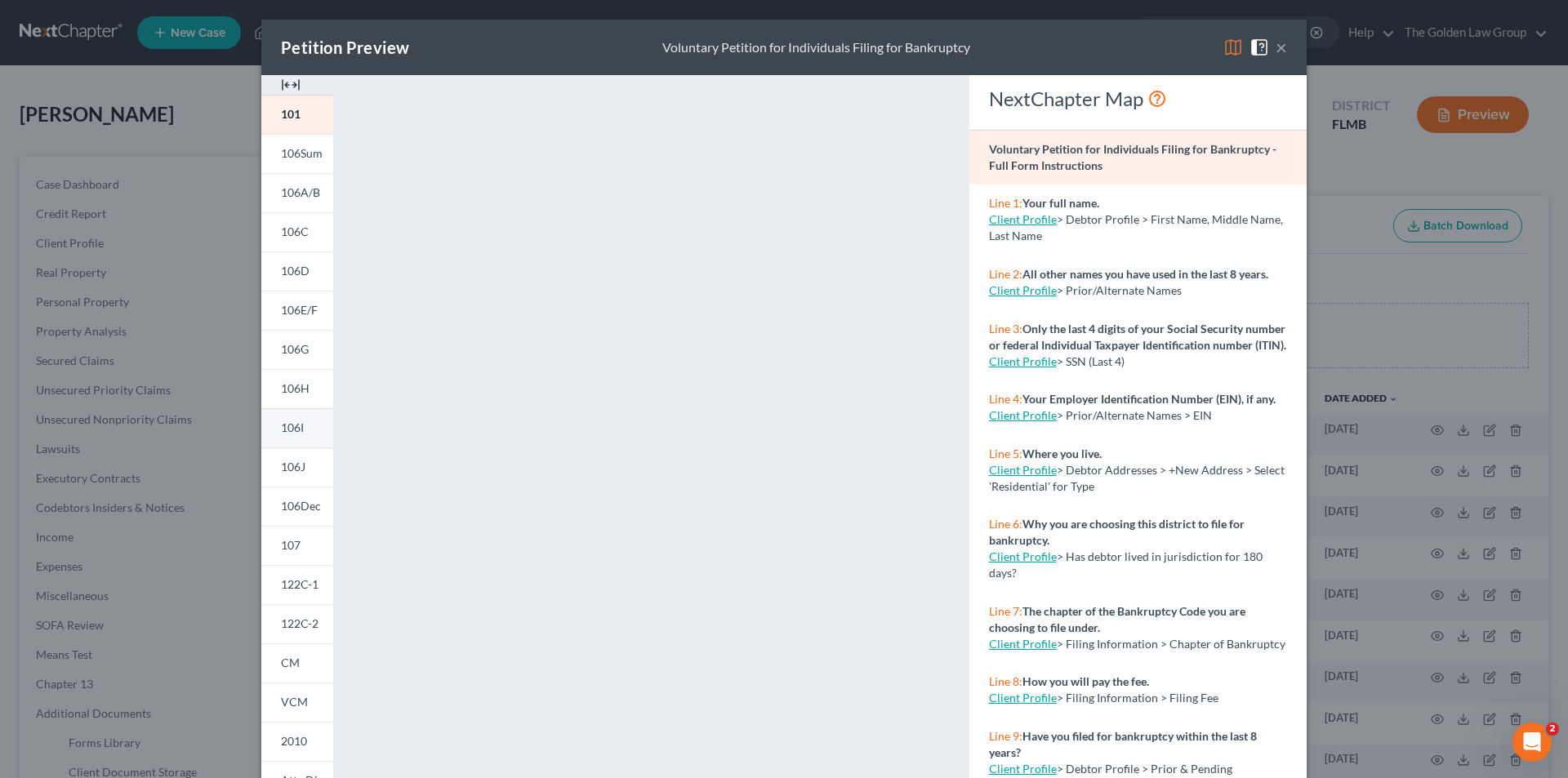
click at [295, 426] on span "106I" at bounding box center [292, 427] width 23 height 14
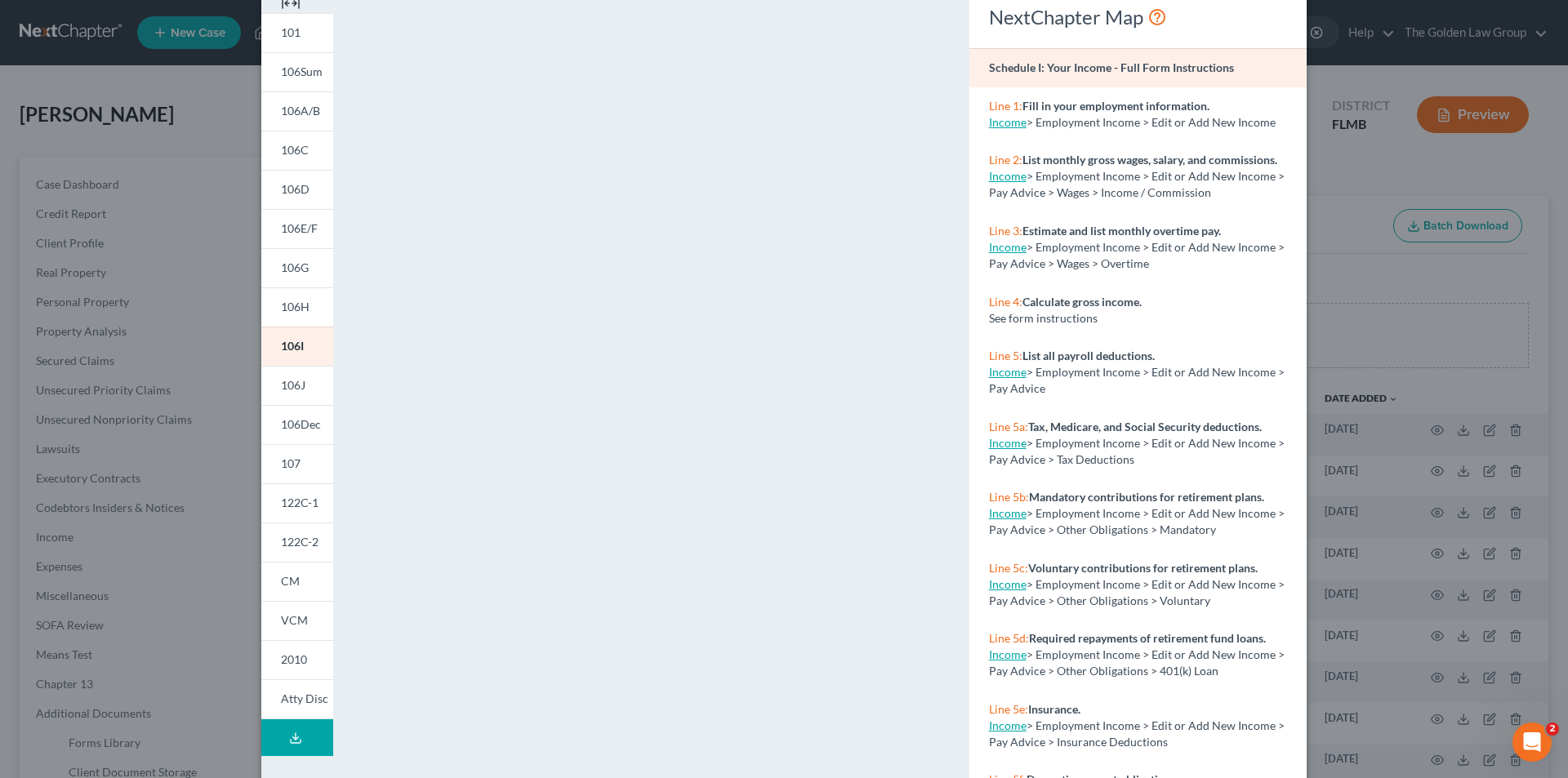
scroll to position [143, 0]
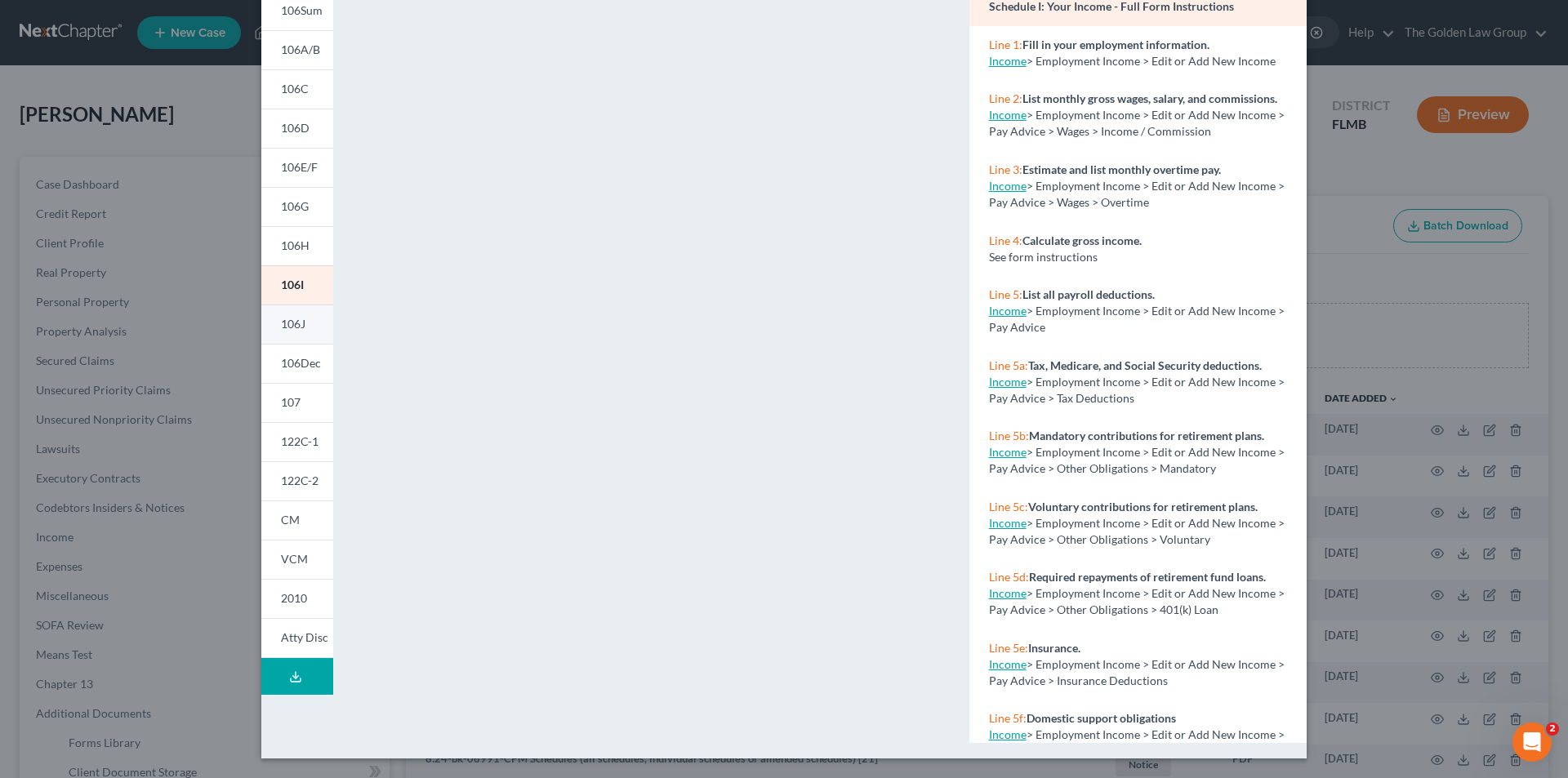
click at [295, 327] on span "106J" at bounding box center [293, 324] width 25 height 14
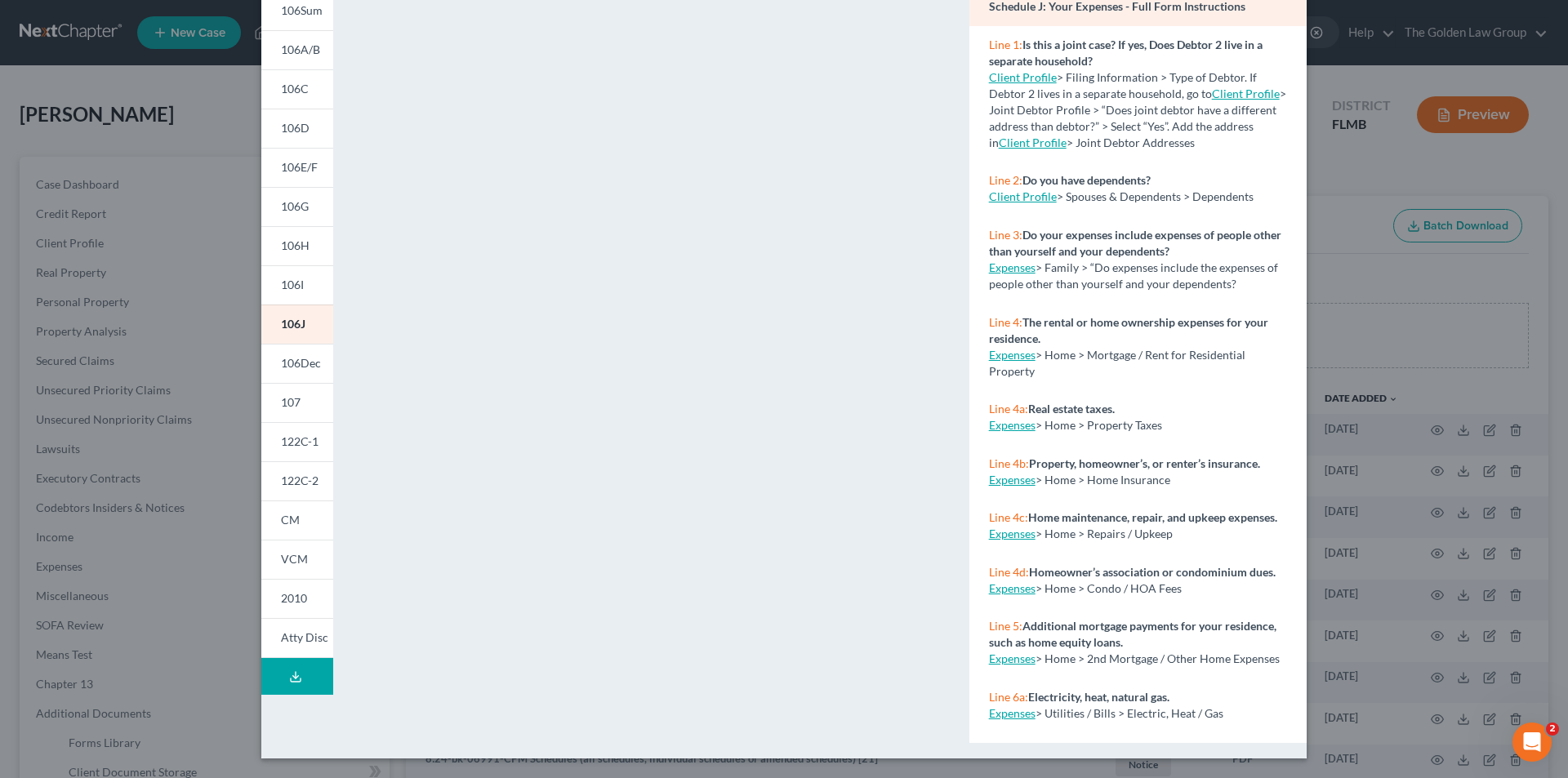
click at [73, 507] on div "Petition Preview Schedule J: Your Expenses × 101 106Sum 106A/B 106C 106D 106E/F…" at bounding box center [784, 389] width 1568 height 778
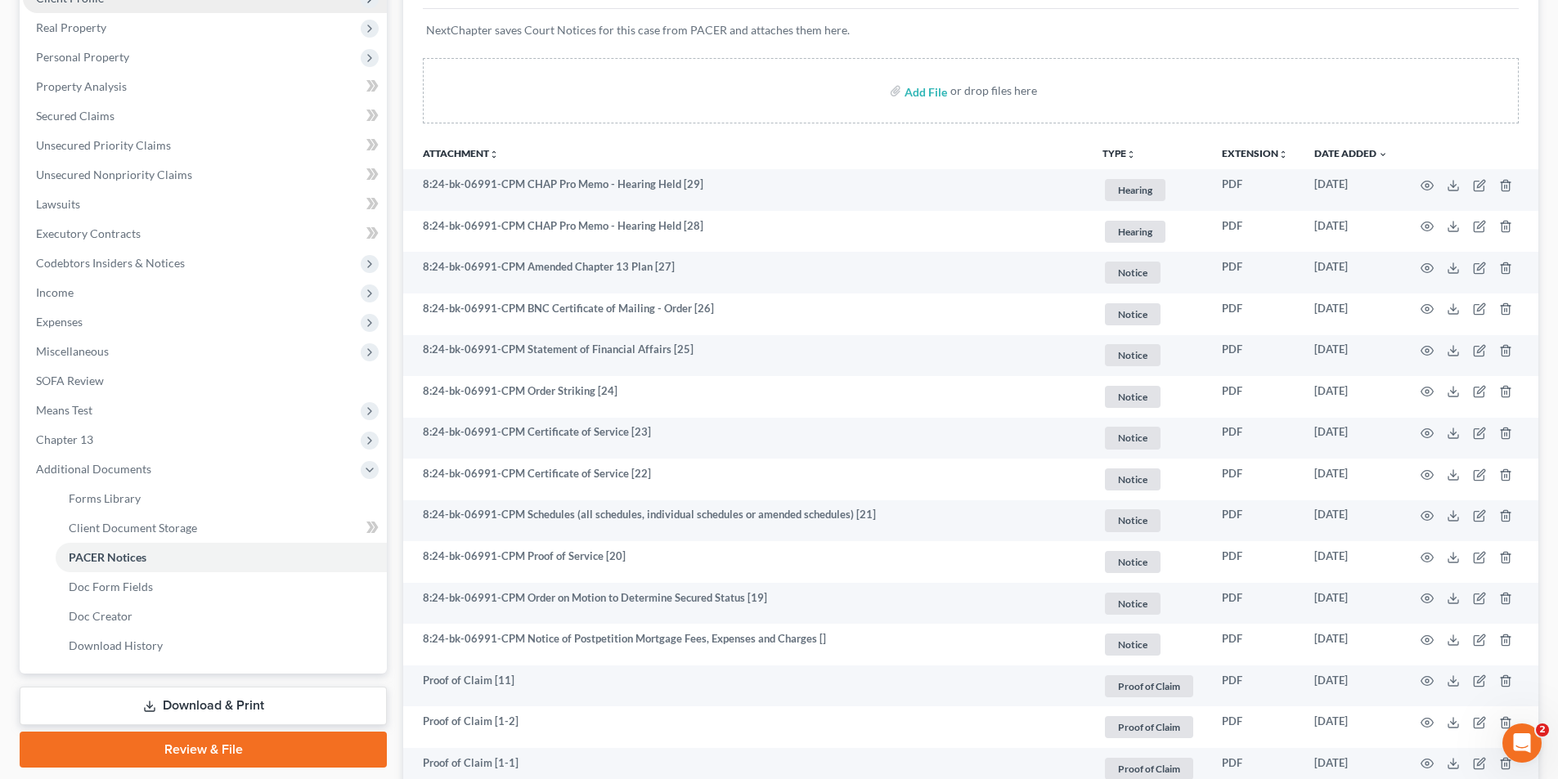
scroll to position [0, 0]
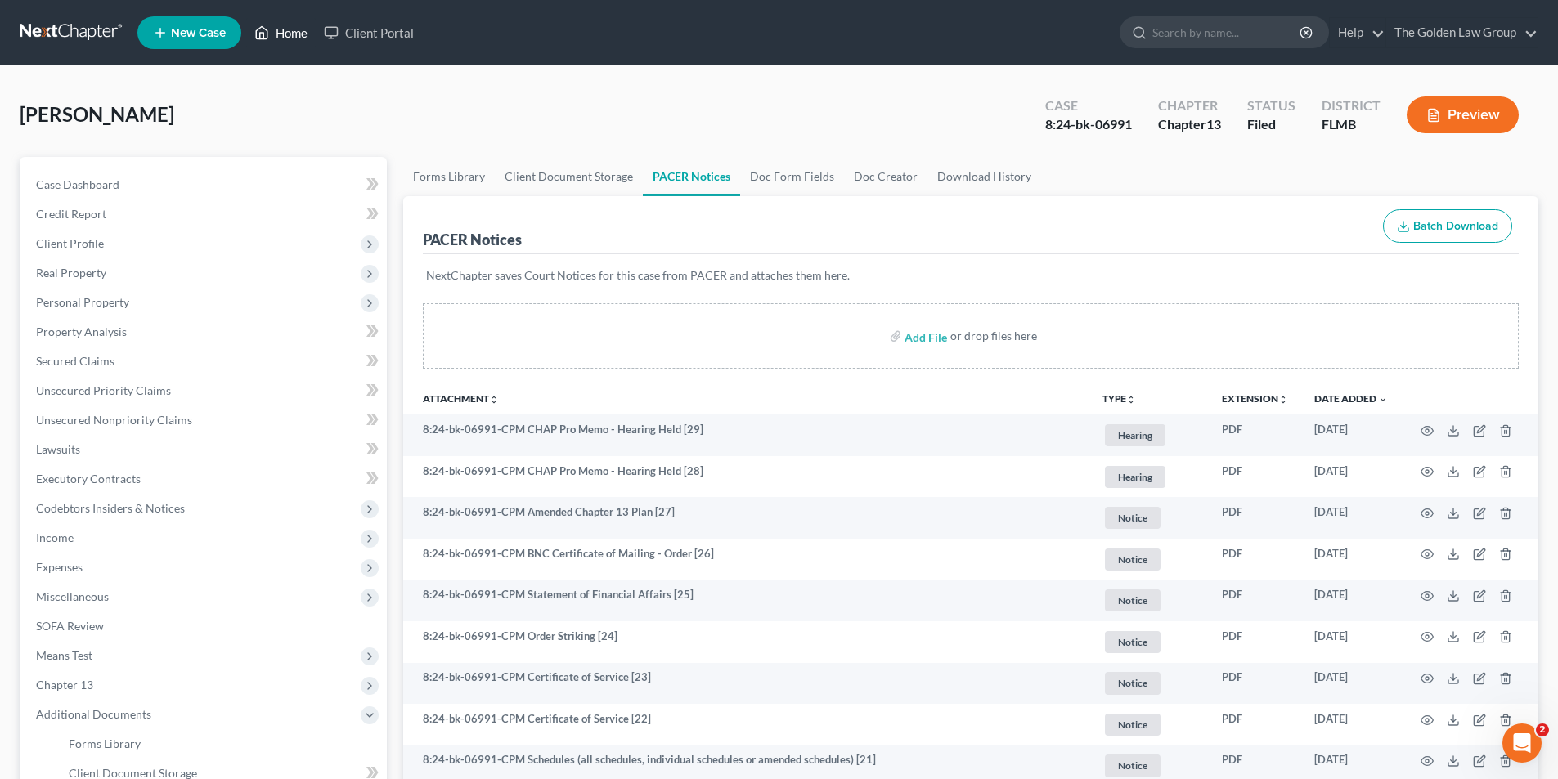
click at [290, 30] on link "Home" at bounding box center [281, 32] width 70 height 29
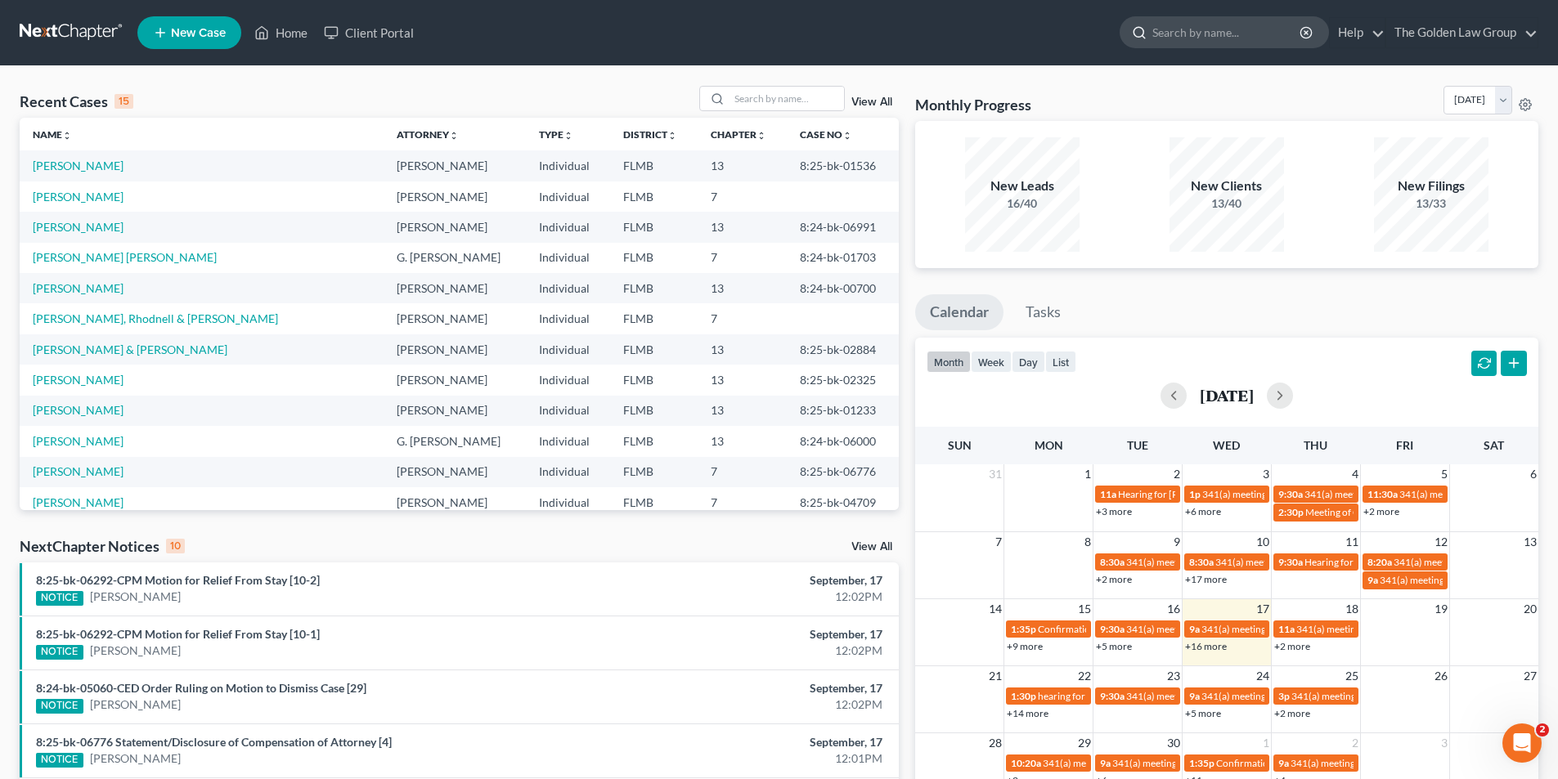
click at [1164, 31] on input "search" at bounding box center [1227, 32] width 150 height 30
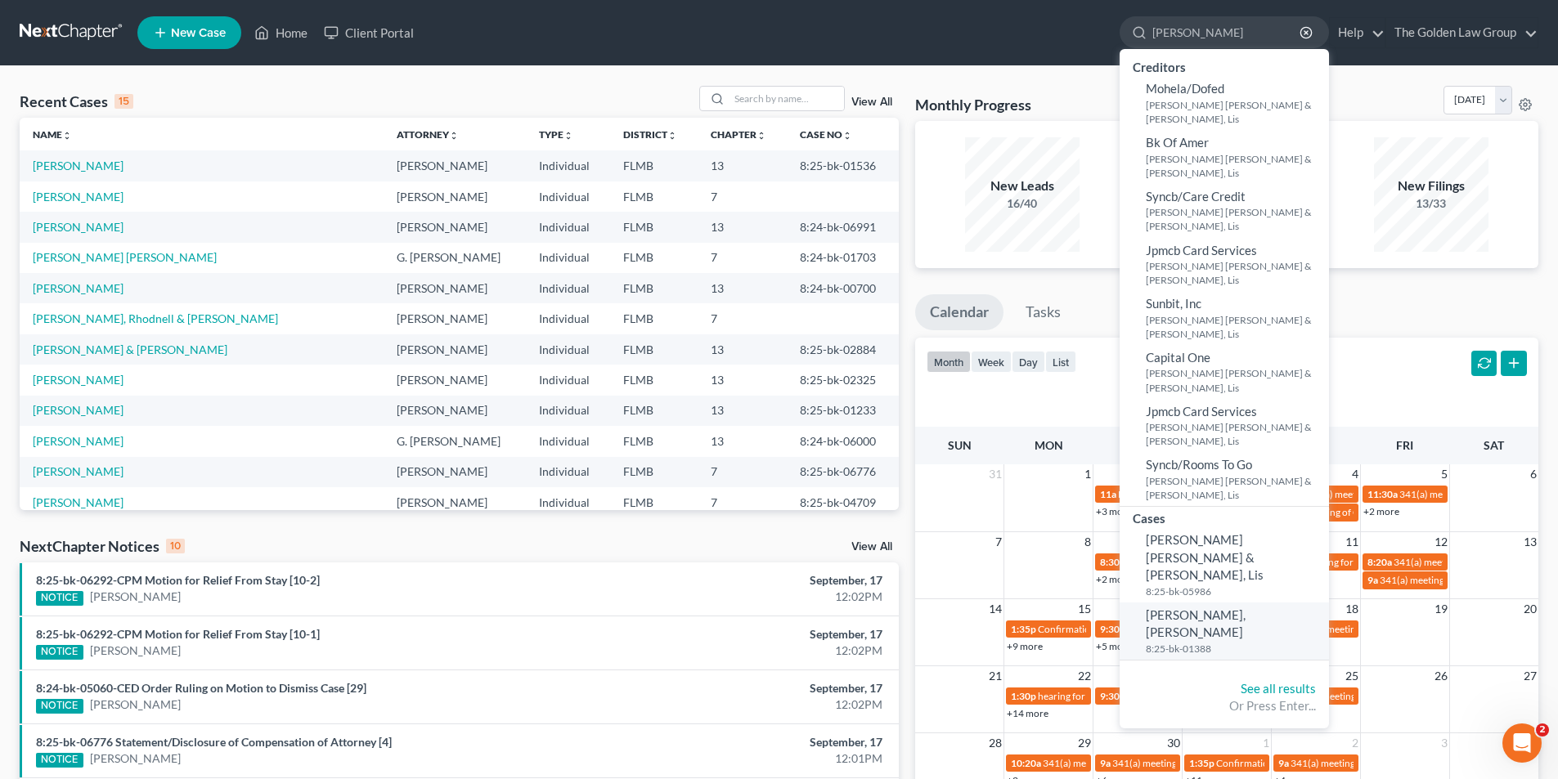
type input "[PERSON_NAME]"
click at [1179, 608] on span "[PERSON_NAME], [PERSON_NAME]" at bounding box center [1196, 624] width 100 height 32
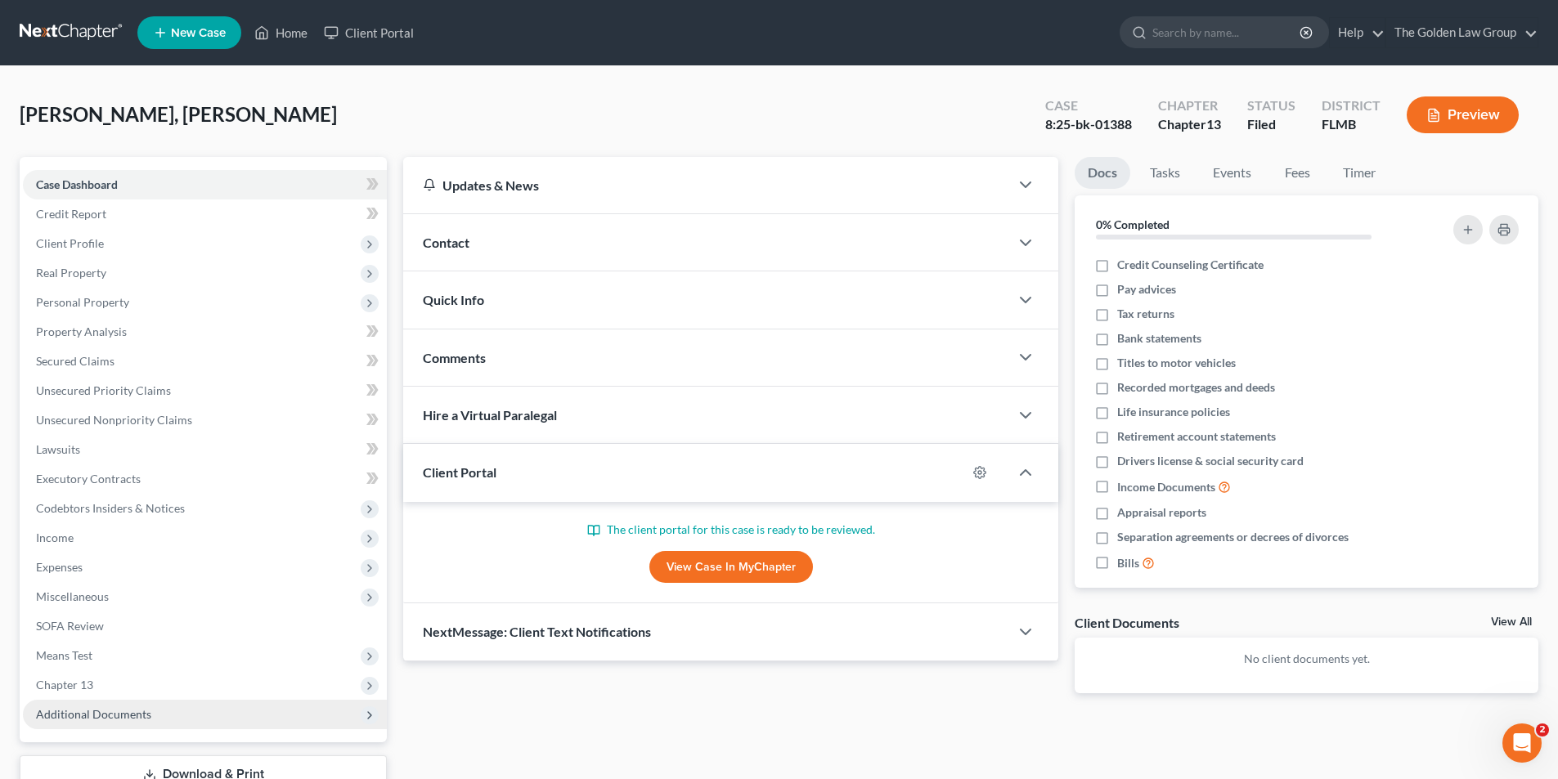
click at [123, 710] on span "Additional Documents" at bounding box center [93, 714] width 115 height 14
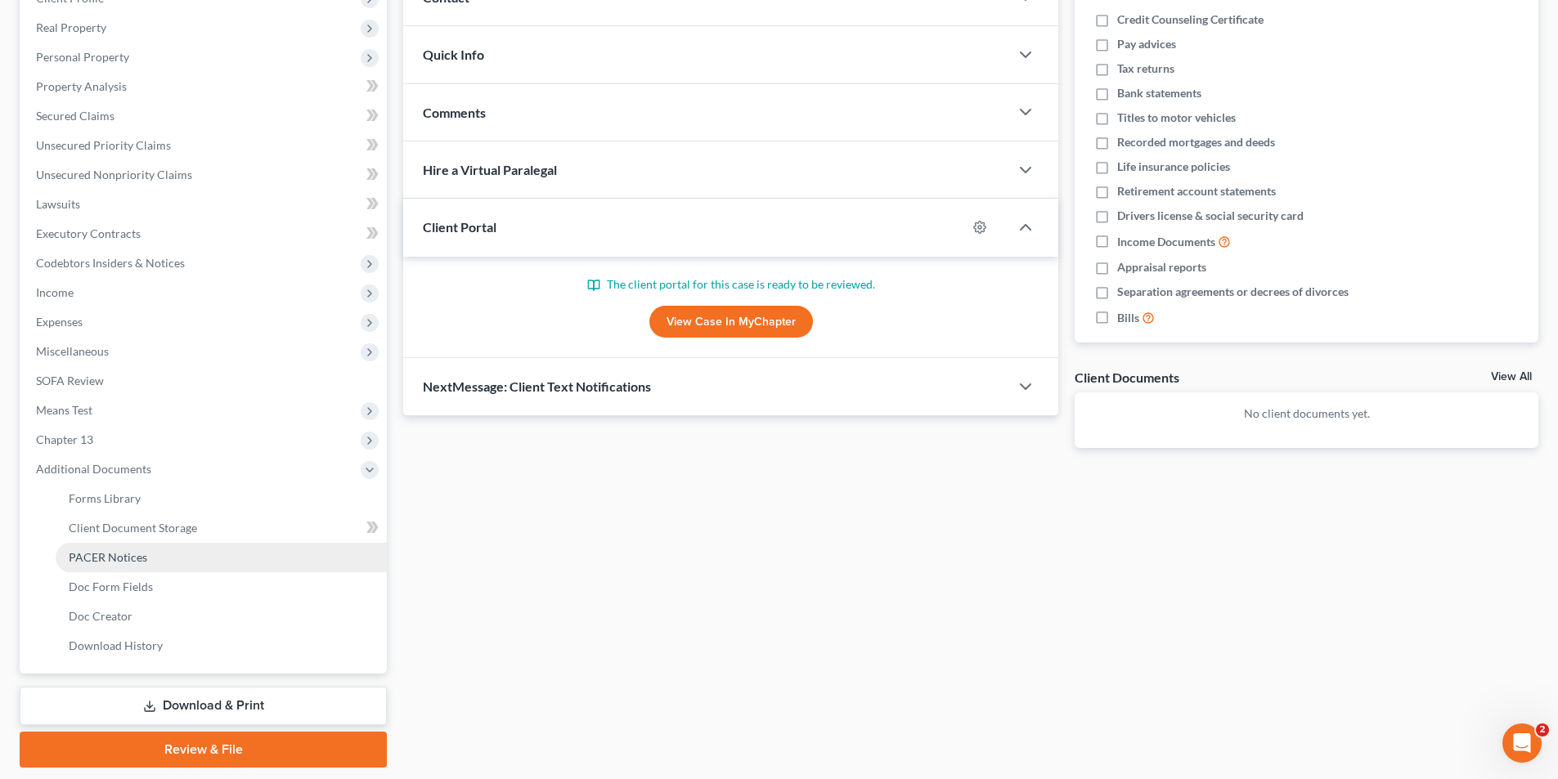
click at [123, 557] on span "PACER Notices" at bounding box center [108, 557] width 79 height 14
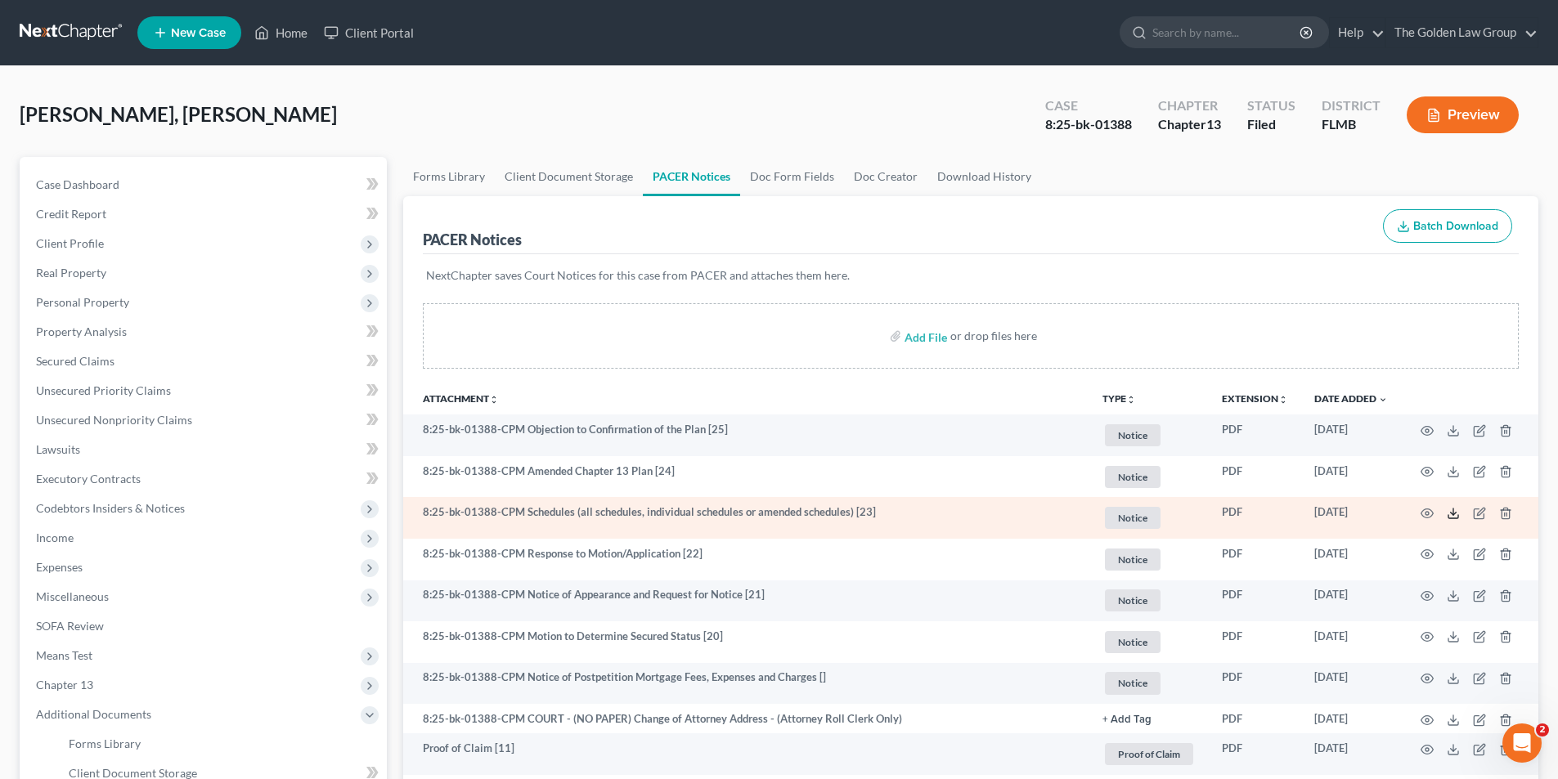
click at [1448, 512] on icon at bounding box center [1453, 513] width 13 height 13
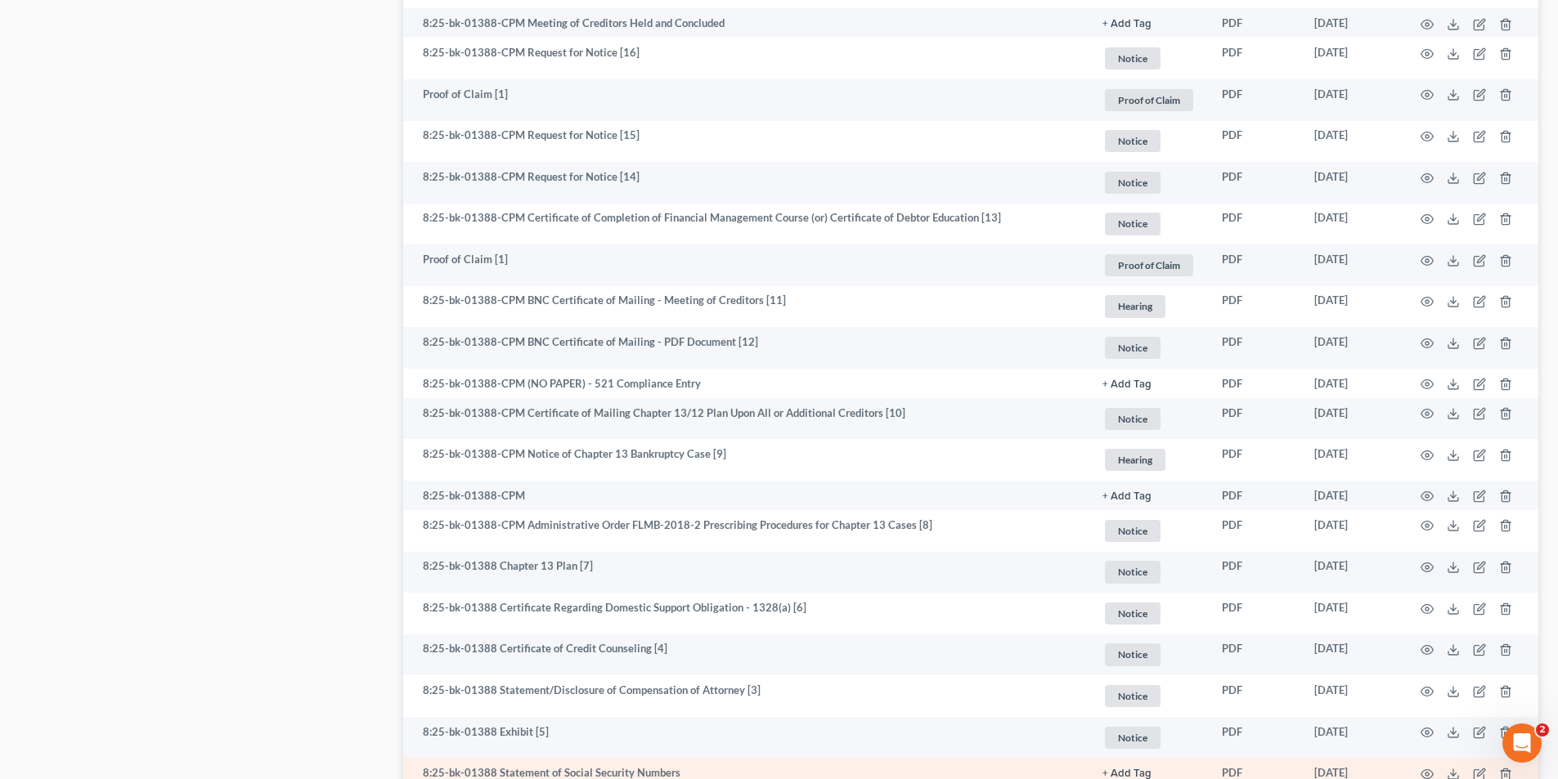
scroll to position [1895, 0]
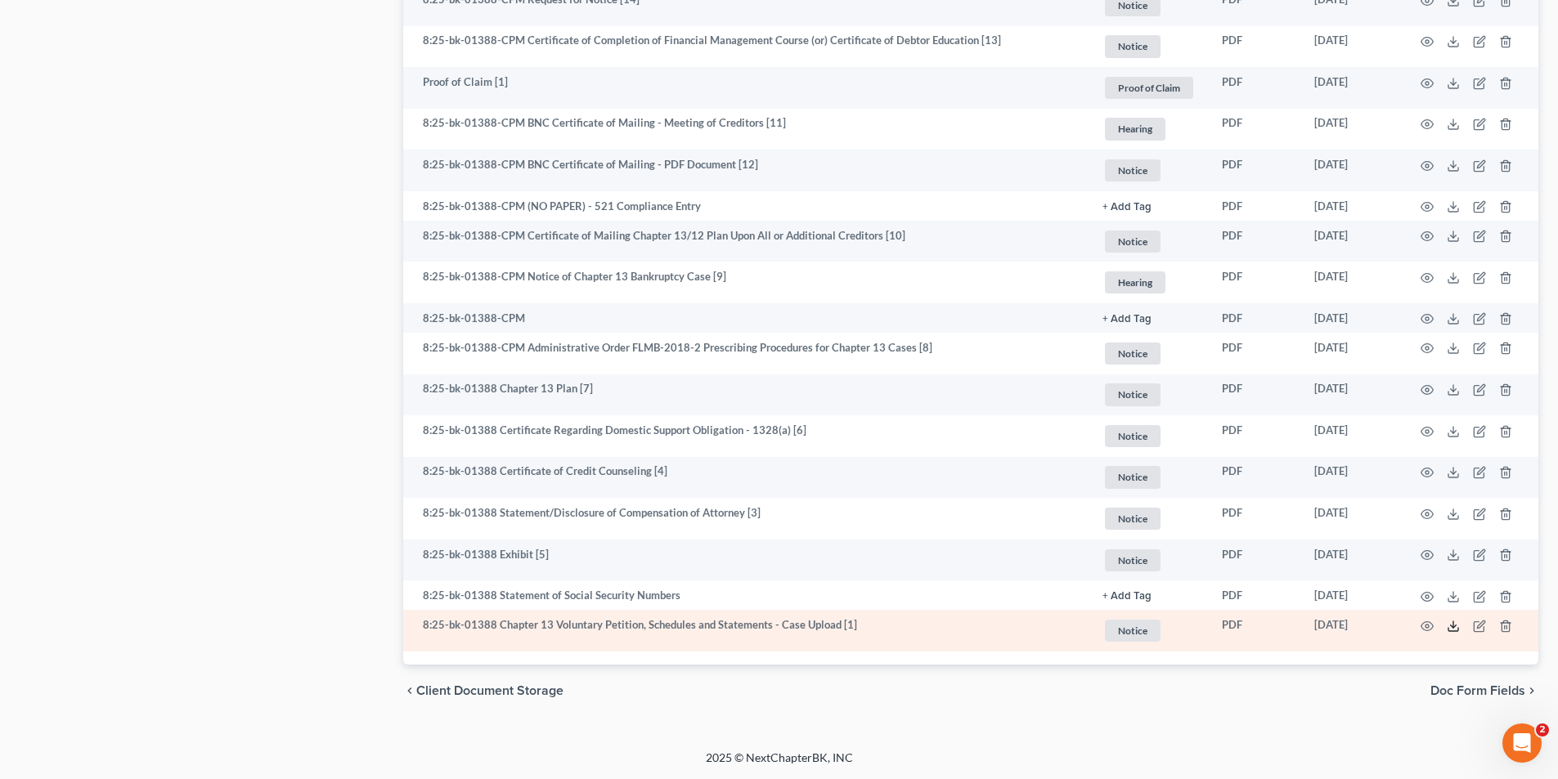
click at [1454, 626] on icon at bounding box center [1453, 626] width 13 height 13
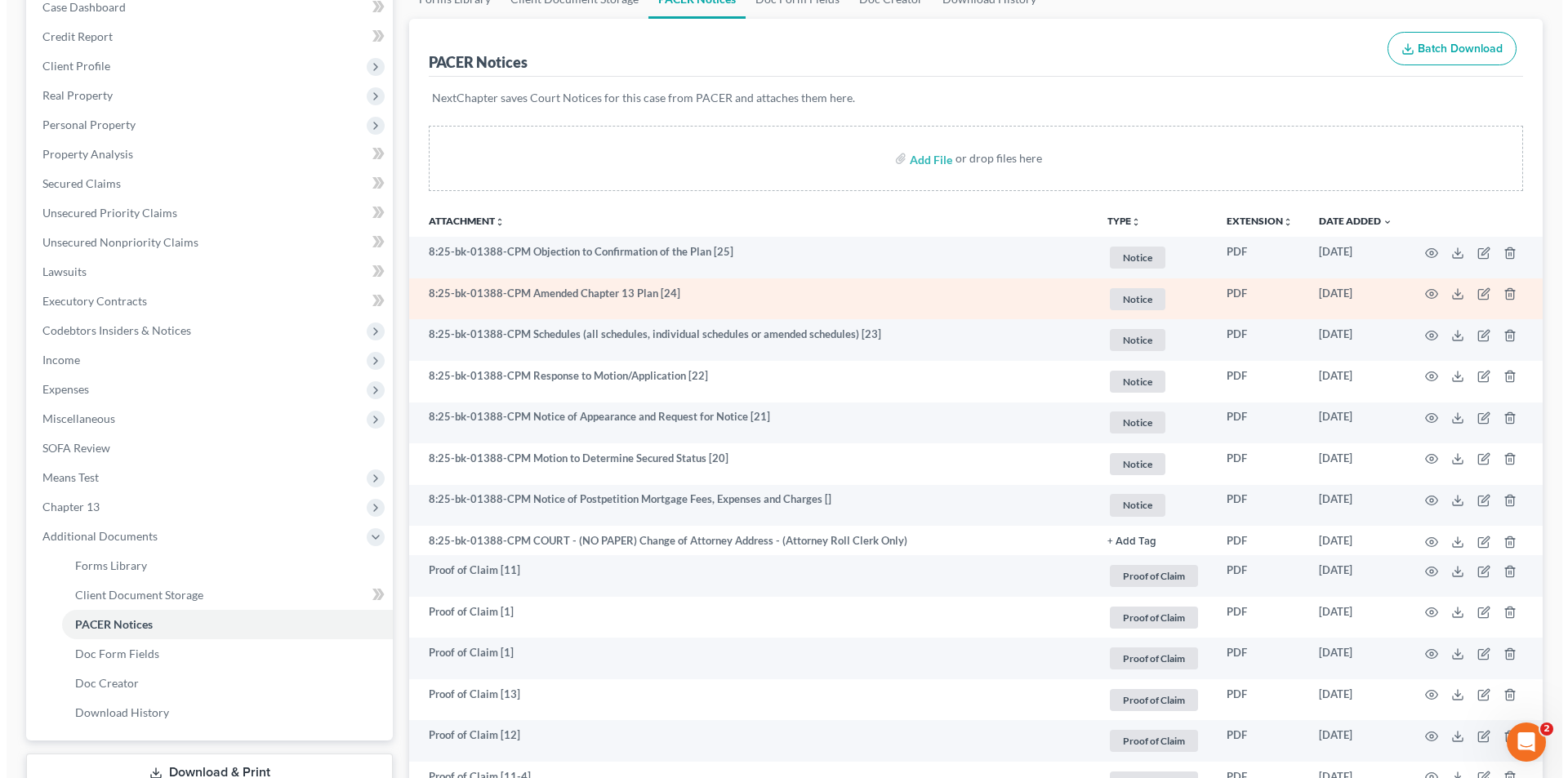
scroll to position [96, 0]
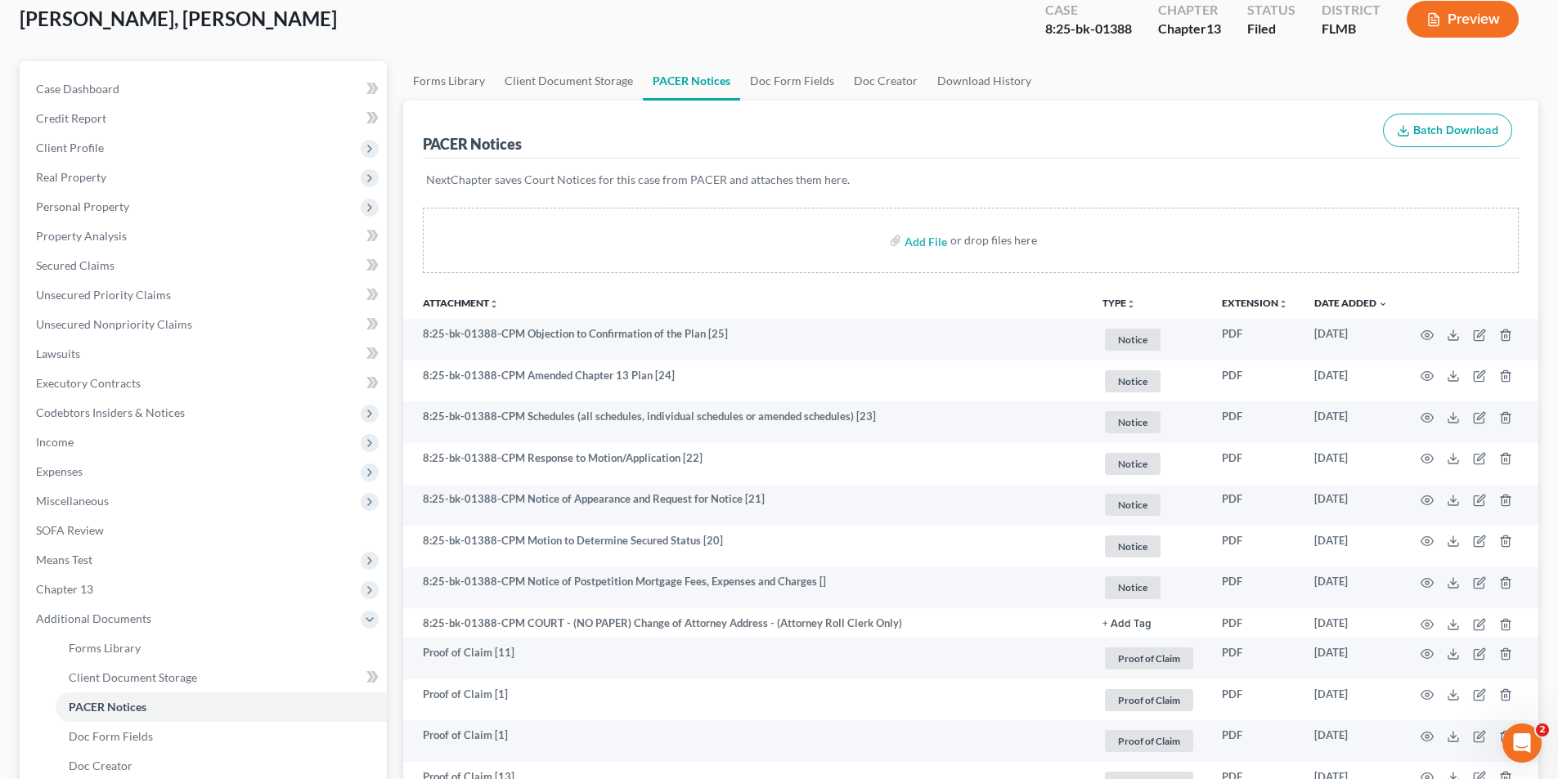
click at [1477, 12] on button "Preview" at bounding box center [1463, 19] width 112 height 37
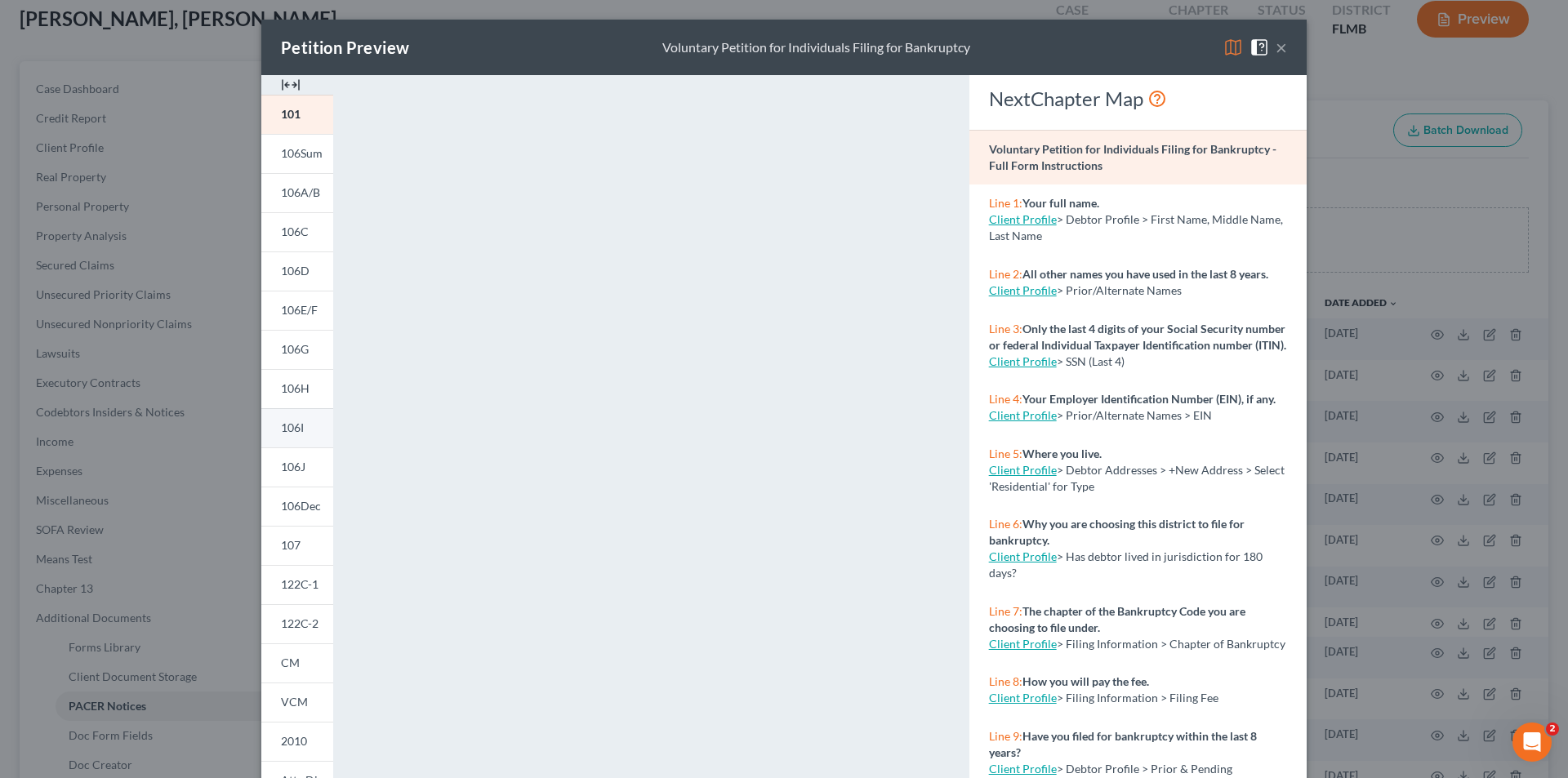
click at [290, 428] on span "106I" at bounding box center [292, 427] width 23 height 14
